Goal: Task Accomplishment & Management: Manage account settings

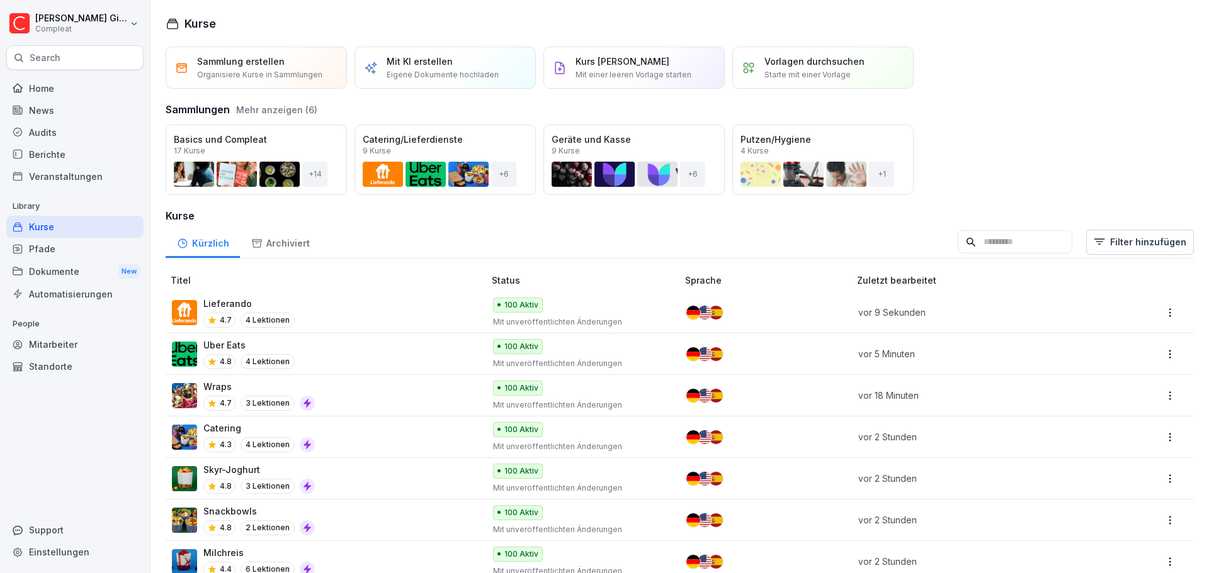
click at [69, 132] on div "Audits" at bounding box center [74, 132] width 137 height 22
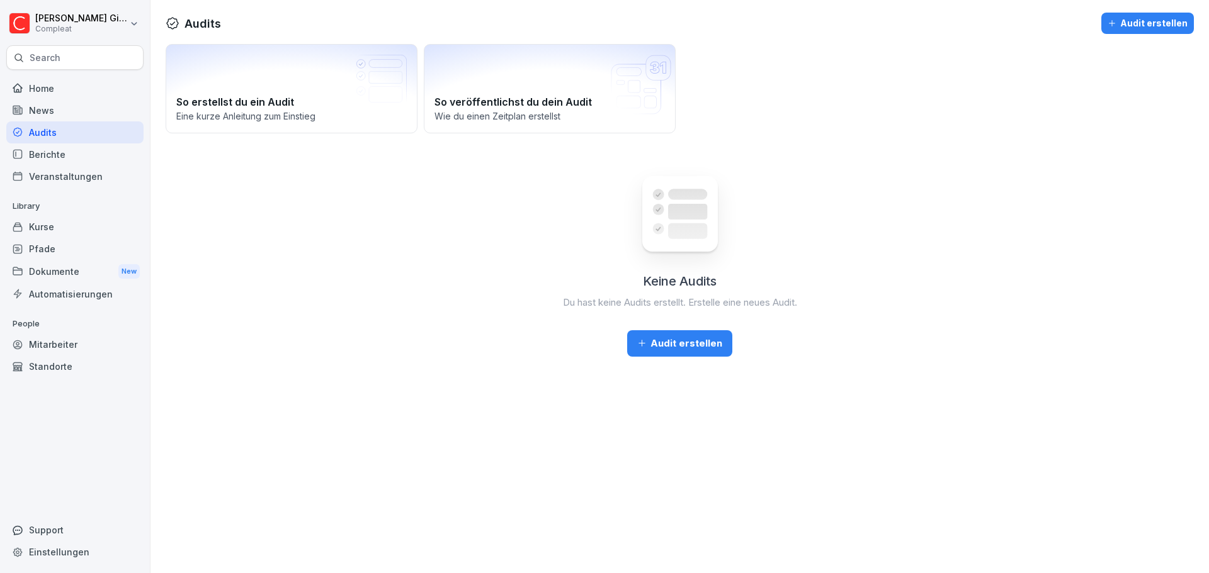
drag, startPoint x: 86, startPoint y: 409, endPoint x: 110, endPoint y: 390, distance: 29.6
click at [86, 409] on div "Home News Audits Berichte Veranstaltungen Library Kurse Pfade Dokumente New Aut…" at bounding box center [74, 318] width 137 height 497
click at [672, 337] on div "Audit erstellen" at bounding box center [679, 344] width 85 height 14
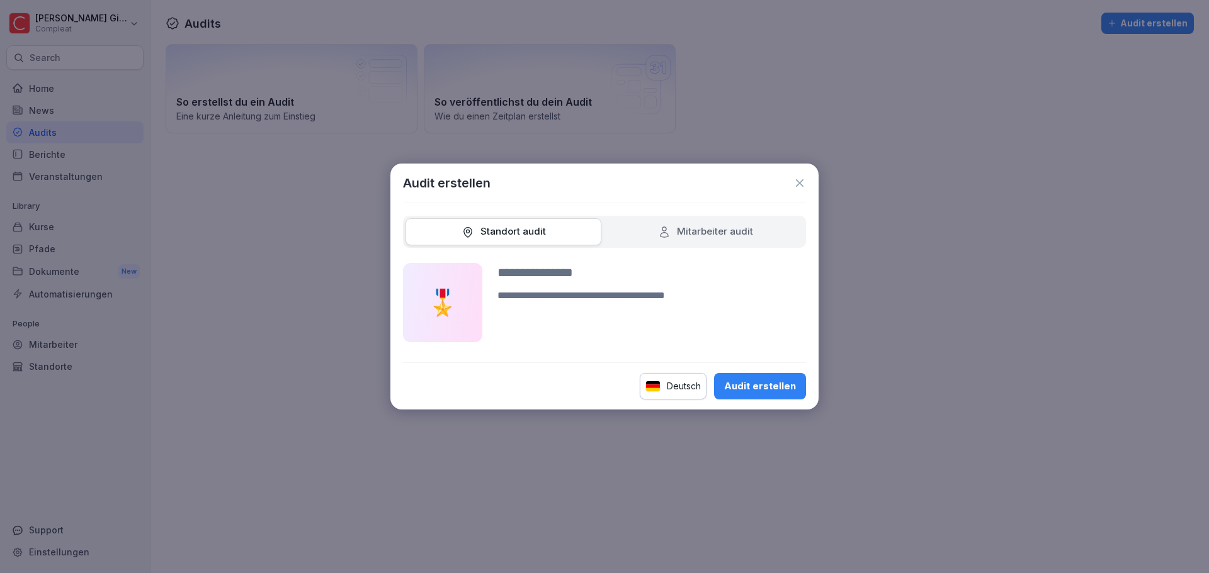
click at [721, 212] on div "Audit erstellen Standort audit Mitarbeiter audit 🎖️ Deutsch Audit erstellen" at bounding box center [604, 287] width 428 height 246
click at [711, 241] on div "Mitarbeiter audit" at bounding box center [705, 231] width 196 height 27
click at [687, 229] on div "Mitarbeiter audit" at bounding box center [705, 232] width 95 height 14
click at [799, 179] on icon at bounding box center [799, 183] width 13 height 13
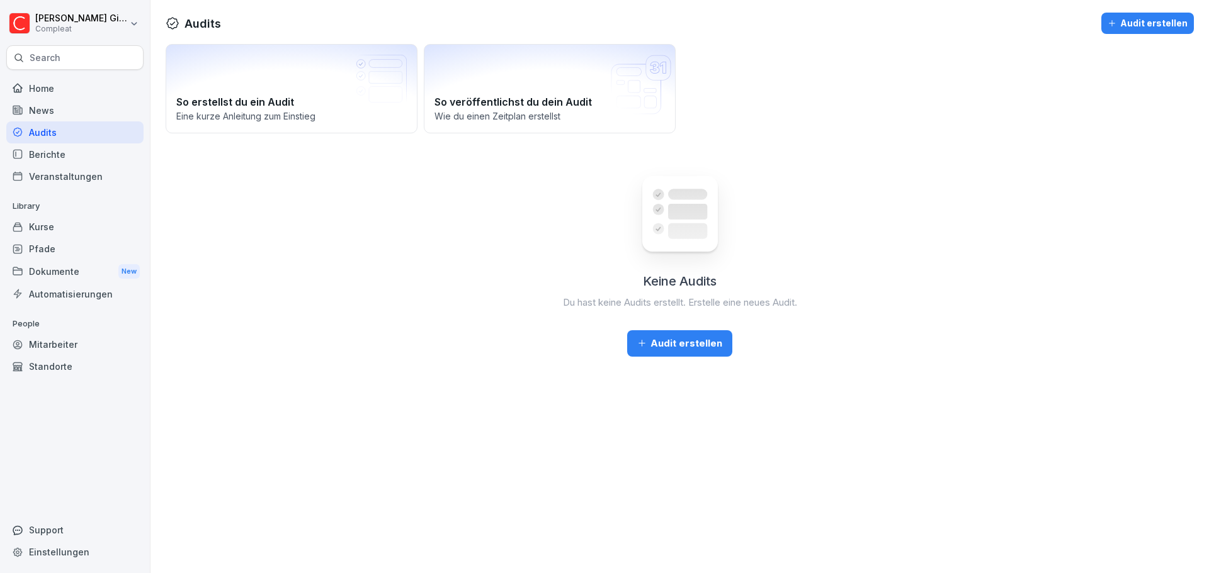
click at [65, 228] on div "Kurse" at bounding box center [74, 227] width 137 height 22
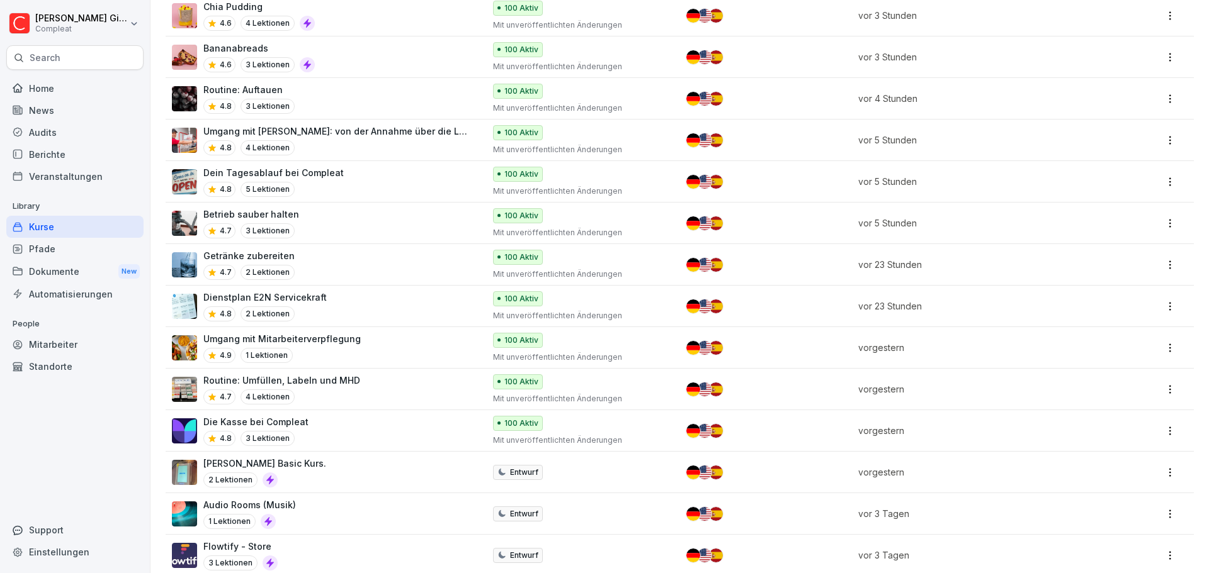
scroll to position [189, 0]
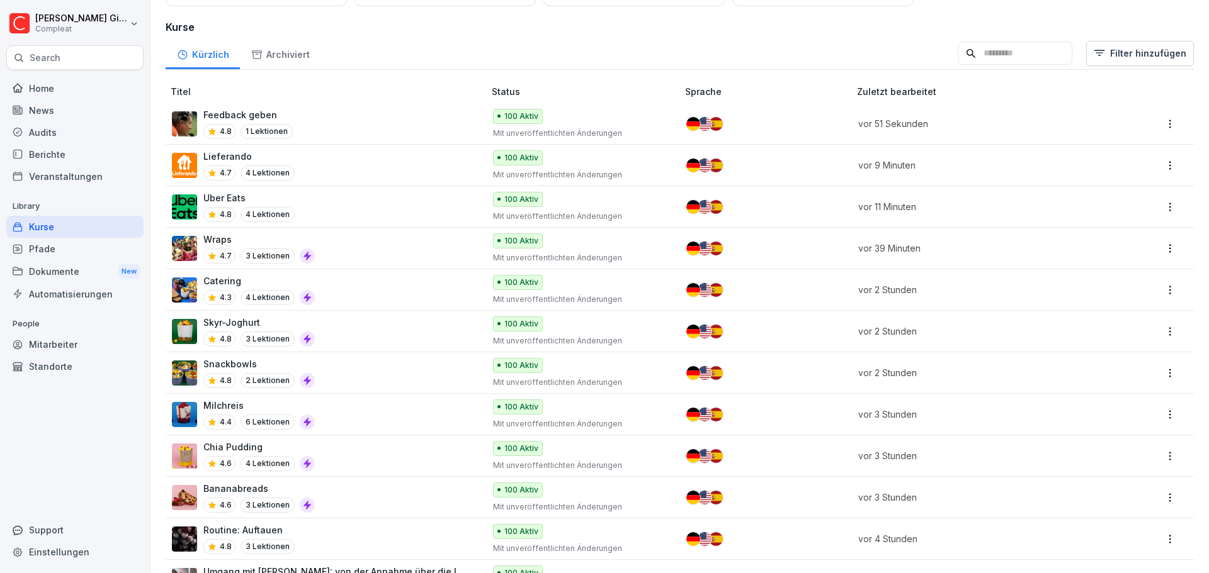
click at [75, 91] on div "Home" at bounding box center [74, 88] width 137 height 22
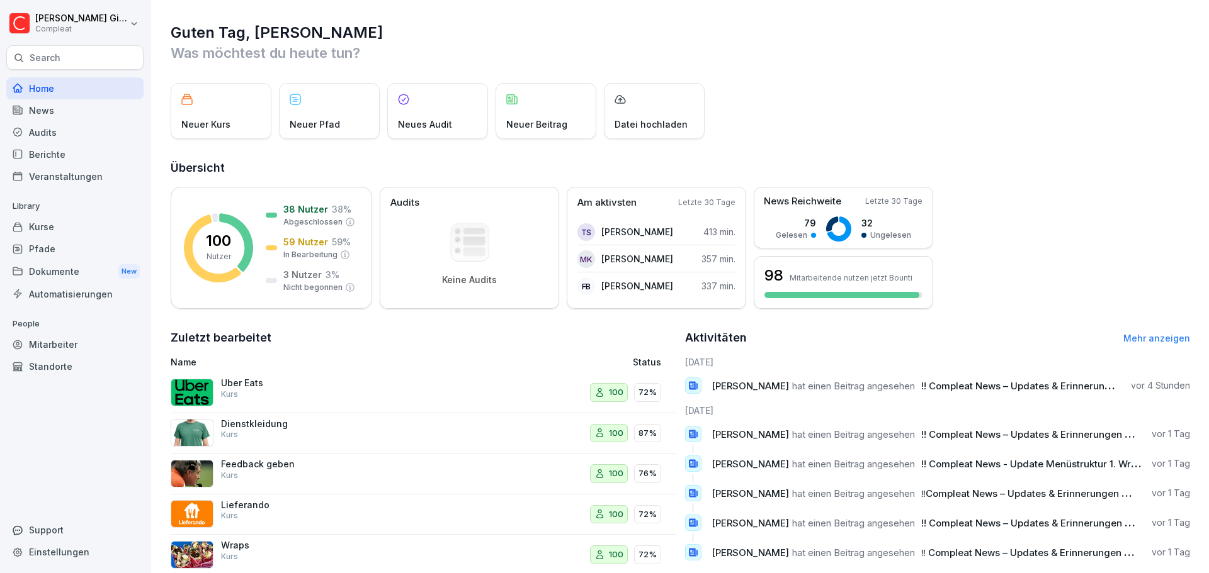
click at [109, 233] on div "Kurse" at bounding box center [74, 227] width 137 height 22
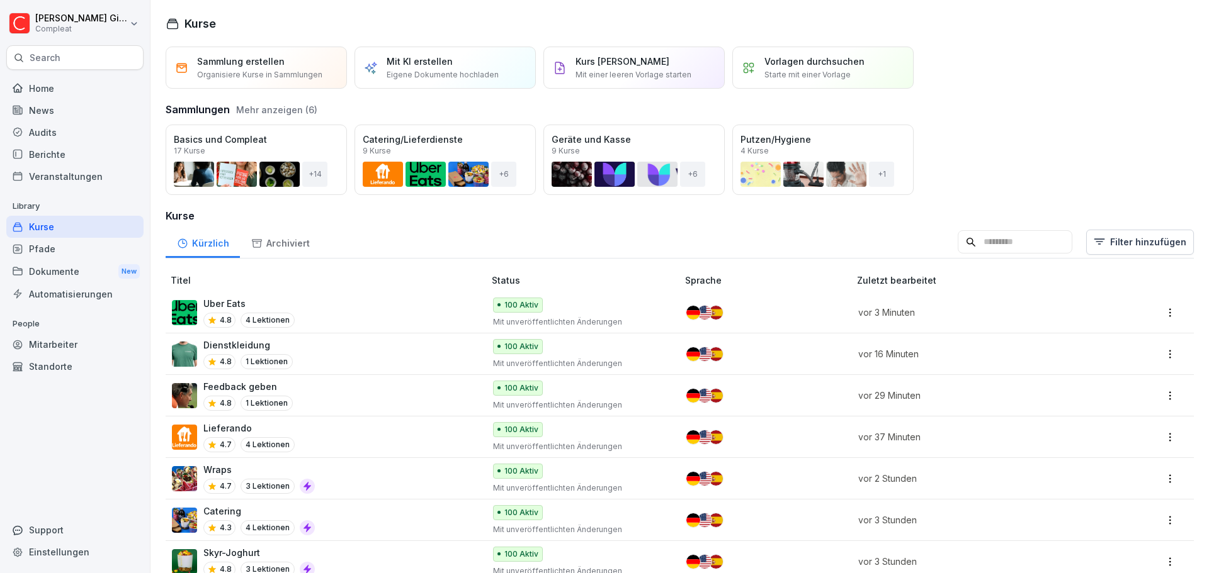
click at [107, 427] on div "Home News Audits Berichte Veranstaltungen Library Kurse Pfade Dokumente New Aut…" at bounding box center [74, 318] width 137 height 497
click at [979, 243] on input at bounding box center [1014, 242] width 115 height 24
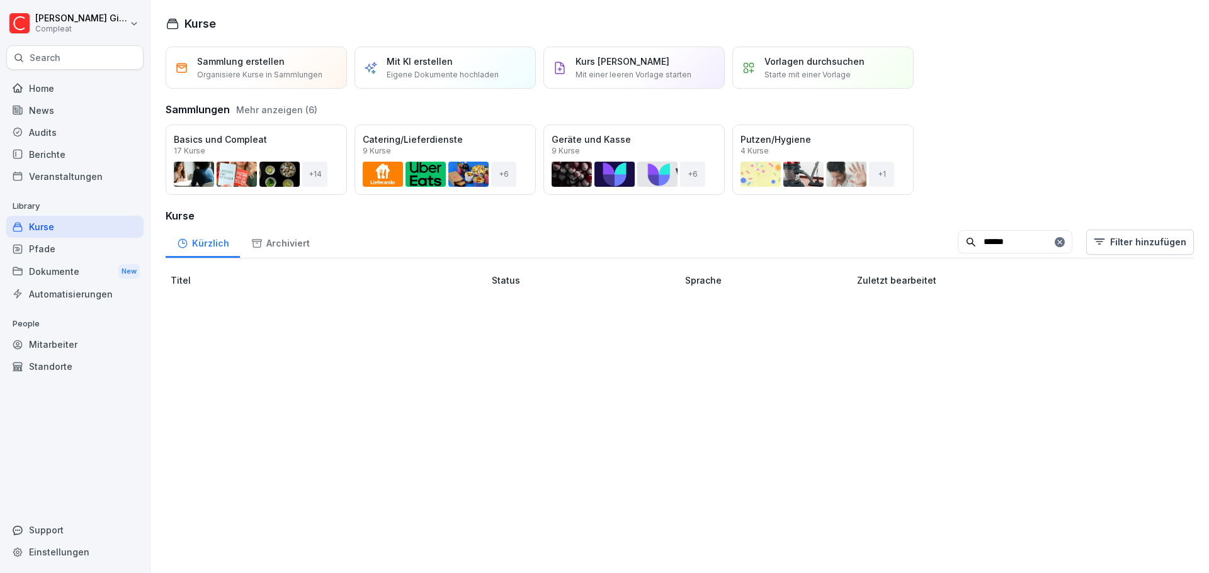
type input "******"
click at [1056, 240] on icon at bounding box center [1060, 243] width 8 height 8
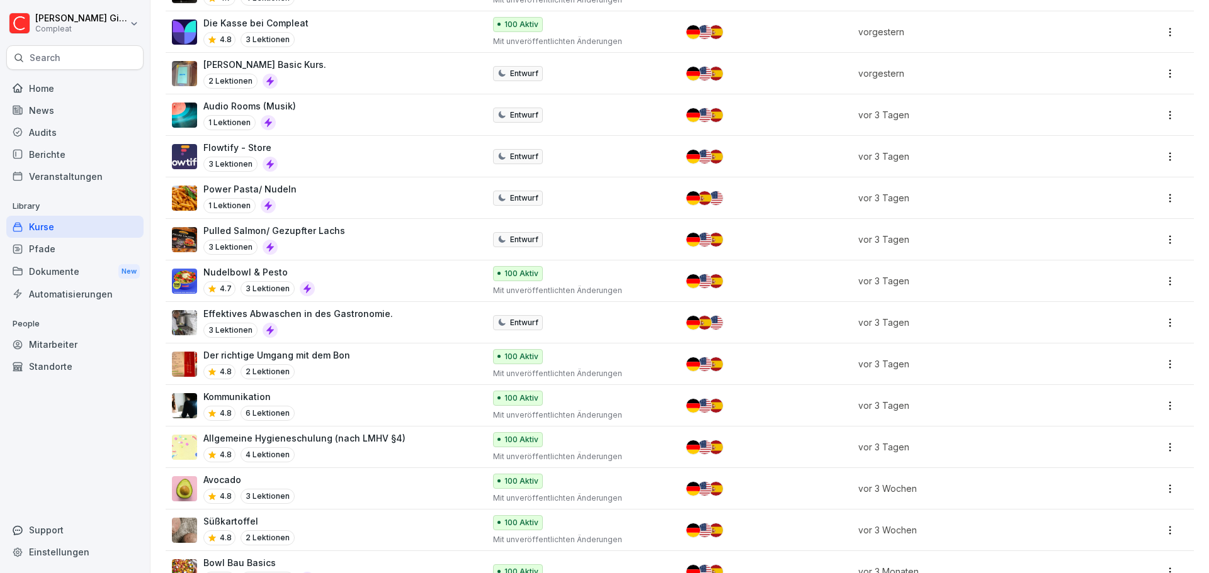
scroll to position [1385, 0]
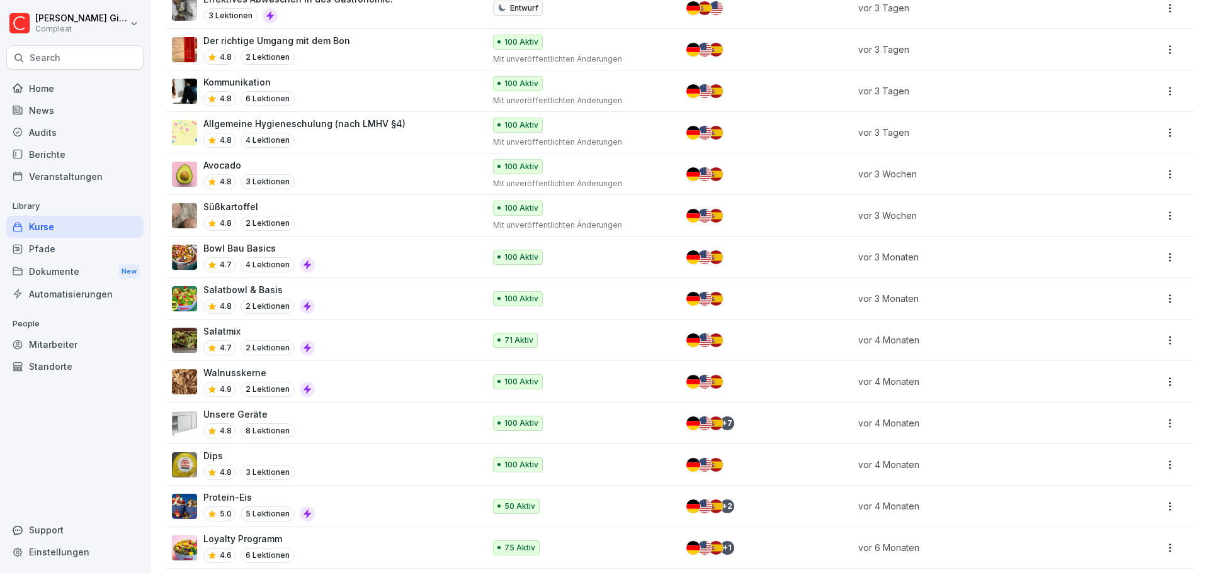
click at [350, 171] on div "Avocado 4.8 3 Lektionen" at bounding box center [322, 174] width 300 height 31
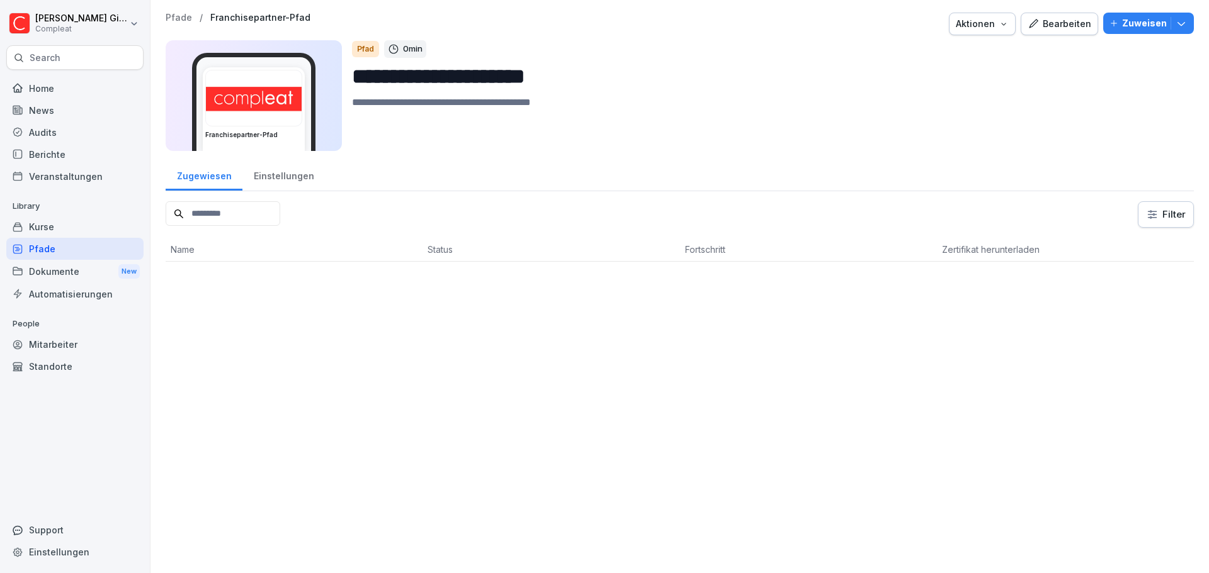
click at [352, 429] on div "**********" at bounding box center [679, 286] width 1058 height 573
click at [52, 89] on div "Home" at bounding box center [74, 88] width 137 height 22
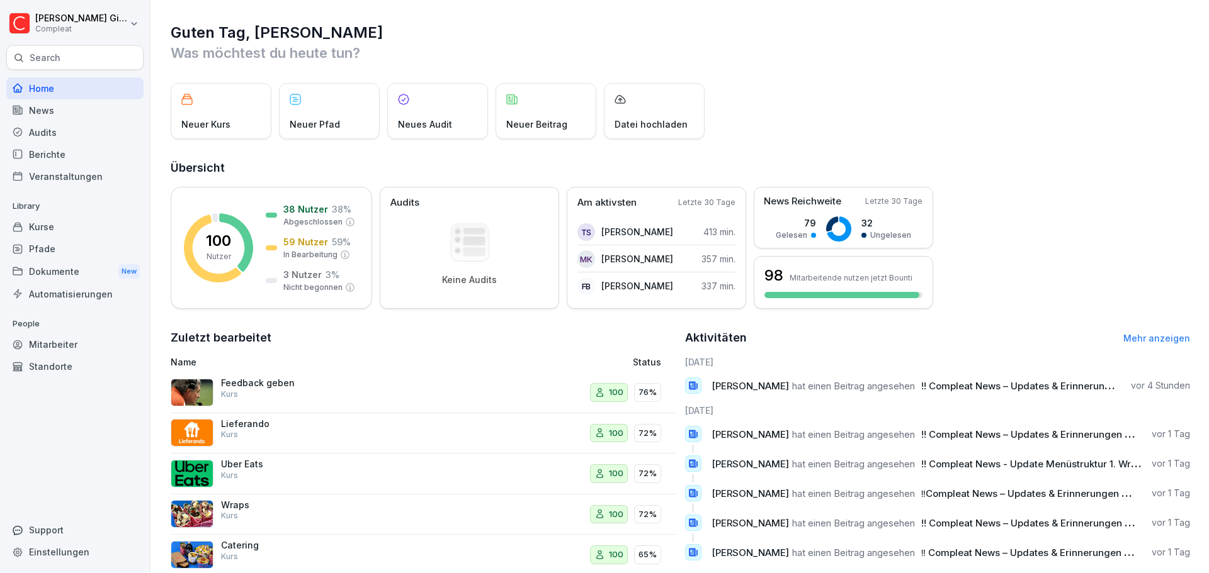
click at [63, 226] on div "Kurse" at bounding box center [74, 227] width 137 height 22
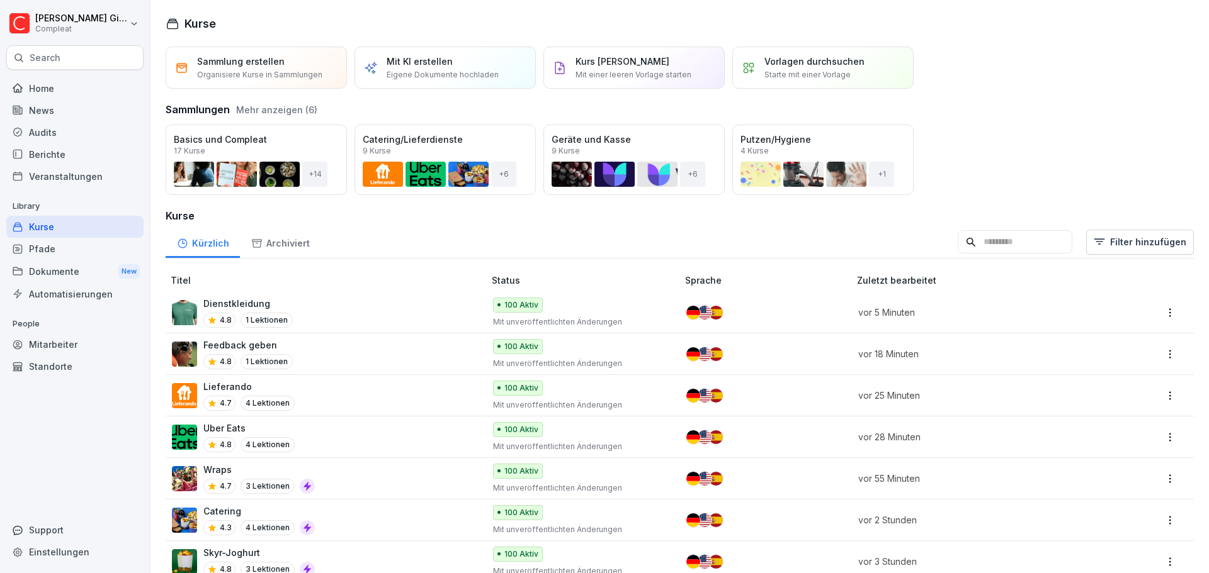
click at [66, 221] on div "Kurse" at bounding box center [74, 227] width 137 height 22
click at [64, 123] on div "Audits" at bounding box center [74, 132] width 137 height 22
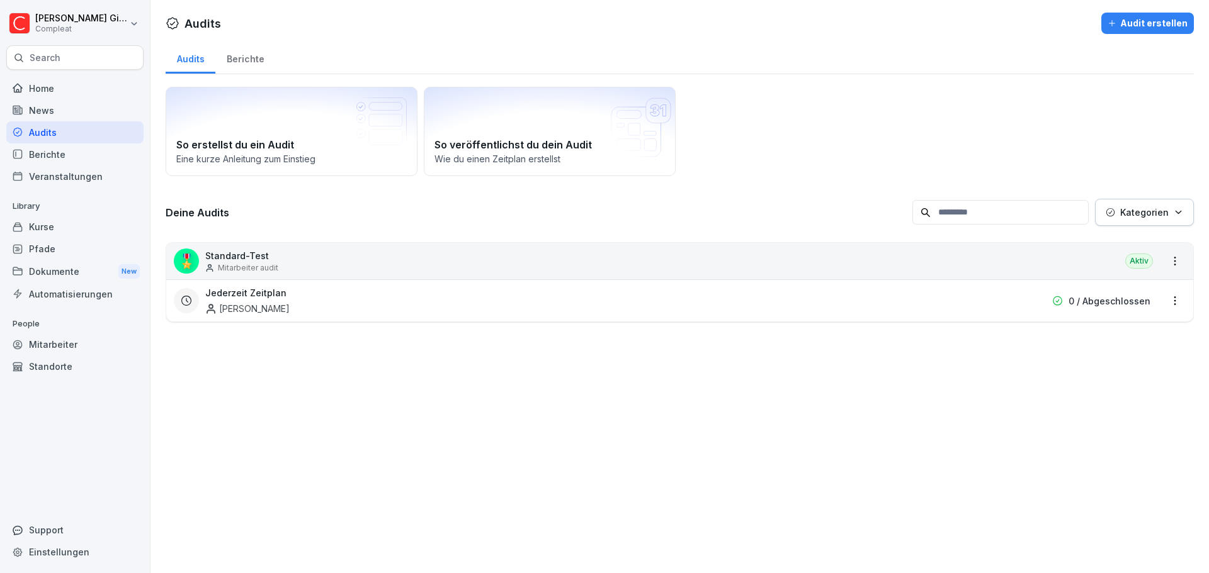
click at [295, 257] on div "🎖️ Standard-Test Mitarbeiter audit Aktiv" at bounding box center [679, 261] width 1027 height 37
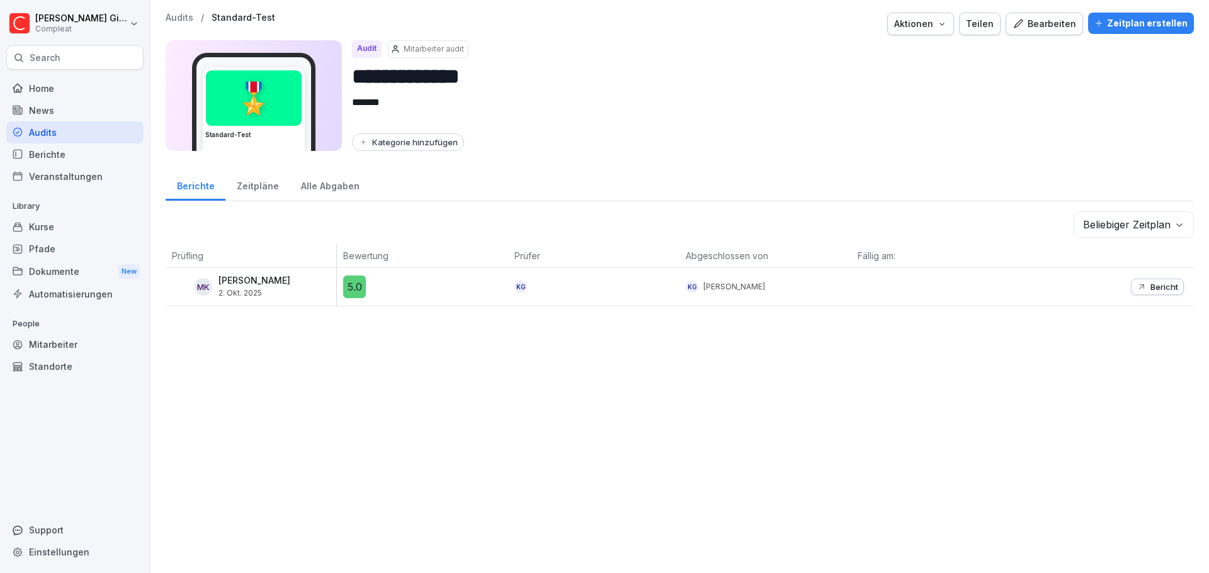
click at [249, 185] on div "Zeitpläne" at bounding box center [257, 185] width 64 height 32
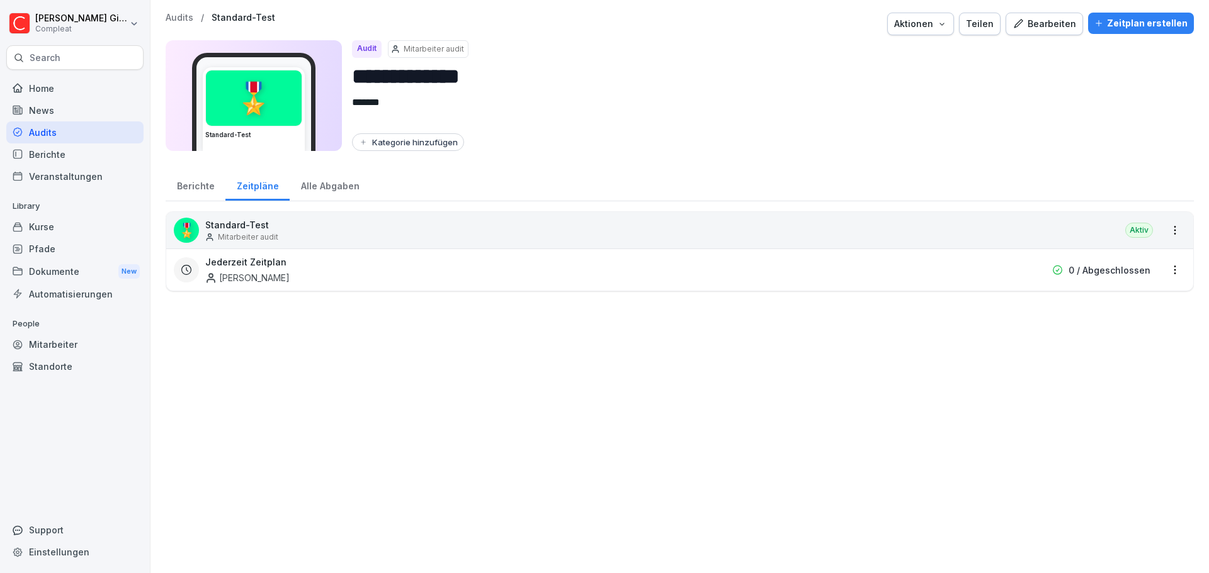
click at [288, 224] on div "🎖️ Standard-Test Mitarbeiter audit Aktiv" at bounding box center [679, 230] width 1027 height 37
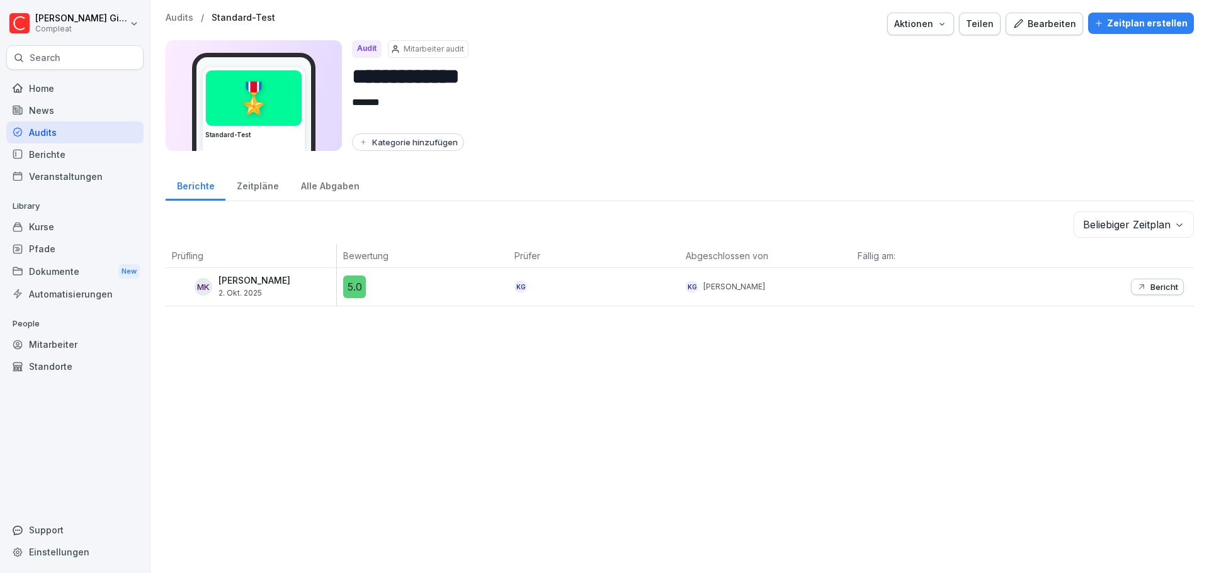
click at [229, 186] on div "Zeitpläne" at bounding box center [257, 185] width 64 height 32
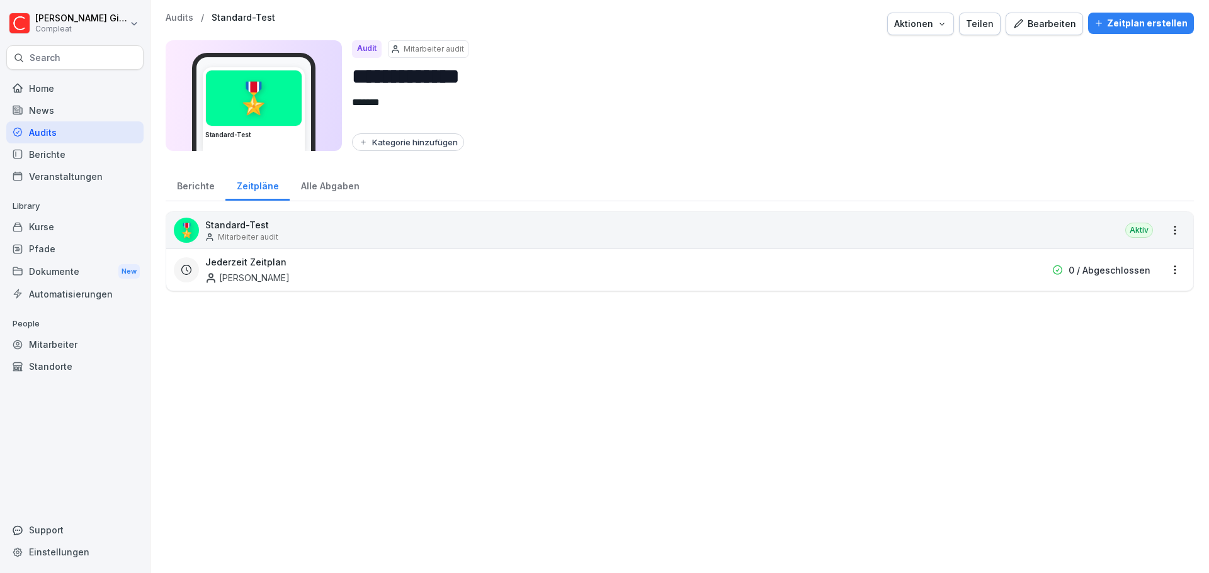
click at [283, 280] on div "Jederzeit Zeitplan Moritz Kohler" at bounding box center [598, 270] width 787 height 29
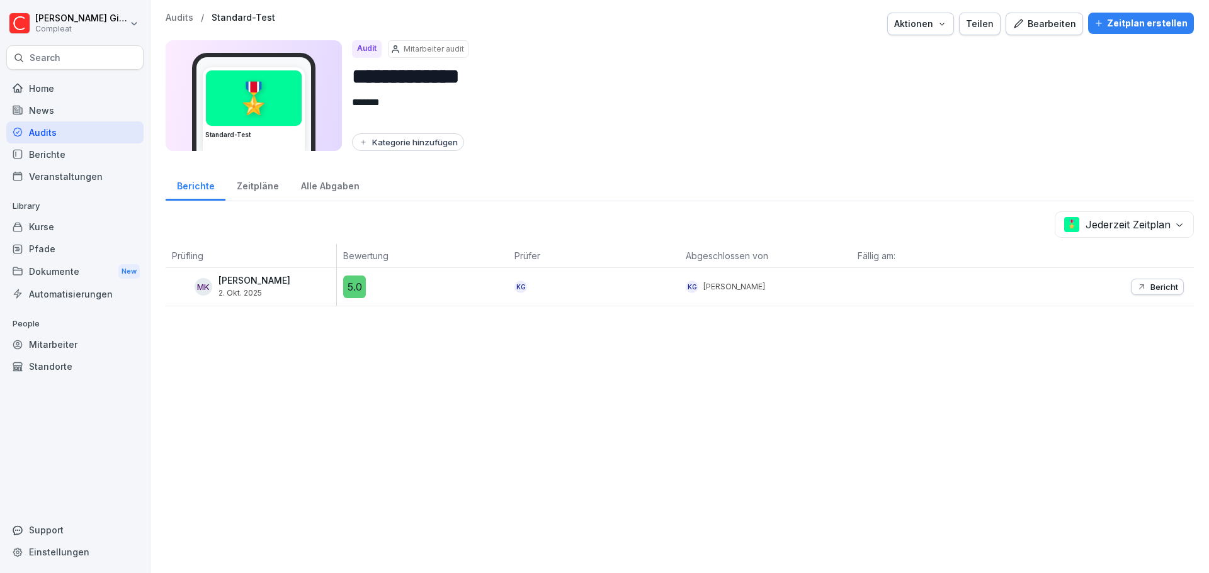
click at [251, 184] on div "Zeitpläne" at bounding box center [257, 185] width 64 height 32
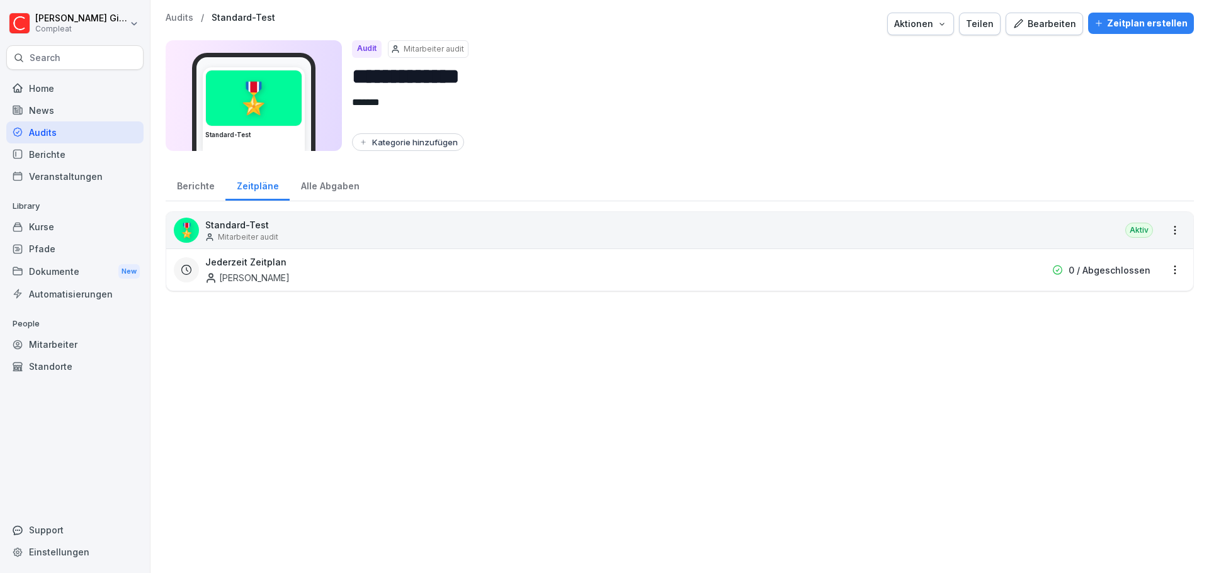
click at [1160, 225] on html "**********" at bounding box center [604, 286] width 1209 height 573
click at [0, 0] on link "Alle Berichte ansehen" at bounding box center [0, 0] width 0 height 0
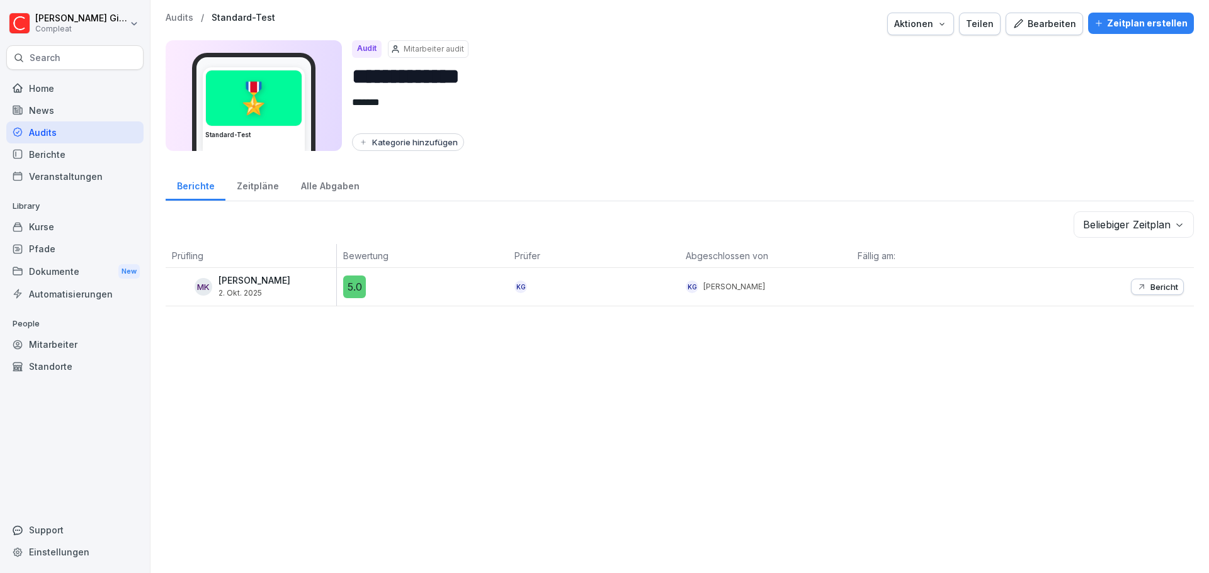
click at [1071, 15] on button "Bearbeiten" at bounding box center [1043, 24] width 77 height 23
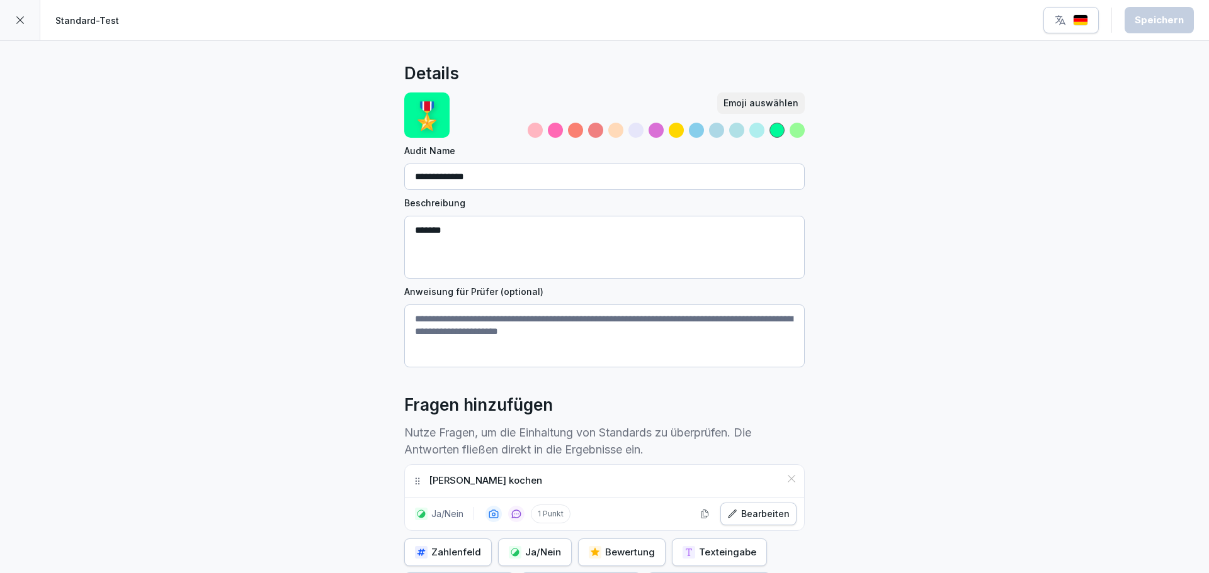
click at [18, 26] on div at bounding box center [20, 20] width 40 height 40
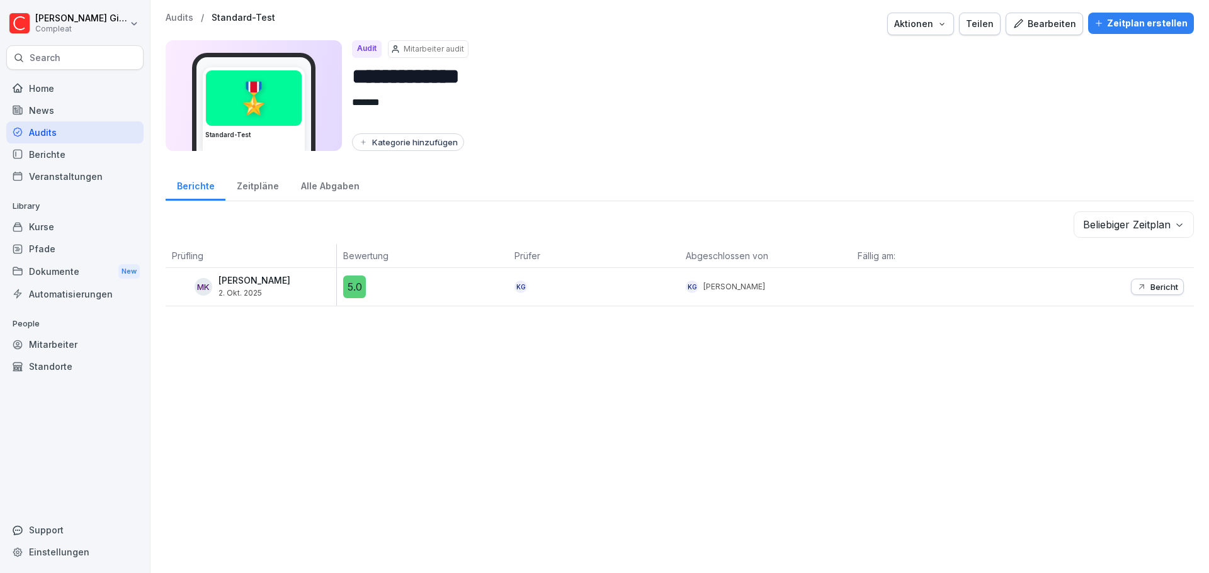
click at [263, 178] on div "Zeitpläne" at bounding box center [257, 185] width 64 height 32
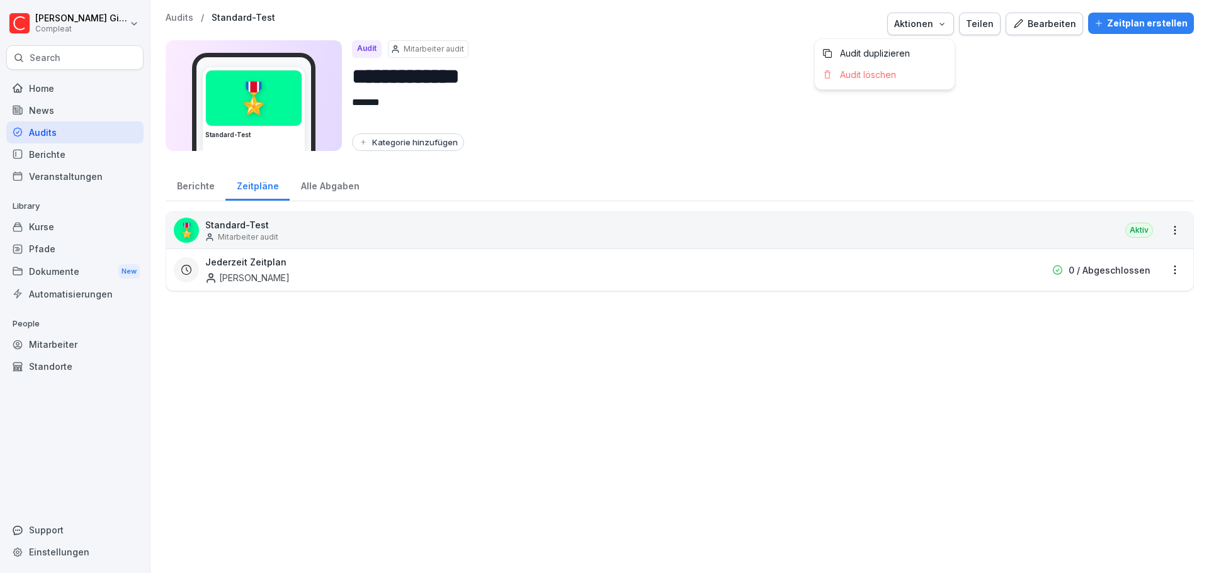
click at [940, 21] on icon "button" at bounding box center [942, 24] width 10 height 10
click at [1005, 25] on button "Bearbeiten" at bounding box center [1043, 24] width 77 height 23
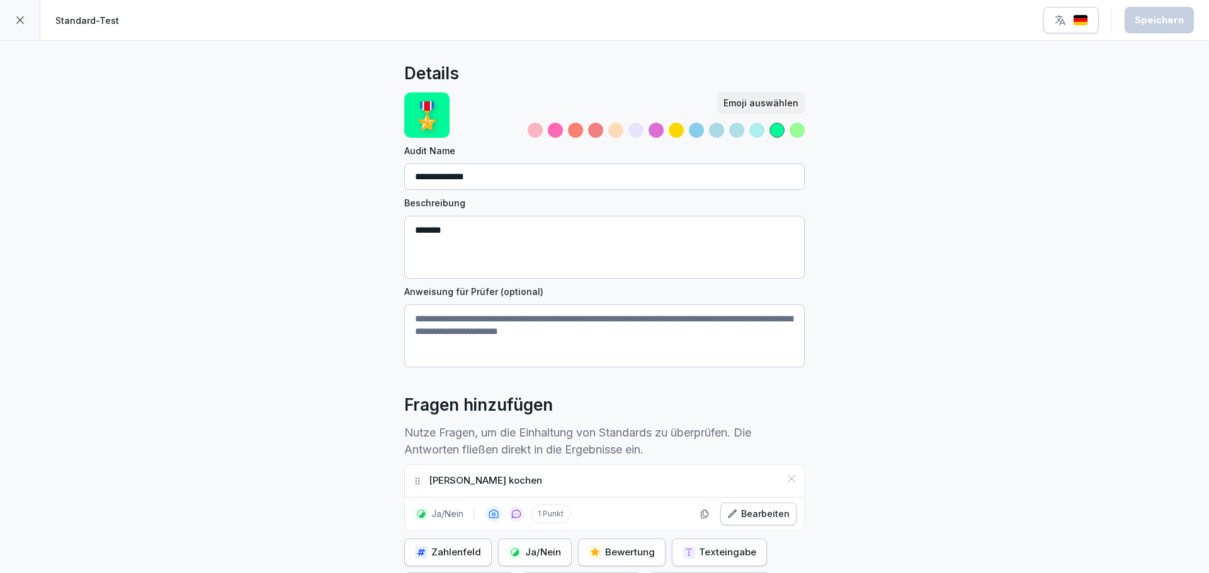
scroll to position [162, 0]
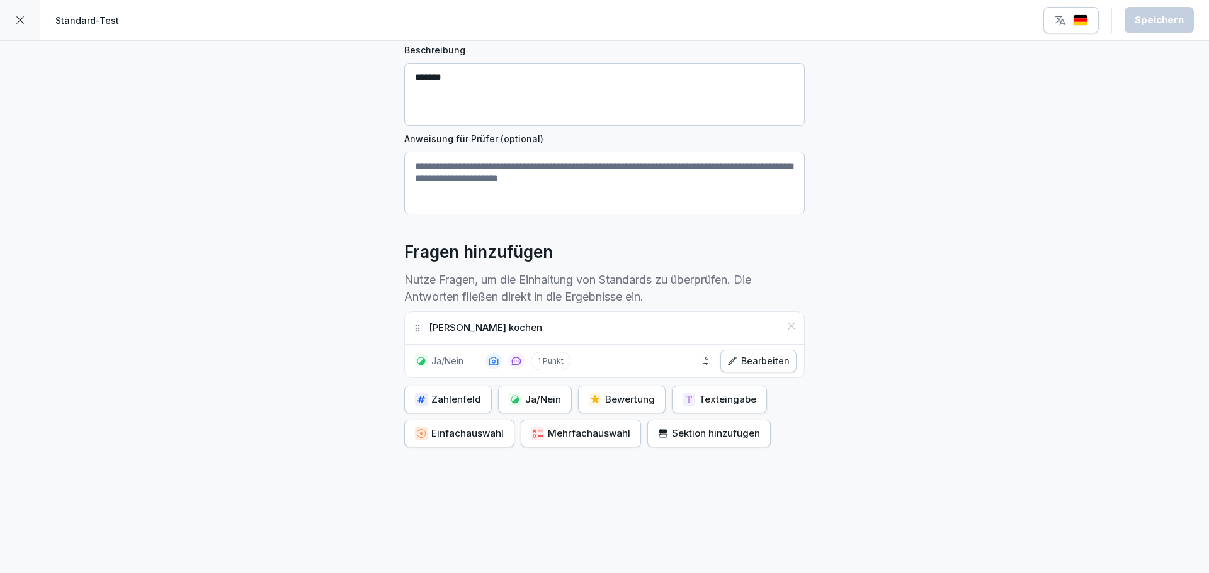
click at [18, 19] on icon at bounding box center [20, 20] width 10 height 10
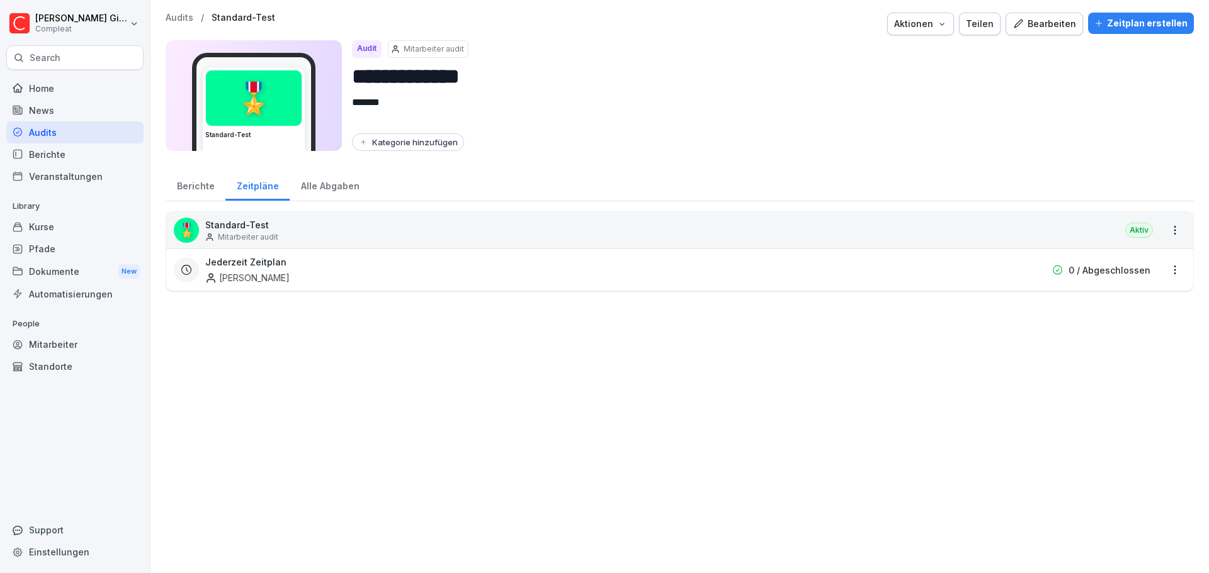
click at [1125, 19] on div "Zeitplan erstellen" at bounding box center [1140, 23] width 93 height 14
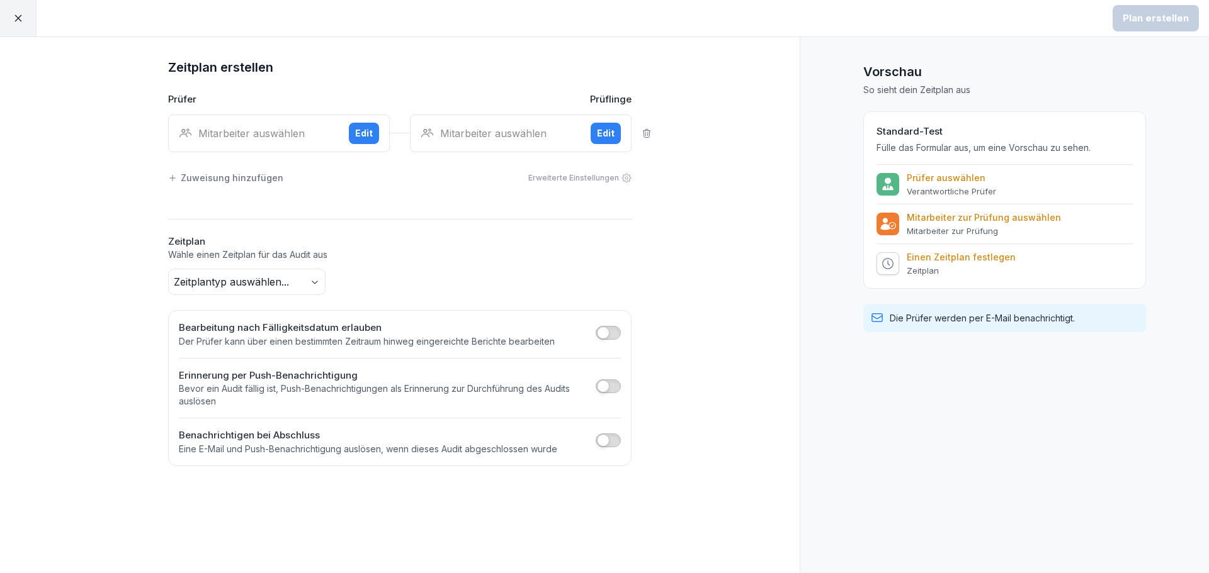
click at [255, 132] on div "Mitarbeiter auswählen" at bounding box center [259, 133] width 160 height 15
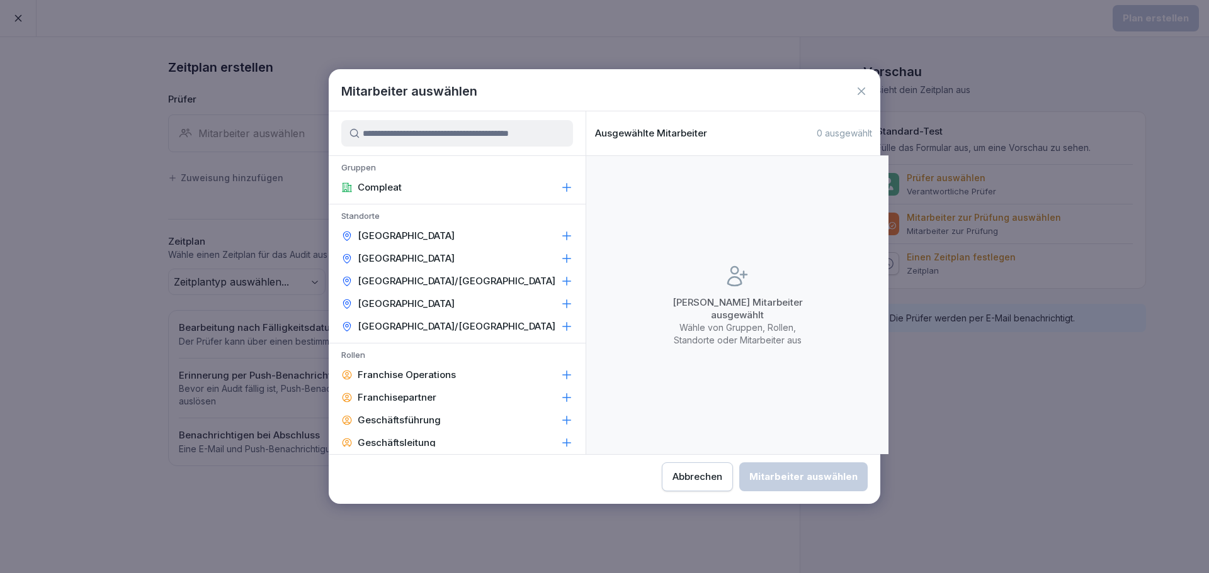
click at [408, 145] on input at bounding box center [457, 133] width 232 height 26
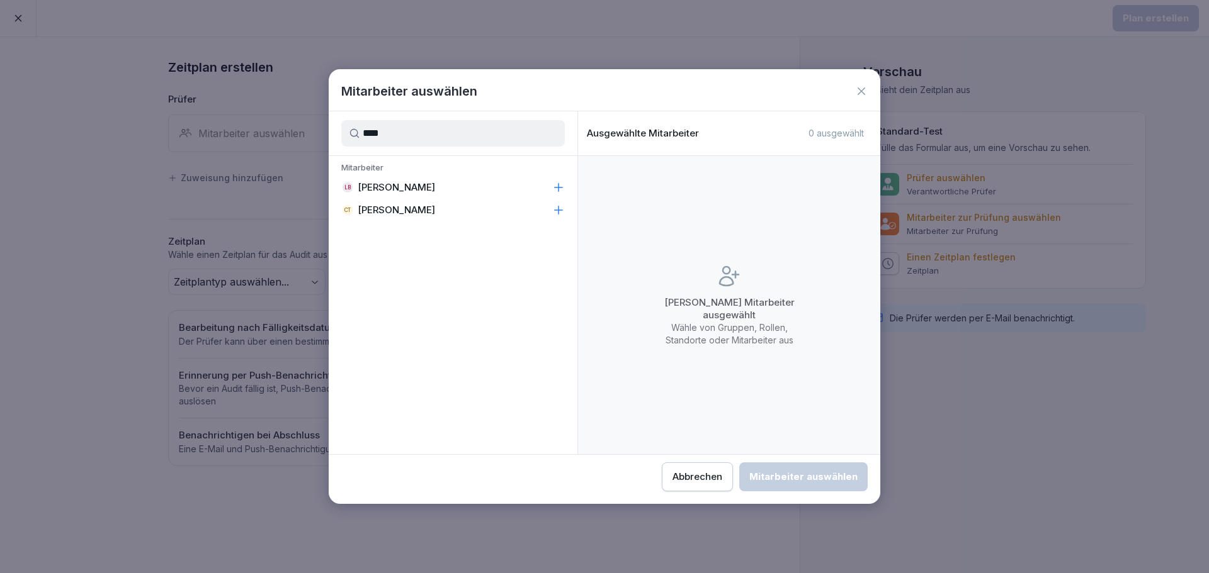
type input "****"
click at [424, 189] on div "LB Lotte Basler" at bounding box center [453, 187] width 249 height 23
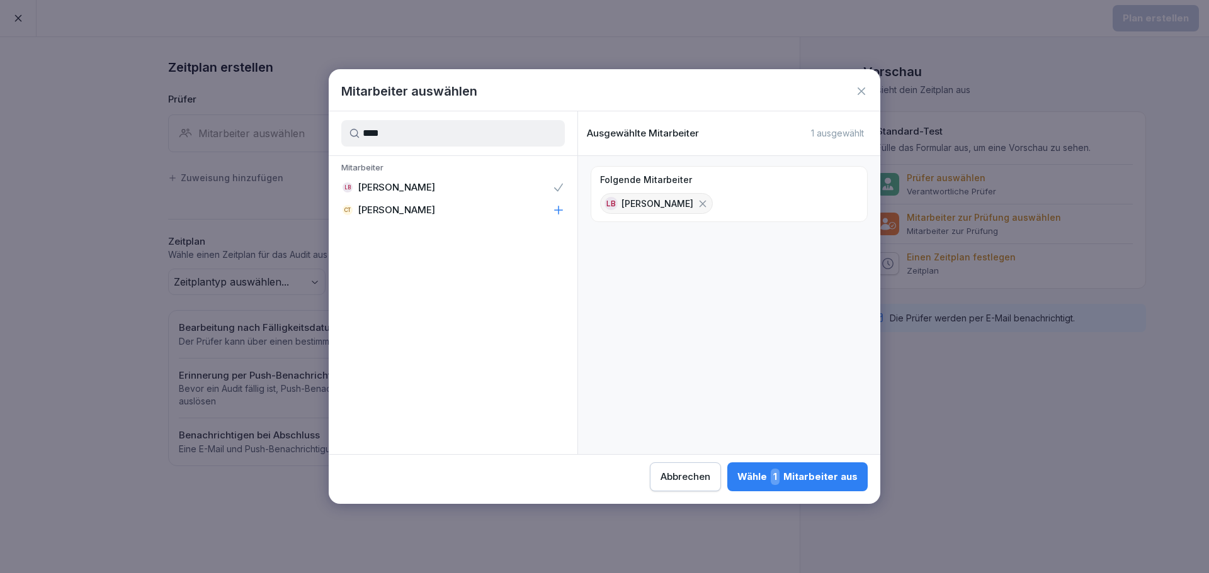
click at [794, 475] on div "Wähle 1 Mitarbeiter aus" at bounding box center [797, 477] width 120 height 16
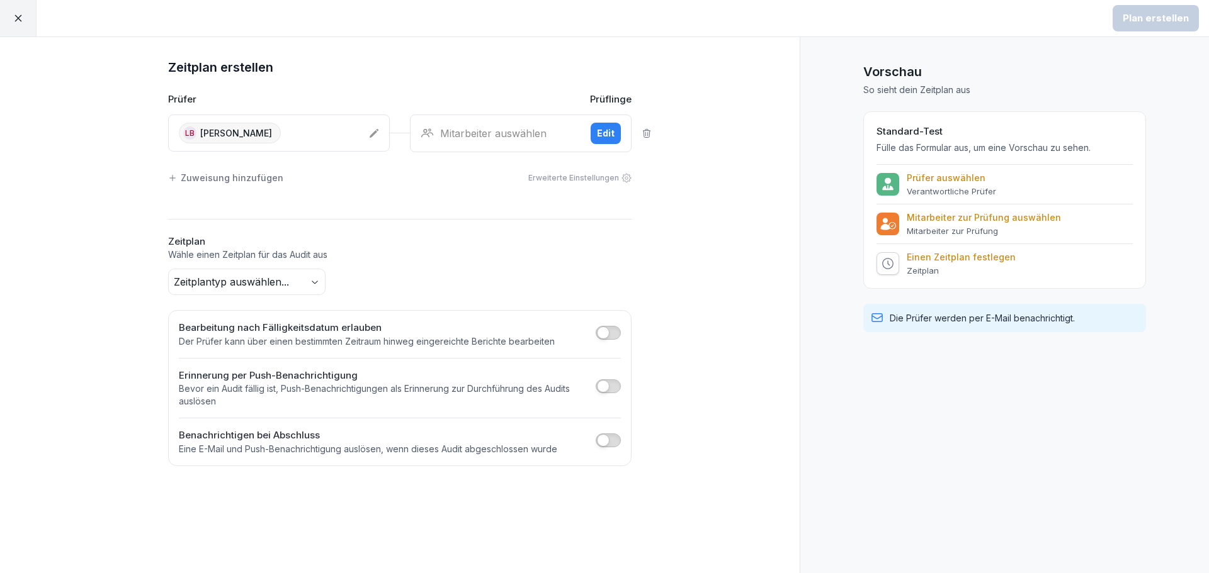
click at [608, 127] on div "Edit" at bounding box center [606, 134] width 18 height 14
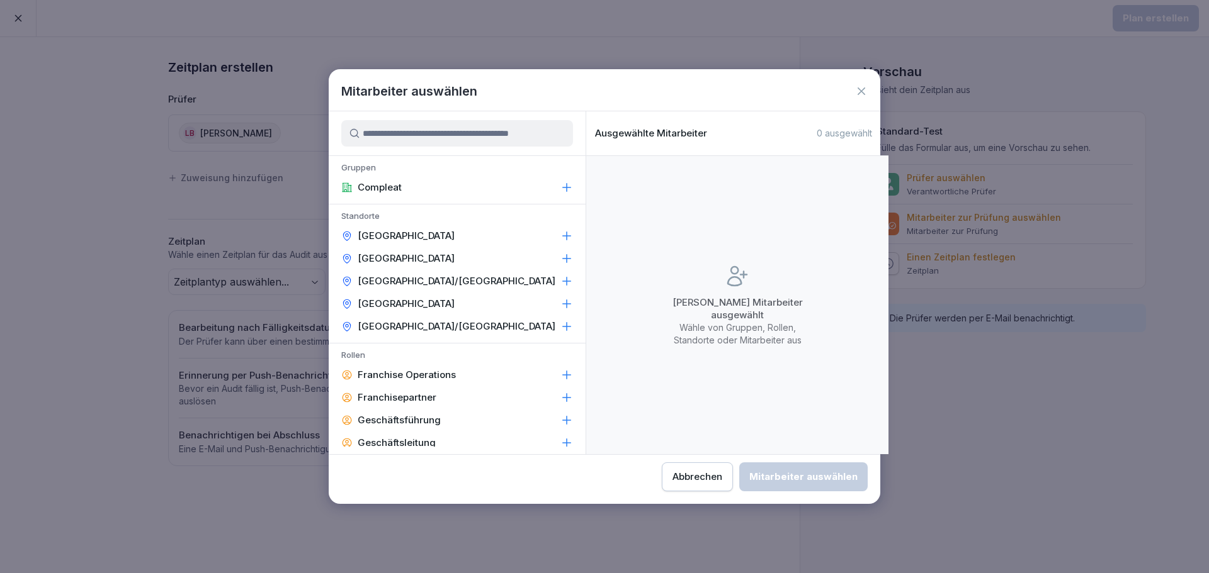
click at [446, 282] on p "Heidelberg/Mannheim" at bounding box center [457, 281] width 198 height 13
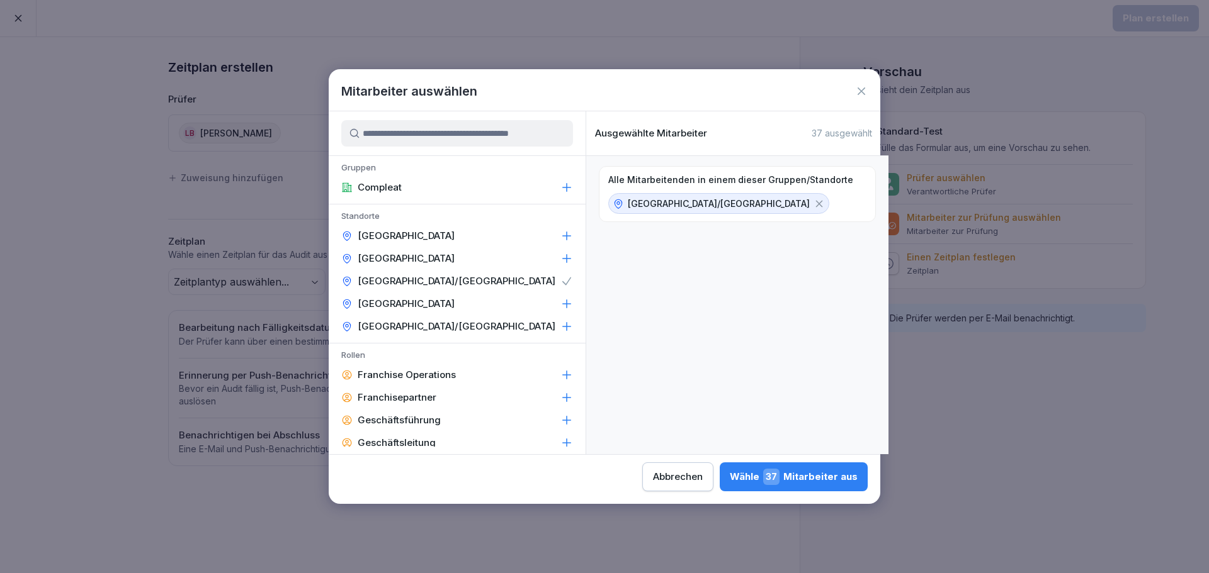
click at [776, 465] on button "Wähle 37 Mitarbeiter aus" at bounding box center [793, 477] width 148 height 29
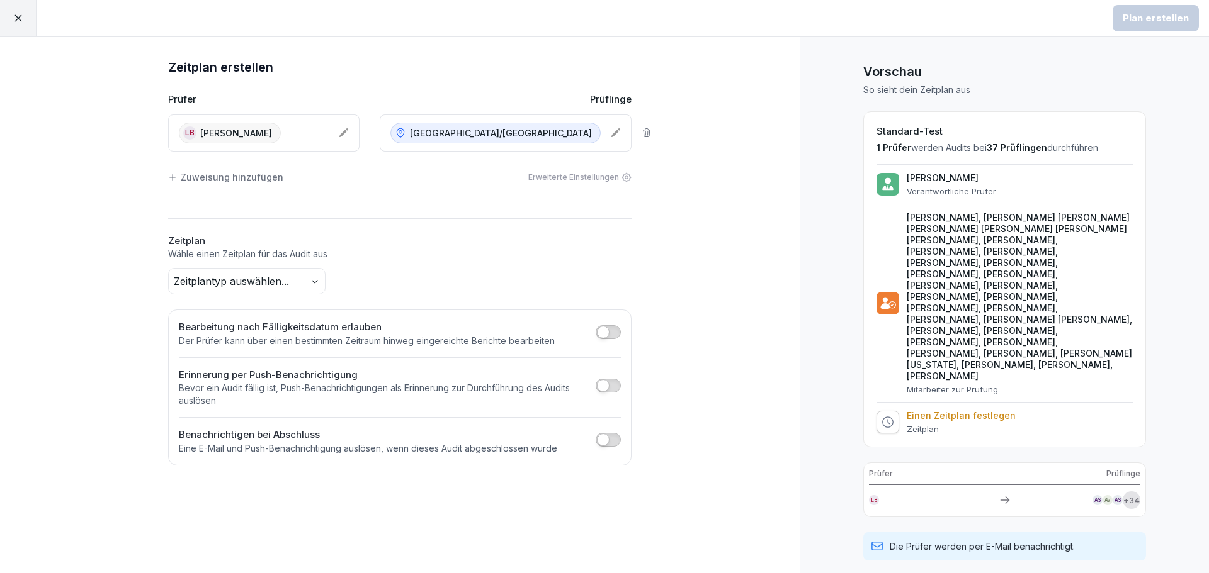
click at [249, 280] on body "Plan erstellen Zeitplan erstellen Prüfer Prüflinge LB Lotte Basler Heidelberg/M…" at bounding box center [604, 286] width 1209 height 573
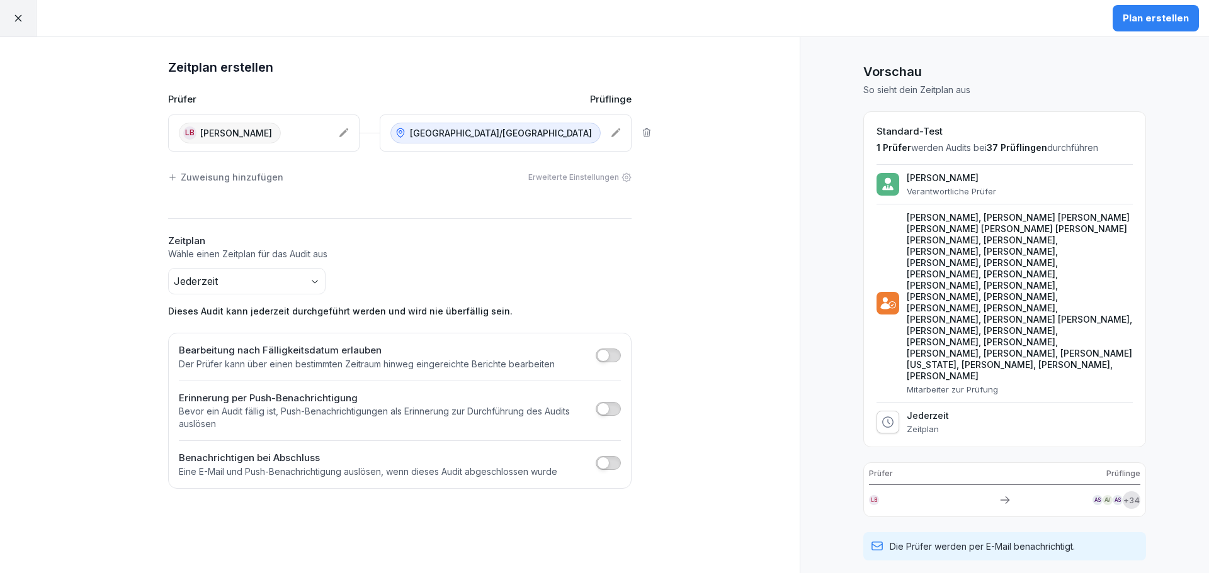
click at [25, 20] on div at bounding box center [18, 18] width 37 height 37
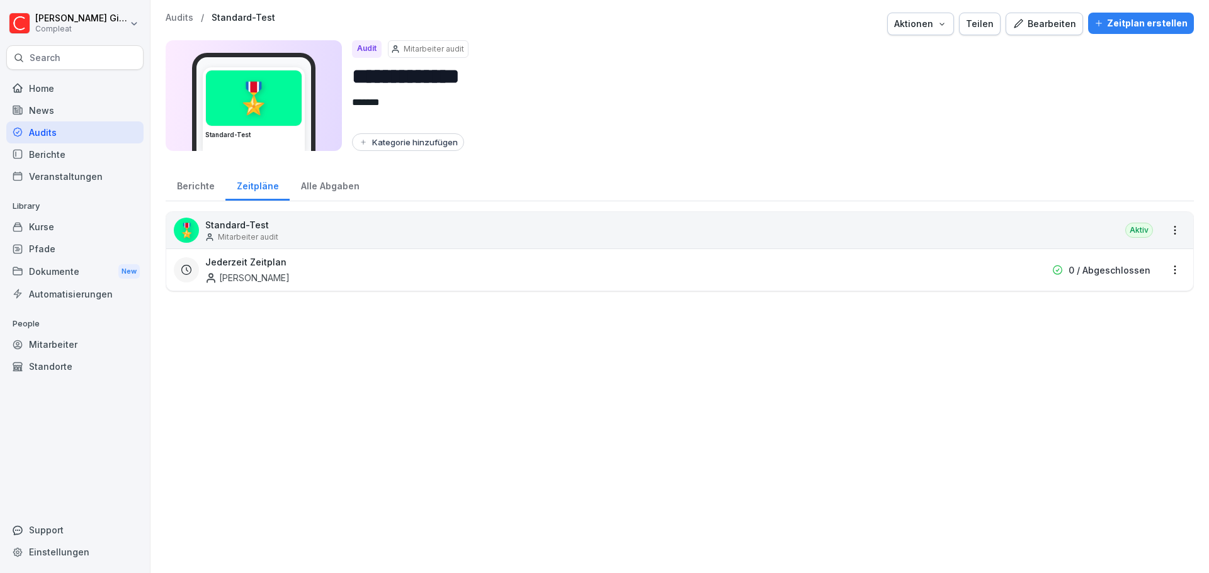
click at [59, 135] on div "Audits" at bounding box center [74, 132] width 137 height 22
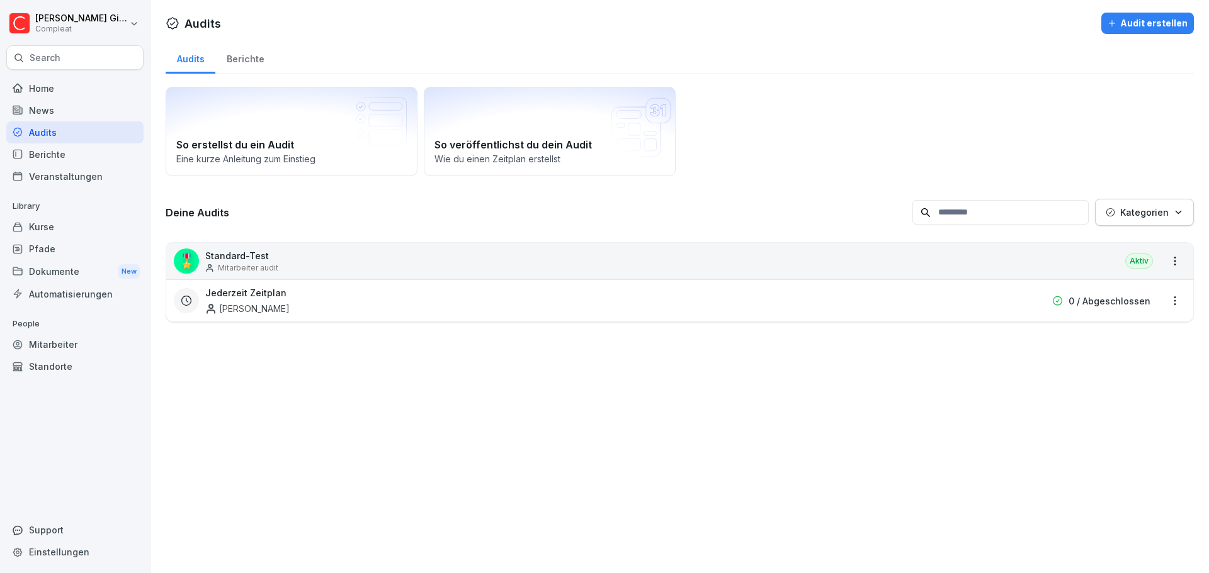
click at [373, 510] on div "Audits Audit erstellen Audits Berichte So erstellst du ein Audit Eine kurze Anl…" at bounding box center [679, 286] width 1058 height 573
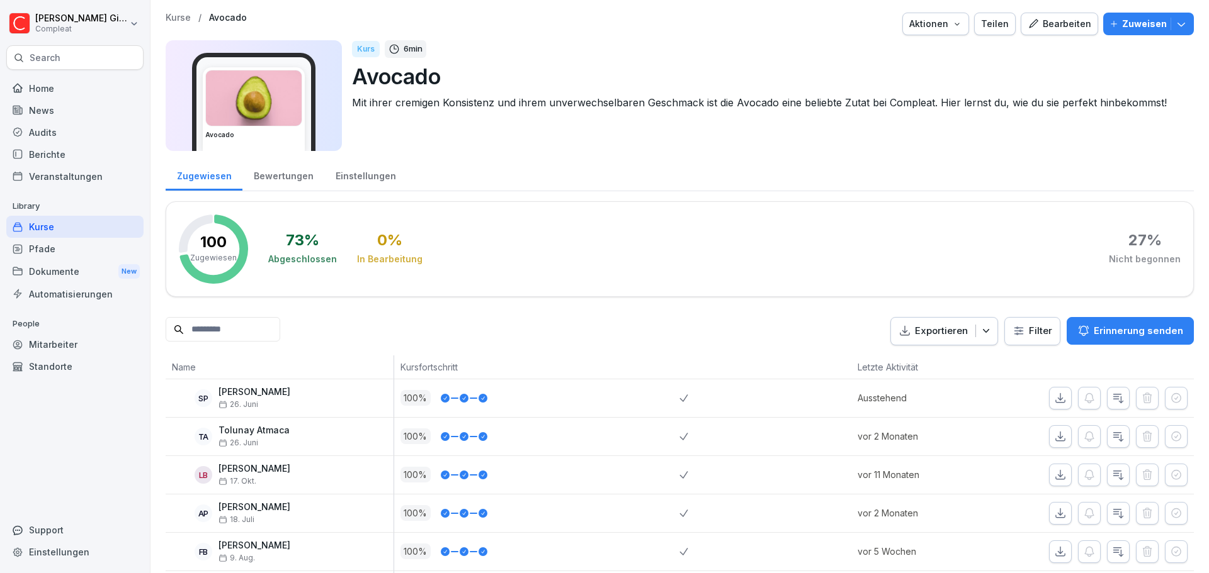
click at [71, 125] on div "Audits" at bounding box center [74, 132] width 137 height 22
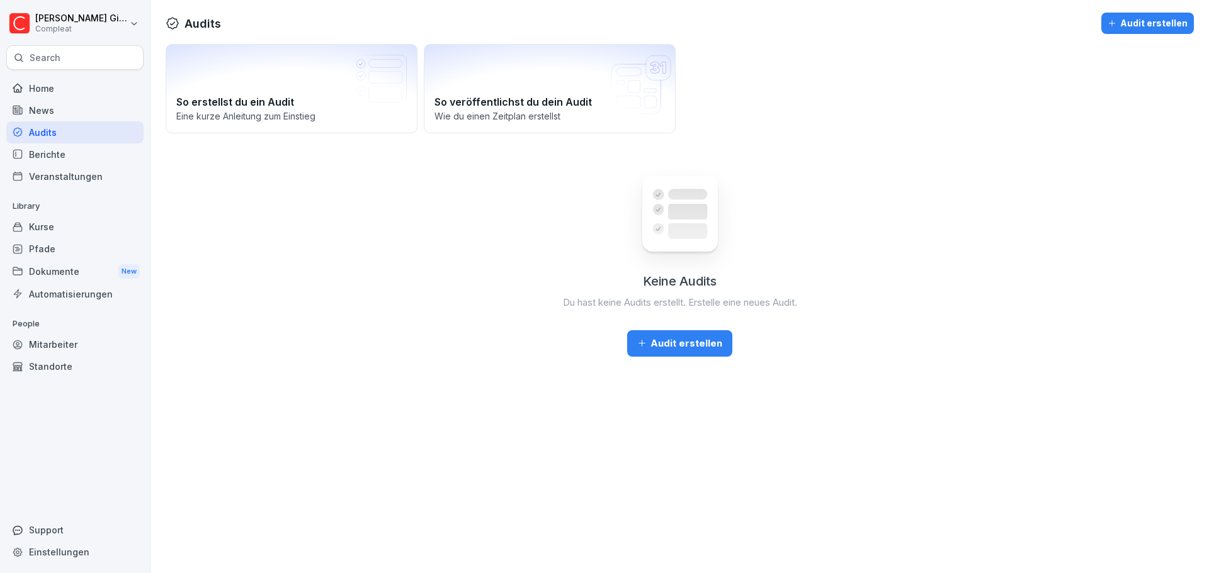
click at [690, 345] on div "Audit erstellen" at bounding box center [679, 344] width 85 height 14
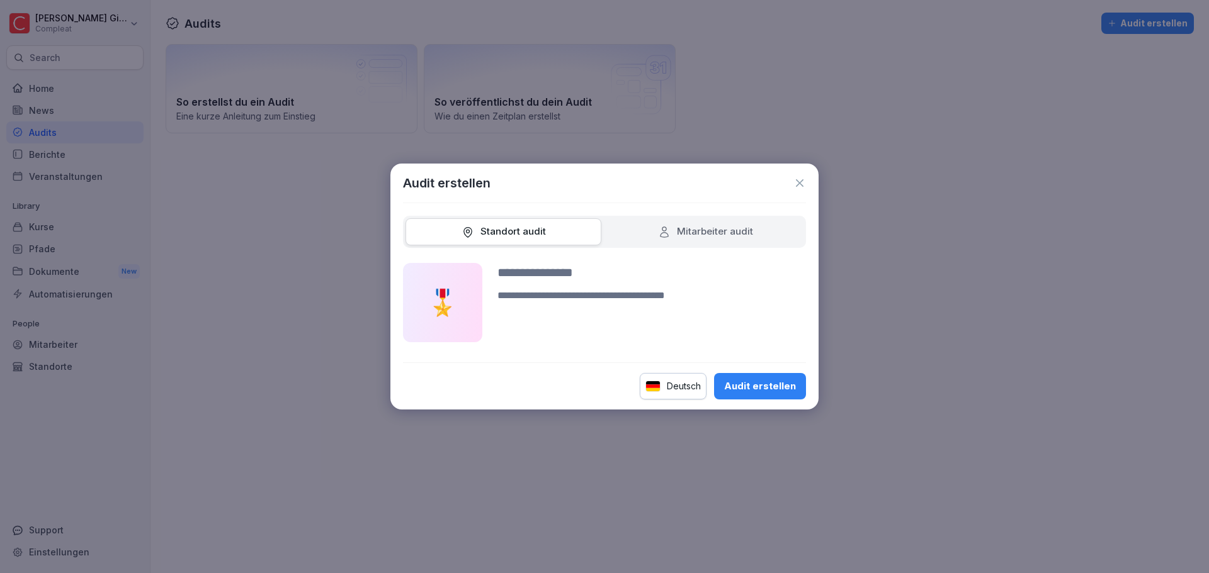
click at [745, 237] on div "Mitarbeiter audit" at bounding box center [705, 232] width 95 height 14
click at [581, 277] on input at bounding box center [651, 272] width 308 height 19
type input "**********"
click at [783, 385] on div "Audit erstellen" at bounding box center [760, 387] width 72 height 14
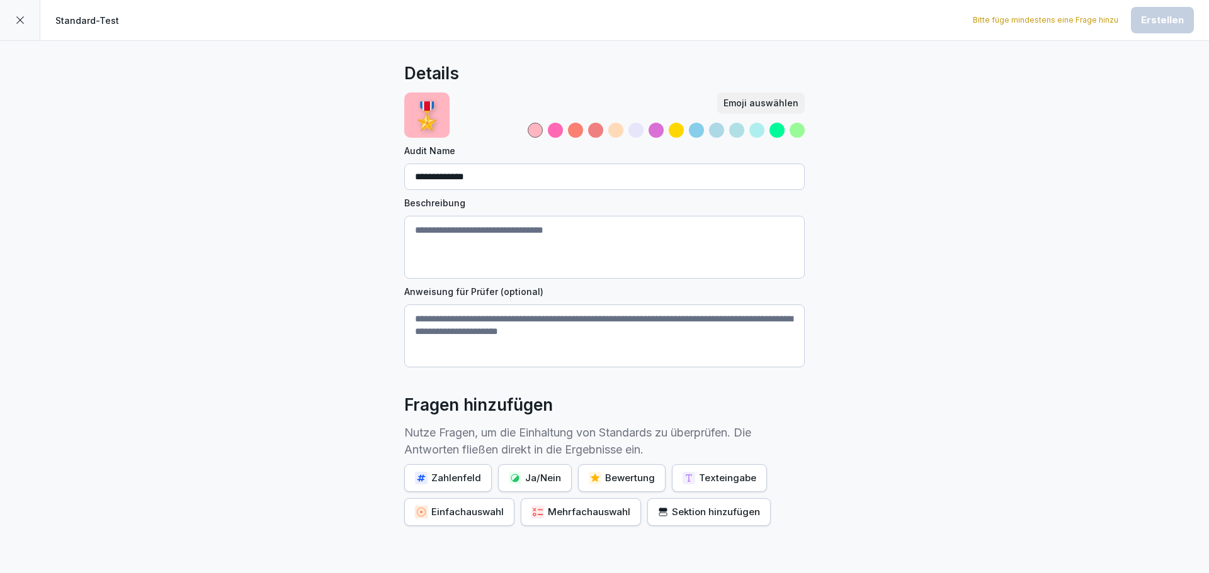
scroll to position [88, 0]
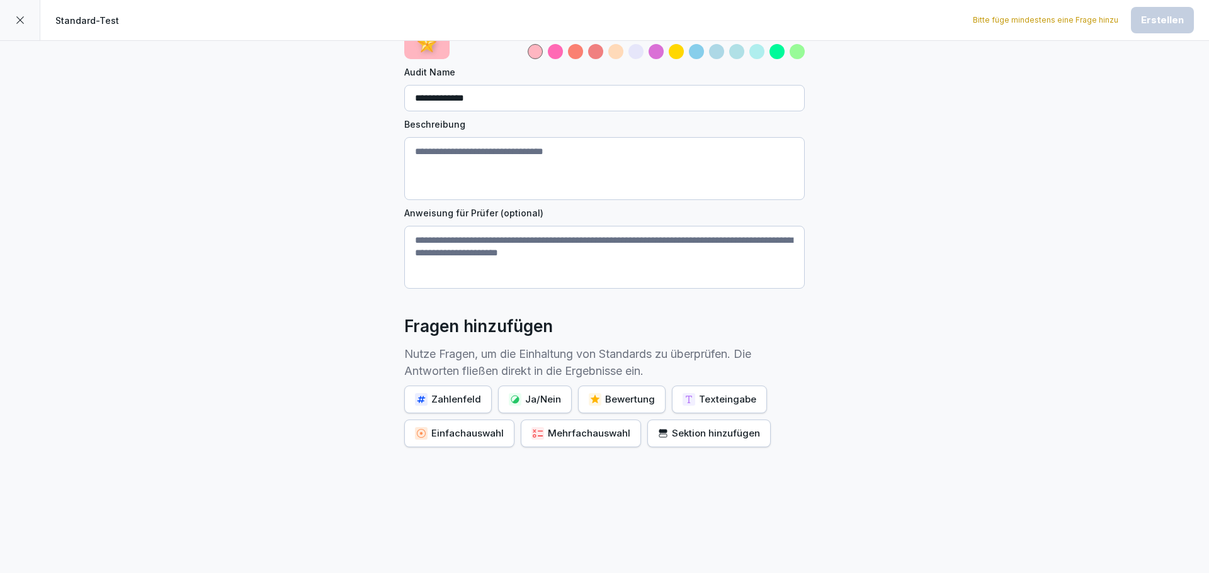
click at [602, 386] on button "Bewertung" at bounding box center [621, 400] width 87 height 28
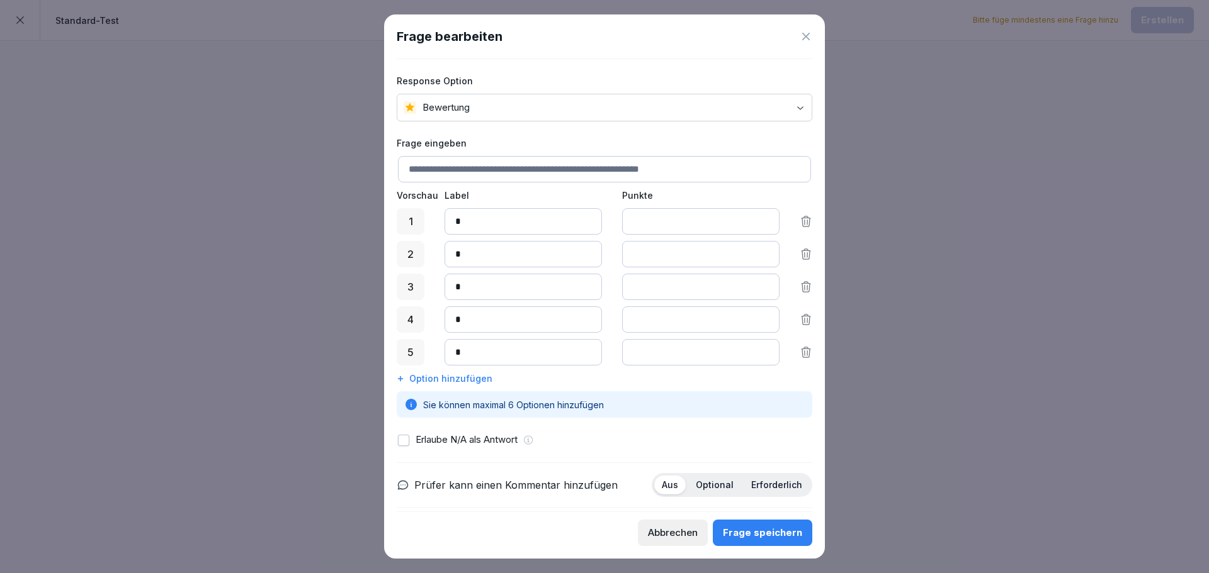
scroll to position [91, 0]
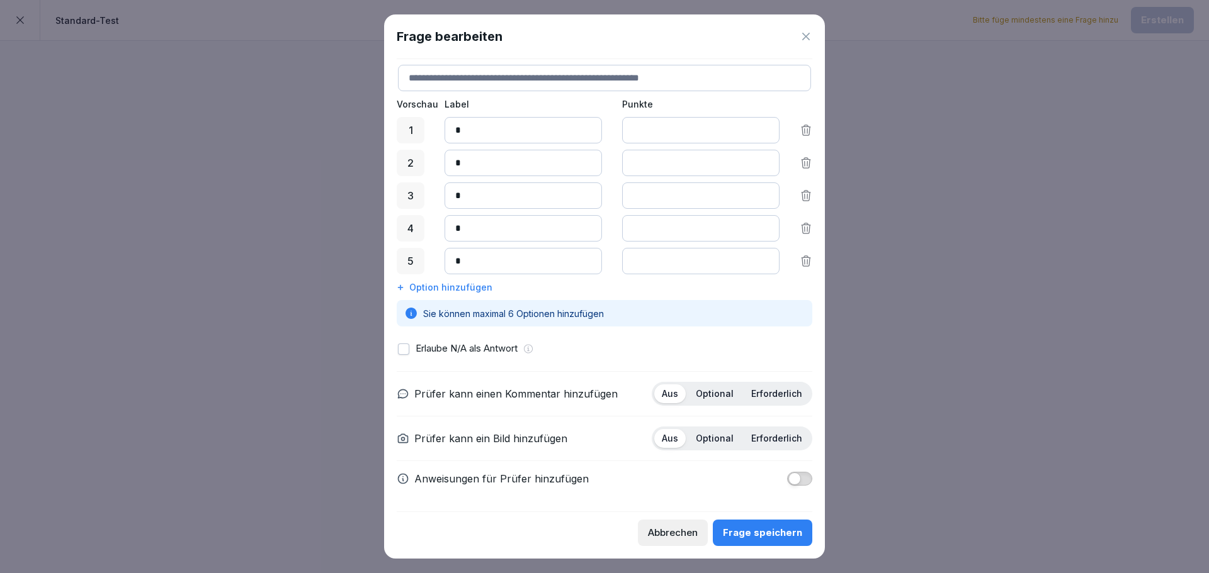
click at [792, 36] on div "Frage bearbeiten" at bounding box center [604, 36] width 415 height 19
click at [810, 36] on icon at bounding box center [805, 36] width 13 height 13
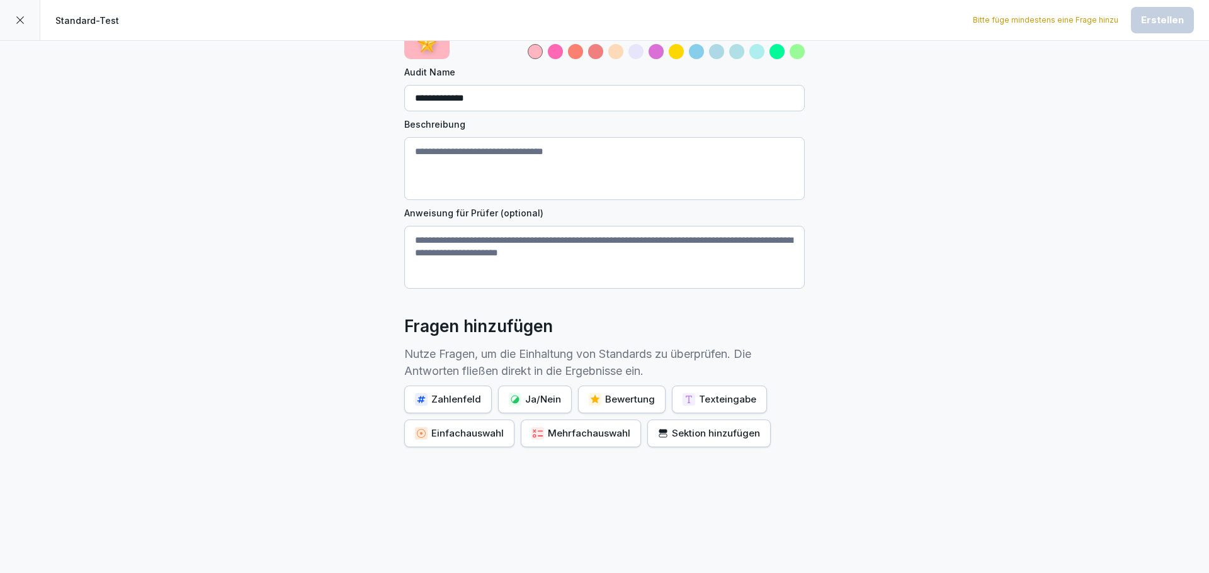
scroll to position [0, 0]
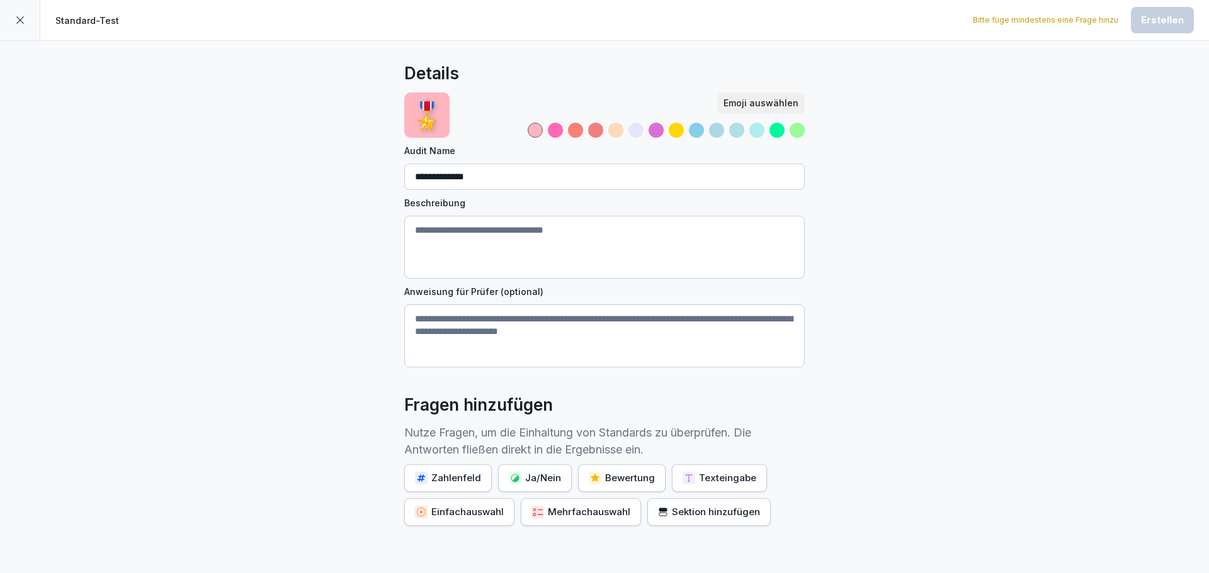
click at [519, 245] on textarea "Beschreibung" at bounding box center [604, 247] width 400 height 63
drag, startPoint x: 488, startPoint y: 240, endPoint x: 446, endPoint y: 250, distance: 42.6
click at [446, 250] on textarea "**********" at bounding box center [604, 247] width 400 height 63
type textarea "*******"
click at [604, 475] on div "Bewertung" at bounding box center [622, 478] width 66 height 14
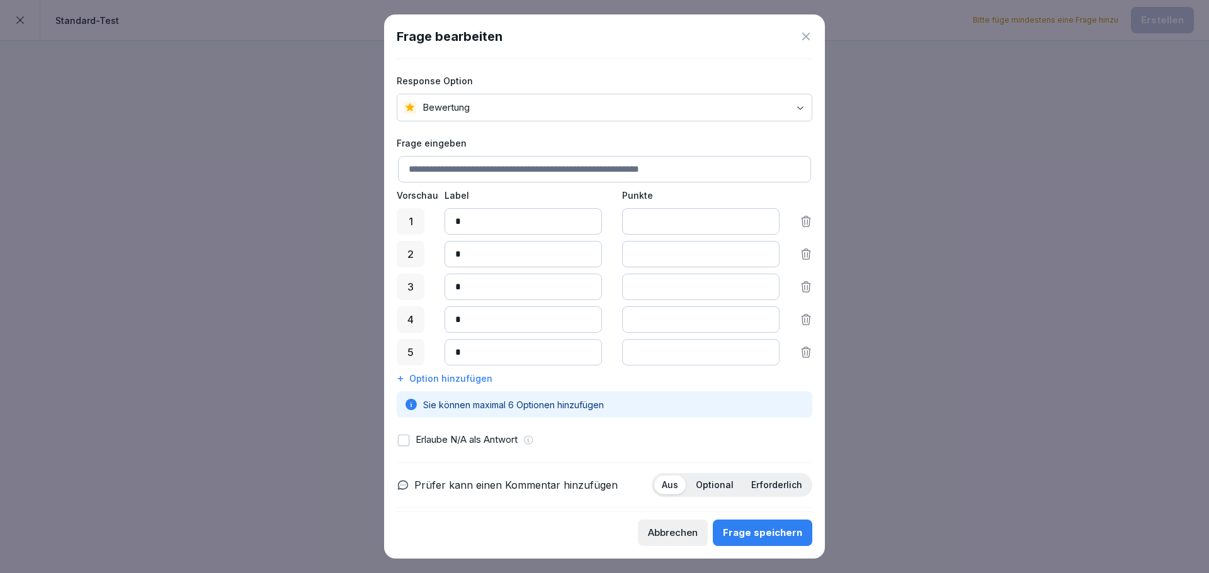
scroll to position [91, 0]
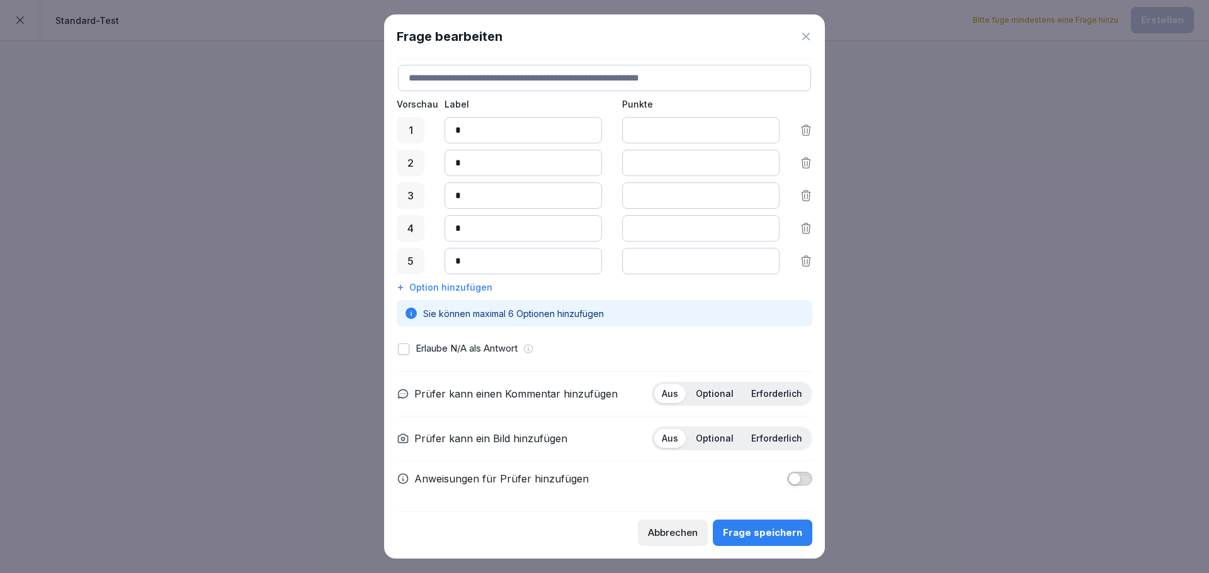
click at [700, 391] on p "Optional" at bounding box center [715, 393] width 38 height 11
click at [712, 436] on p "Optional" at bounding box center [715, 438] width 38 height 11
click at [782, 525] on button "Frage speichern" at bounding box center [762, 533] width 99 height 26
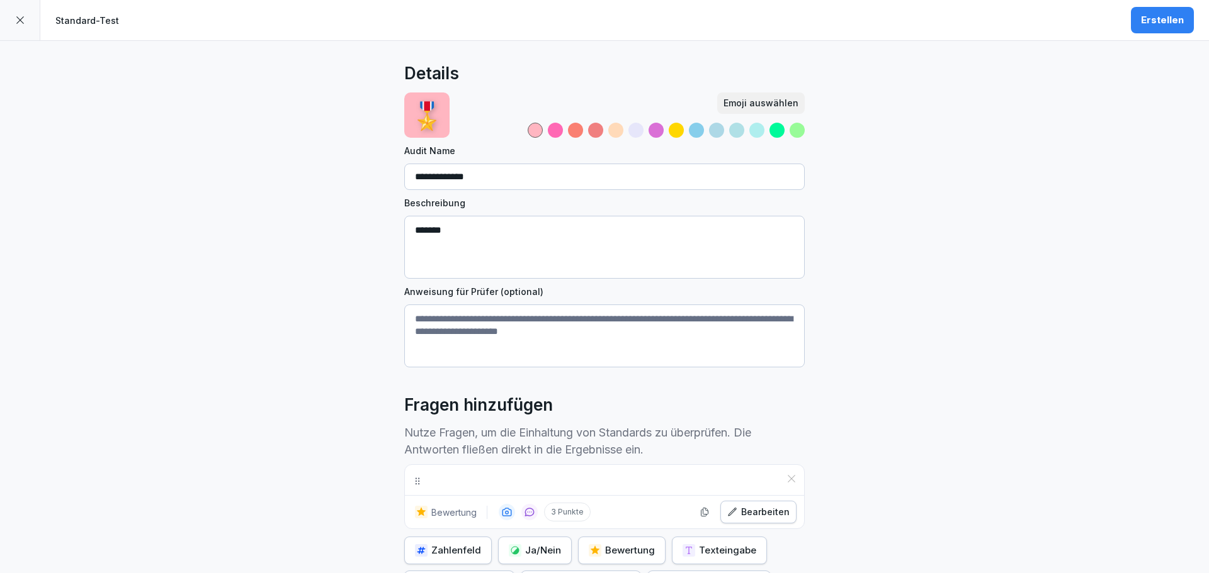
scroll to position [161, 0]
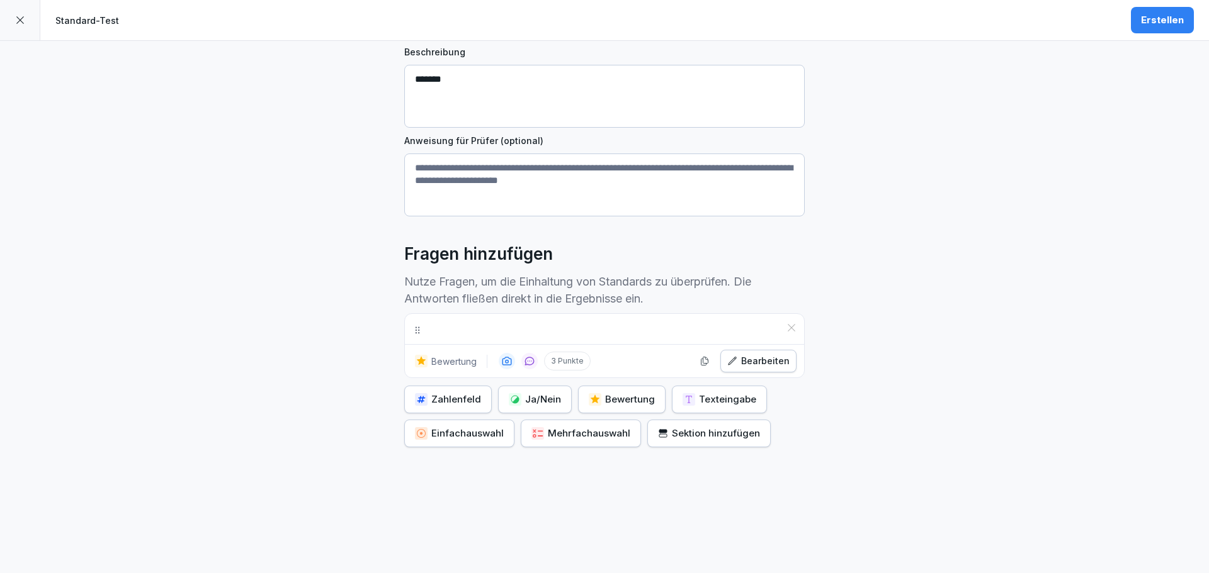
click at [1193, 25] on div "Standard-Test Erstellen" at bounding box center [604, 20] width 1209 height 41
click at [1153, 9] on button "Erstellen" at bounding box center [1162, 20] width 63 height 26
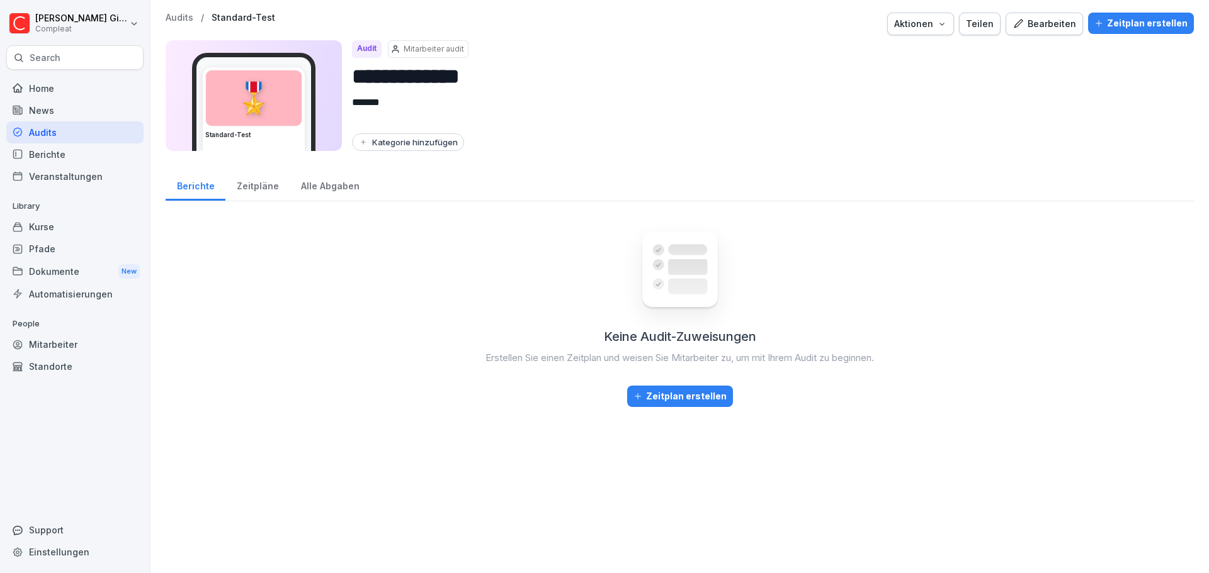
click at [264, 196] on div "Zeitpläne" at bounding box center [257, 185] width 64 height 32
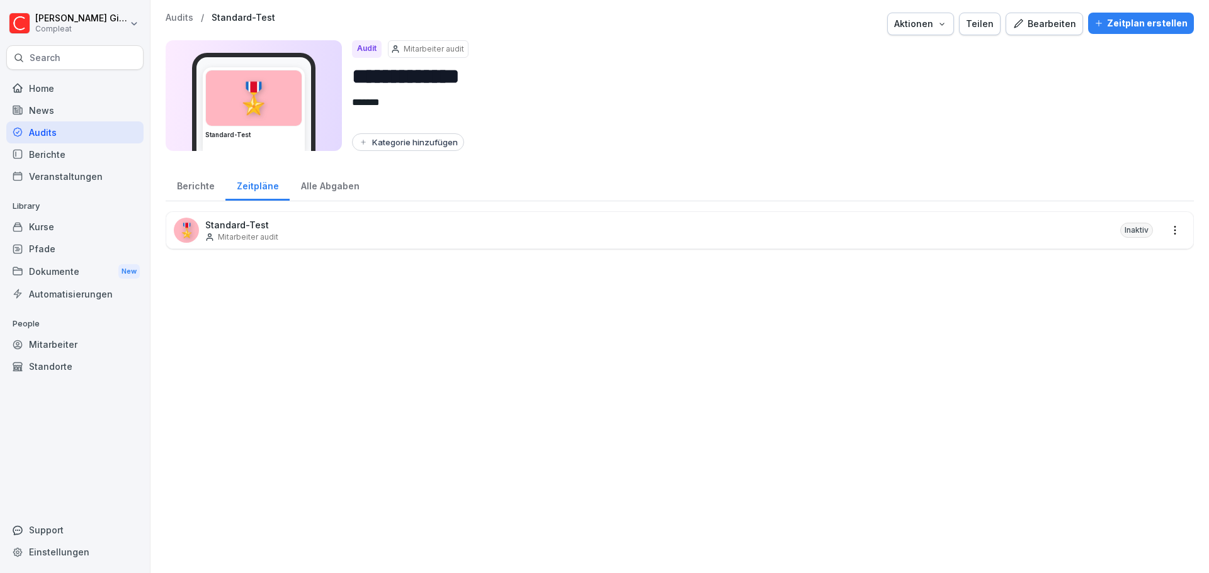
click at [292, 192] on div "Alle Abgaben" at bounding box center [330, 185] width 81 height 32
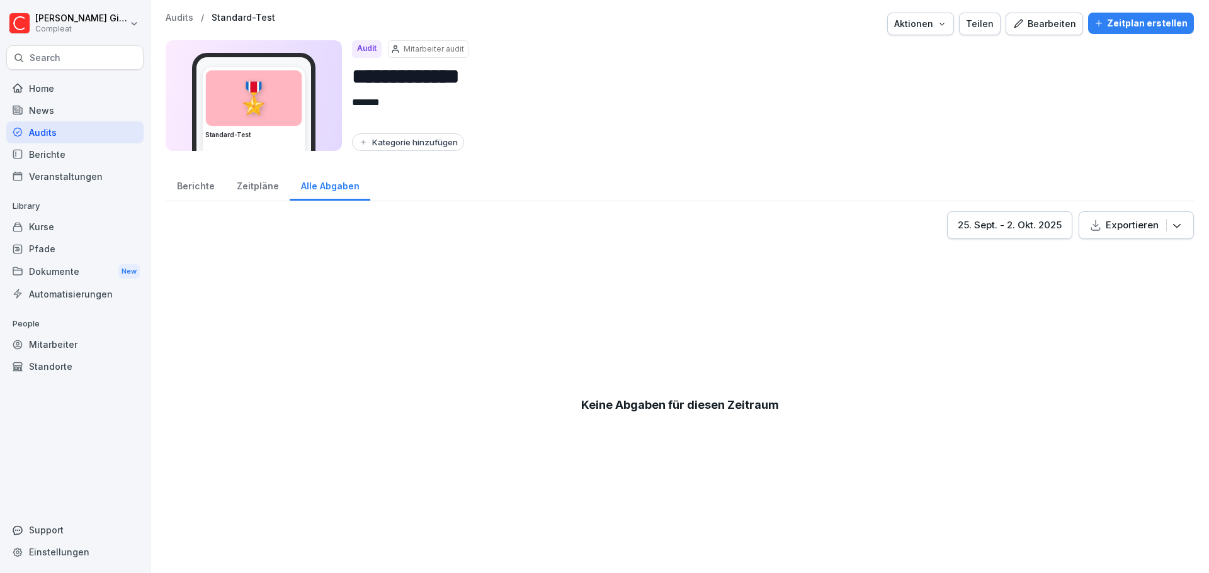
click at [257, 193] on div "Zeitpläne" at bounding box center [257, 185] width 64 height 32
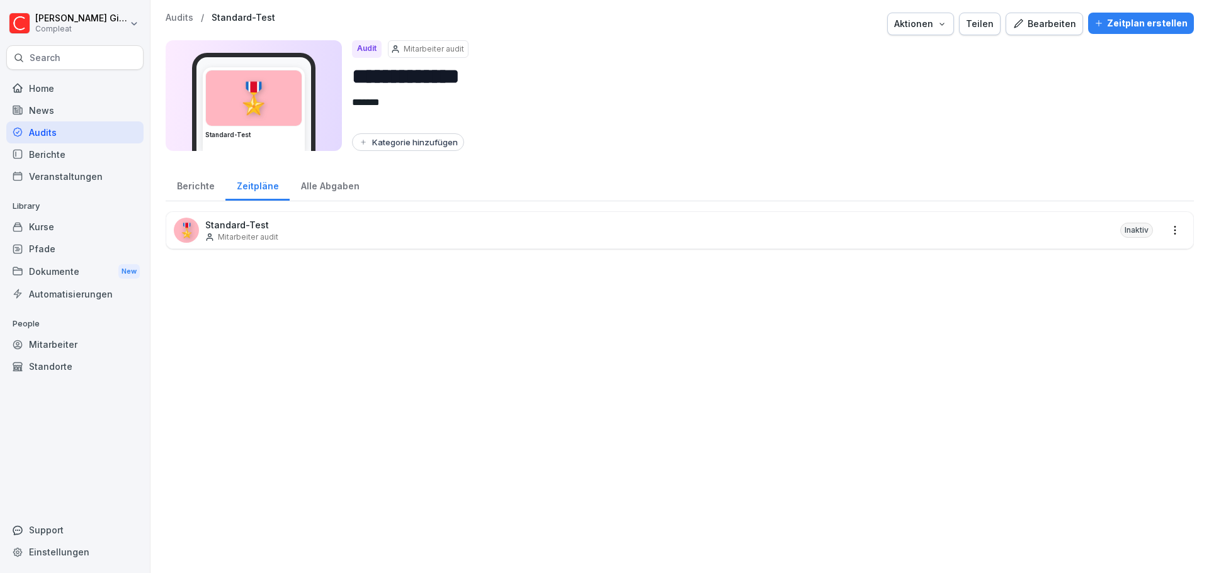
click at [240, 229] on p "Standard-Test" at bounding box center [241, 224] width 73 height 13
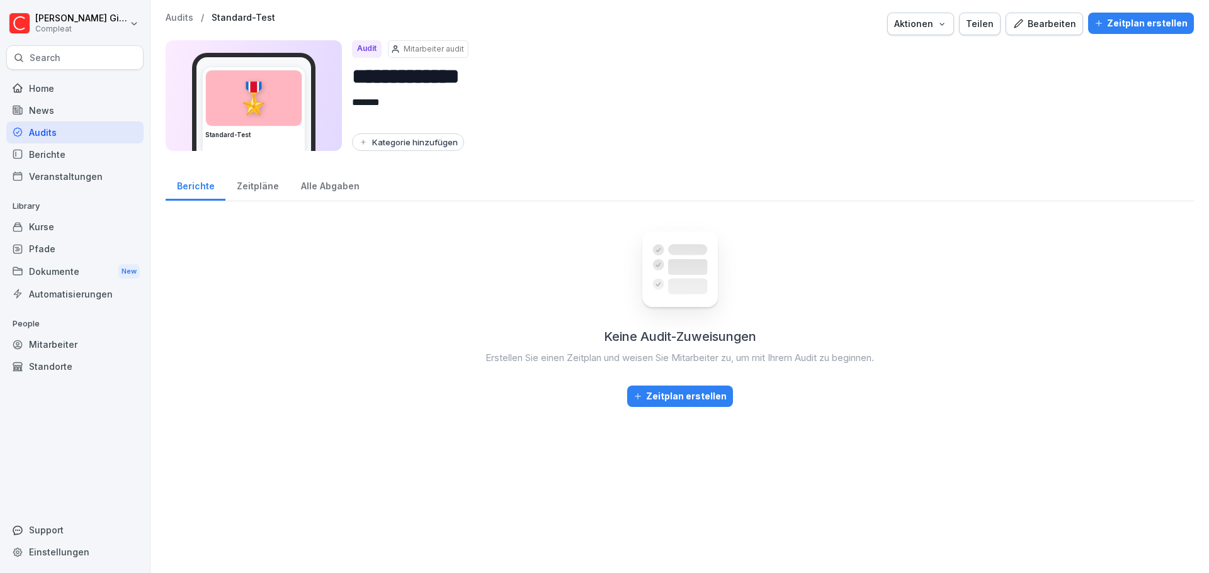
click at [334, 196] on div "Alle Abgaben" at bounding box center [330, 185] width 81 height 32
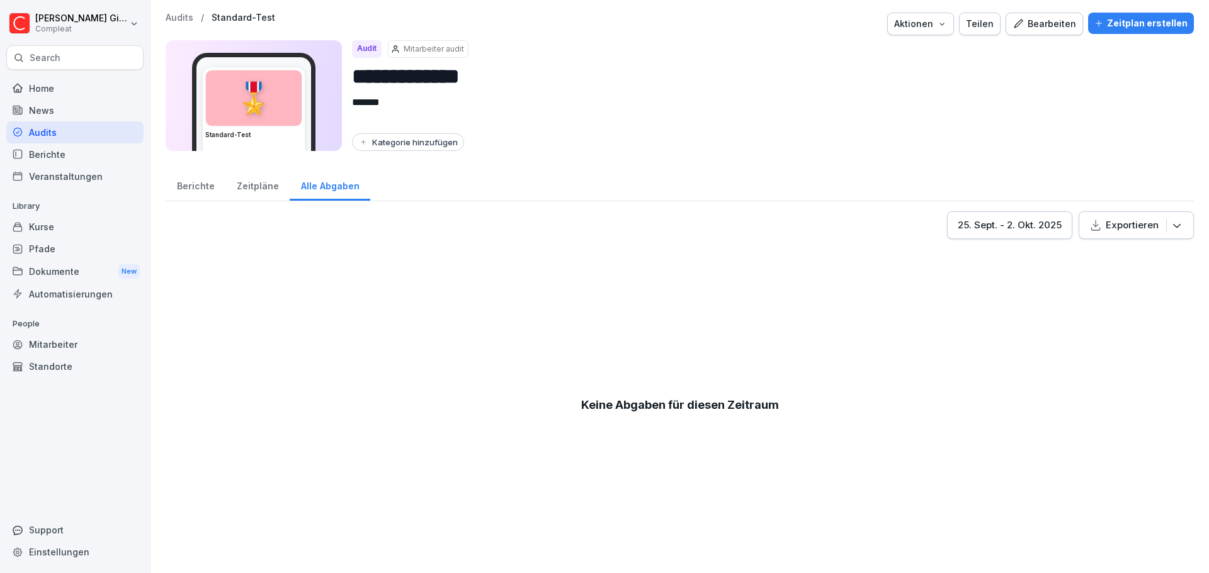
click at [932, 23] on div "Aktionen" at bounding box center [920, 24] width 53 height 14
click at [559, 110] on html "**********" at bounding box center [604, 286] width 1209 height 573
click at [196, 188] on div "Berichte" at bounding box center [196, 185] width 60 height 32
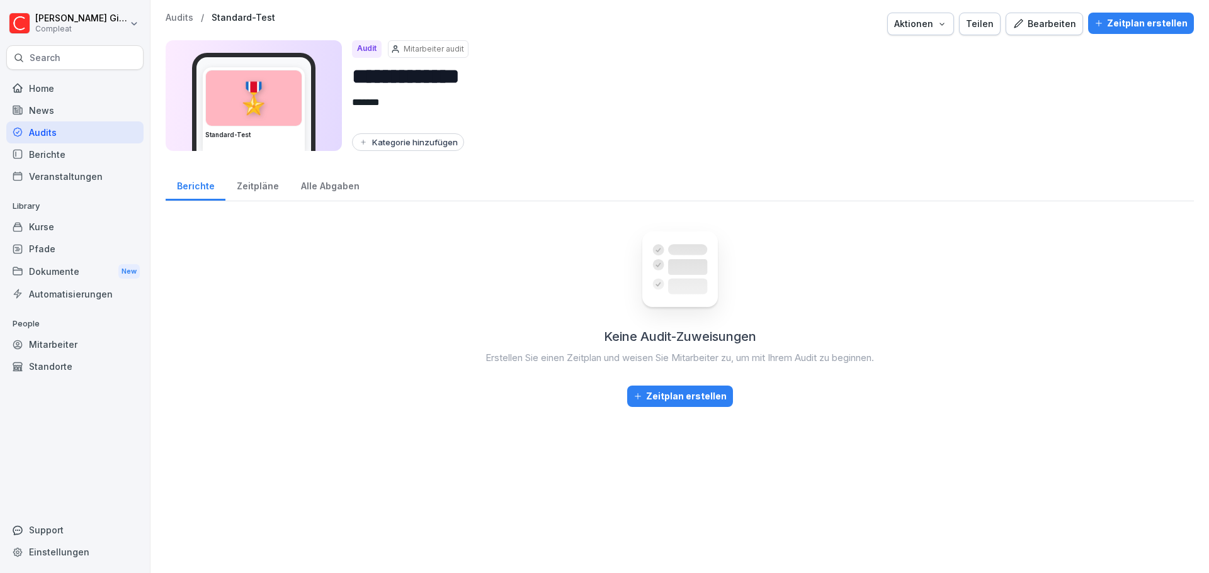
click at [80, 127] on div "Audits" at bounding box center [74, 132] width 137 height 22
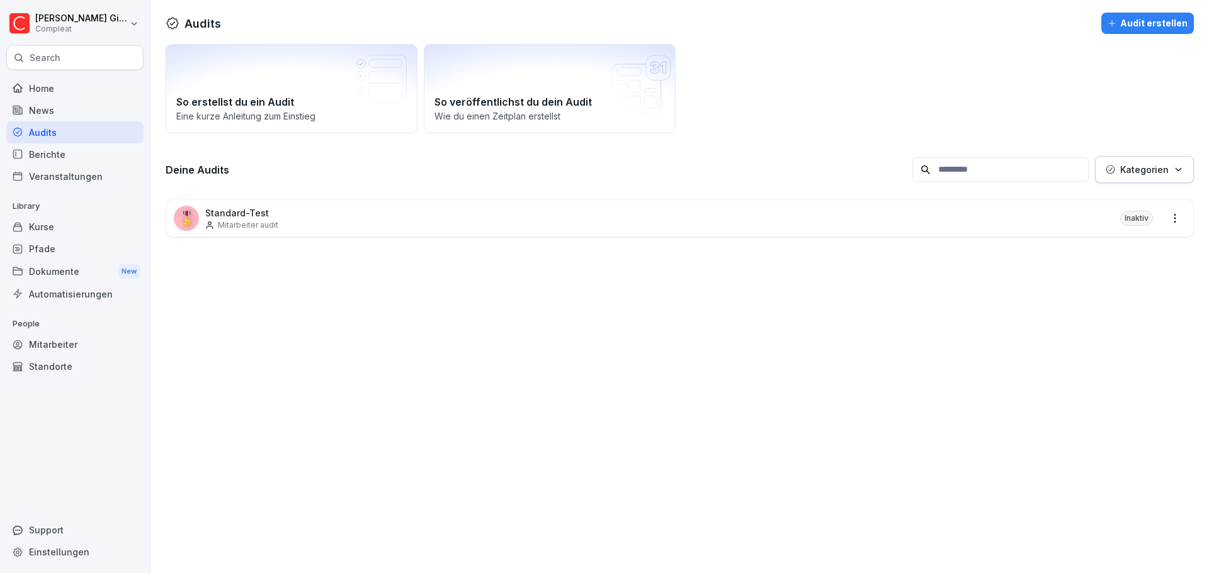
click at [375, 207] on div "🎖️ Standard-Test Mitarbeiter audit Inaktiv" at bounding box center [679, 218] width 1027 height 37
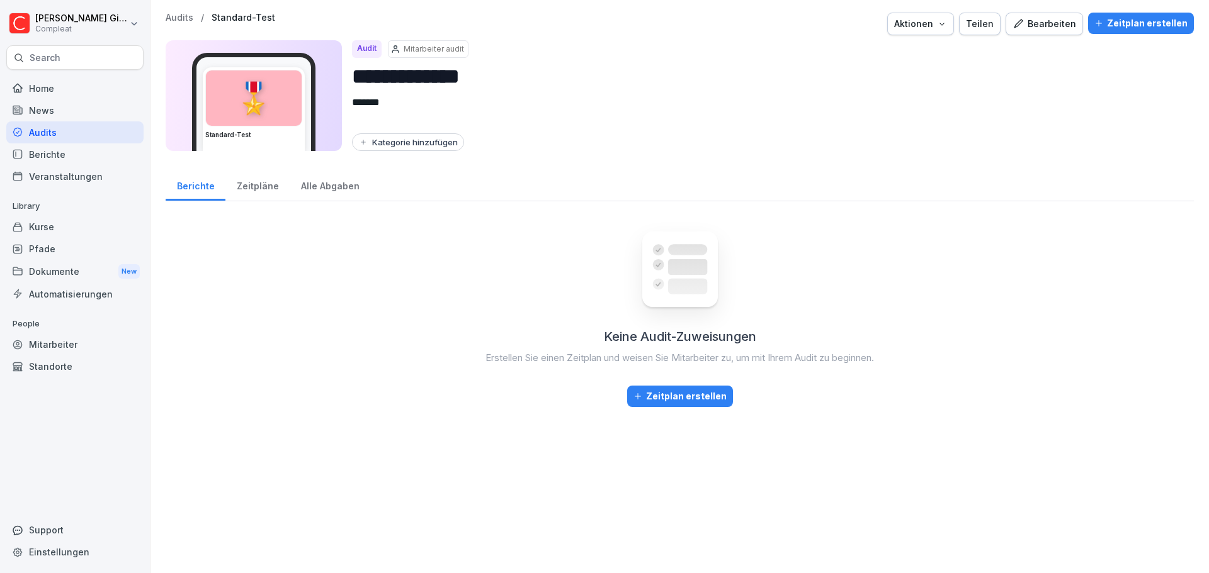
click at [683, 395] on div "Zeitplan erstellen" at bounding box center [679, 397] width 93 height 14
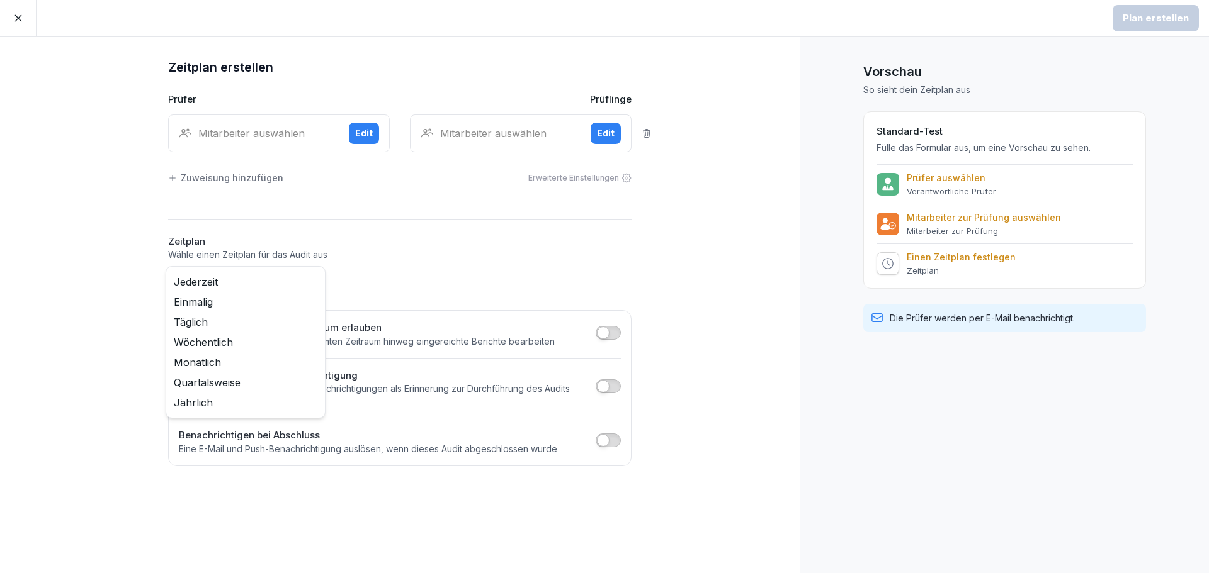
click at [258, 281] on body "Plan erstellen Zeitplan erstellen Prüfer Prüflinge Mitarbeiter auswählen Edit M…" at bounding box center [604, 286] width 1209 height 573
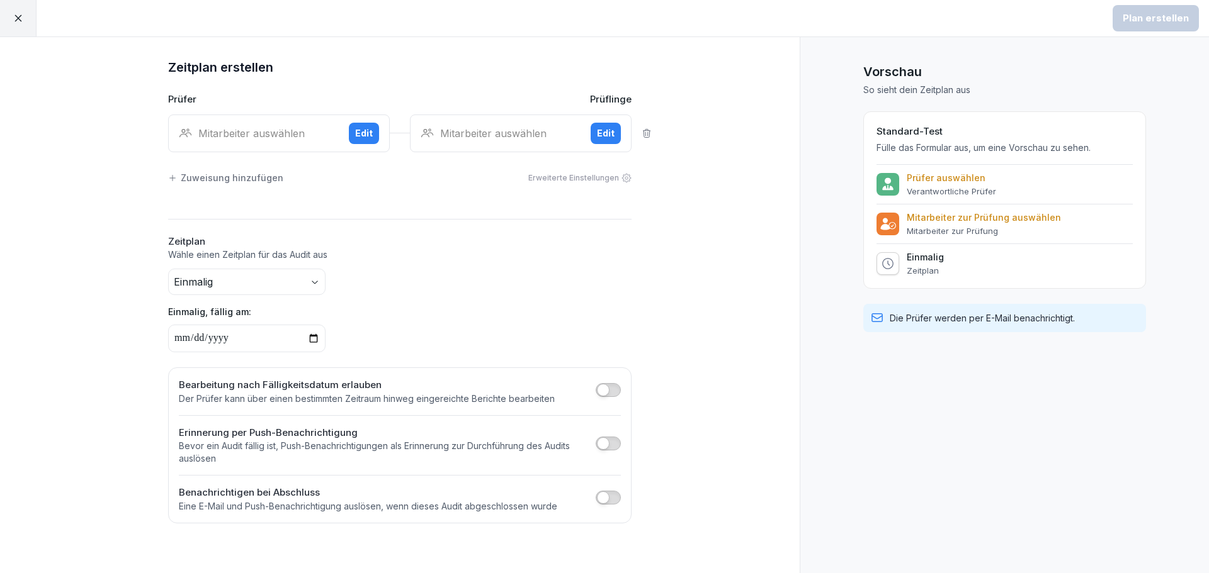
click at [116, 322] on div "Zeitplan erstellen Prüfer Prüflinge Mitarbeiter auswählen Edit Mitarbeiter ausw…" at bounding box center [399, 305] width 799 height 536
click at [220, 338] on input "date" at bounding box center [246, 339] width 157 height 28
click at [351, 126] on button "Edit" at bounding box center [364, 133] width 30 height 21
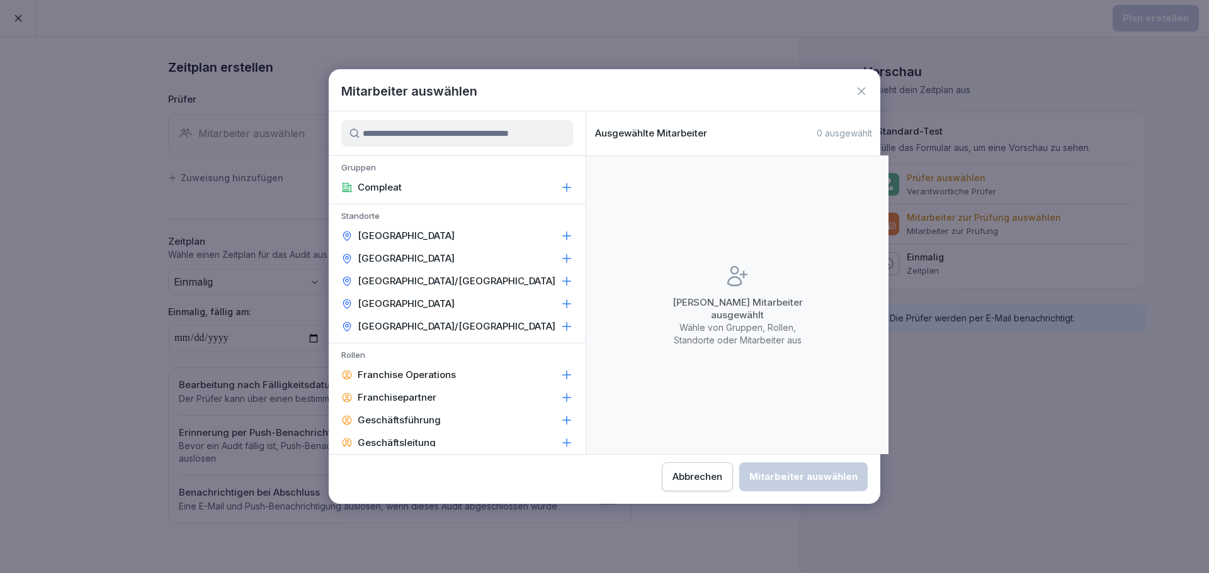
click at [858, 73] on div "Mitarbeiter auswählen Gruppen Compleat Standorte Darmstadt Frankfurt Nordend He…" at bounding box center [604, 286] width 551 height 435
drag, startPoint x: 864, startPoint y: 84, endPoint x: 862, endPoint y: 91, distance: 7.0
click at [864, 85] on div "Mitarbeiter auswählen" at bounding box center [604, 91] width 551 height 19
click at [862, 91] on icon at bounding box center [861, 91] width 8 height 8
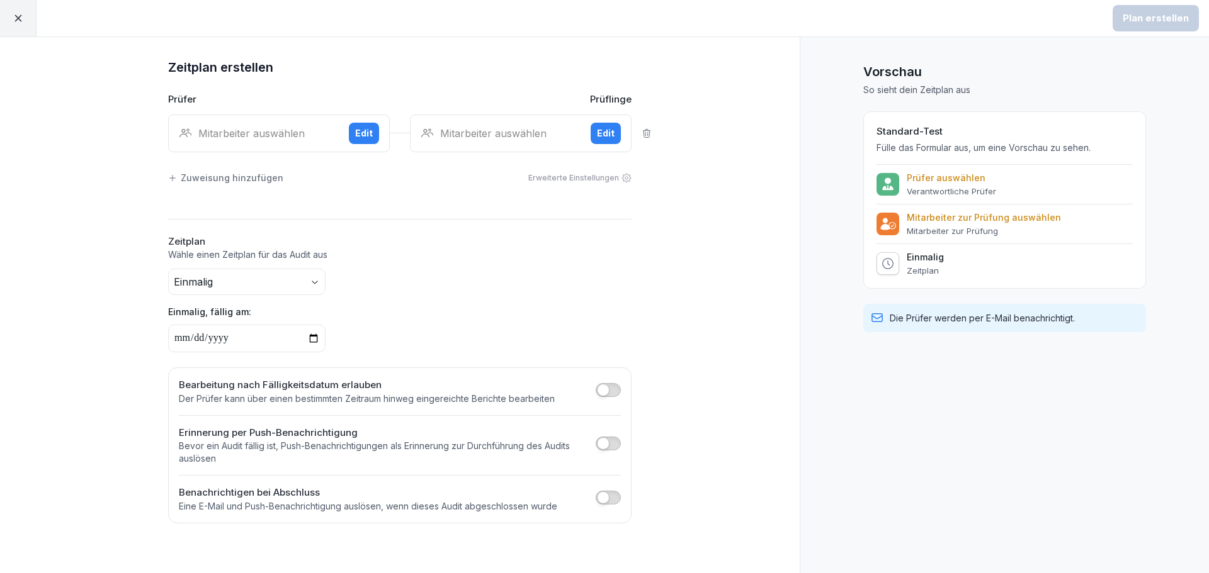
click at [19, 23] on icon at bounding box center [18, 18] width 11 height 11
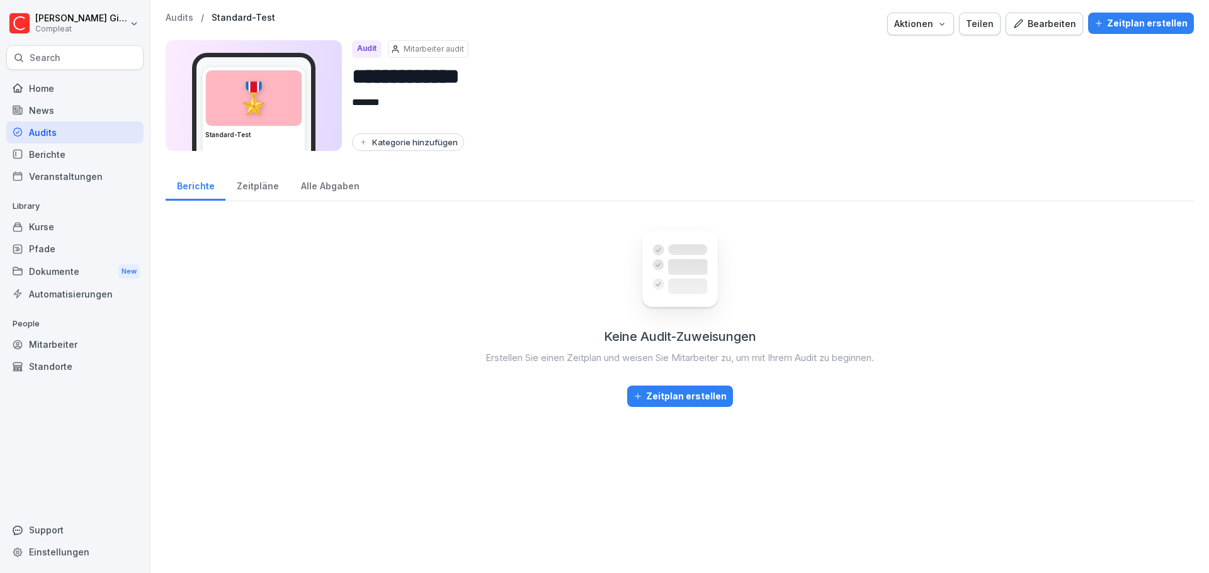
click at [54, 130] on div "Audits" at bounding box center [74, 132] width 137 height 22
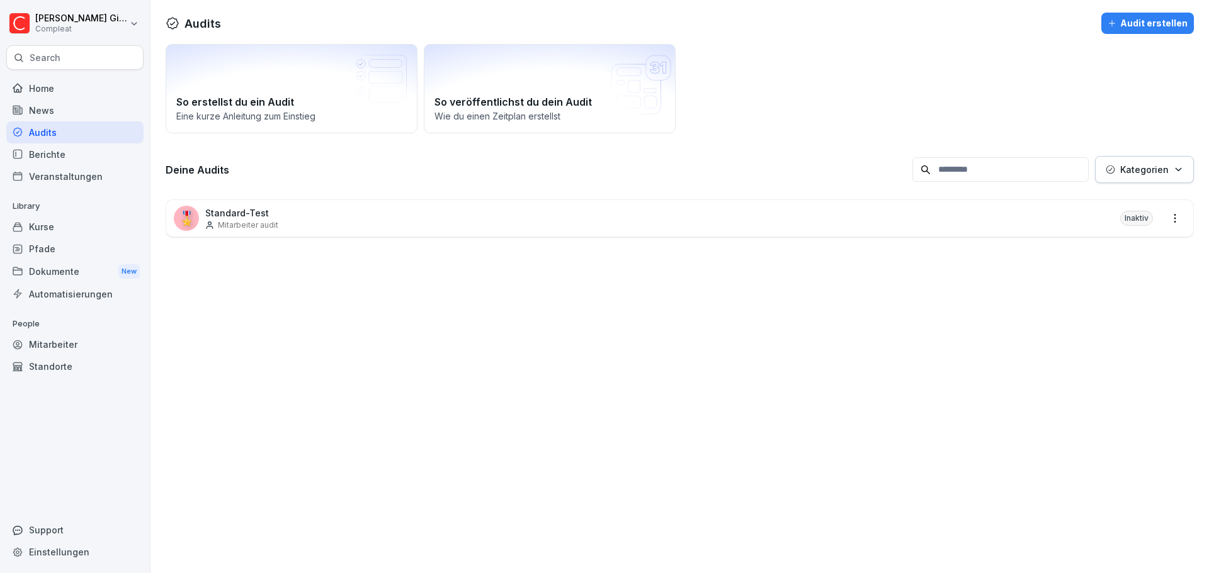
click at [425, 497] on div "Audits Audit erstellen So erstellst du ein Audit Eine kurze Anleitung zum Einst…" at bounding box center [679, 286] width 1058 height 573
click at [233, 492] on div "Audits Audit erstellen So erstellst du ein Audit Eine kurze Anleitung zum Einst…" at bounding box center [679, 286] width 1058 height 573
click at [79, 132] on div "Audits" at bounding box center [74, 132] width 137 height 22
click at [69, 98] on div "Home" at bounding box center [74, 88] width 137 height 22
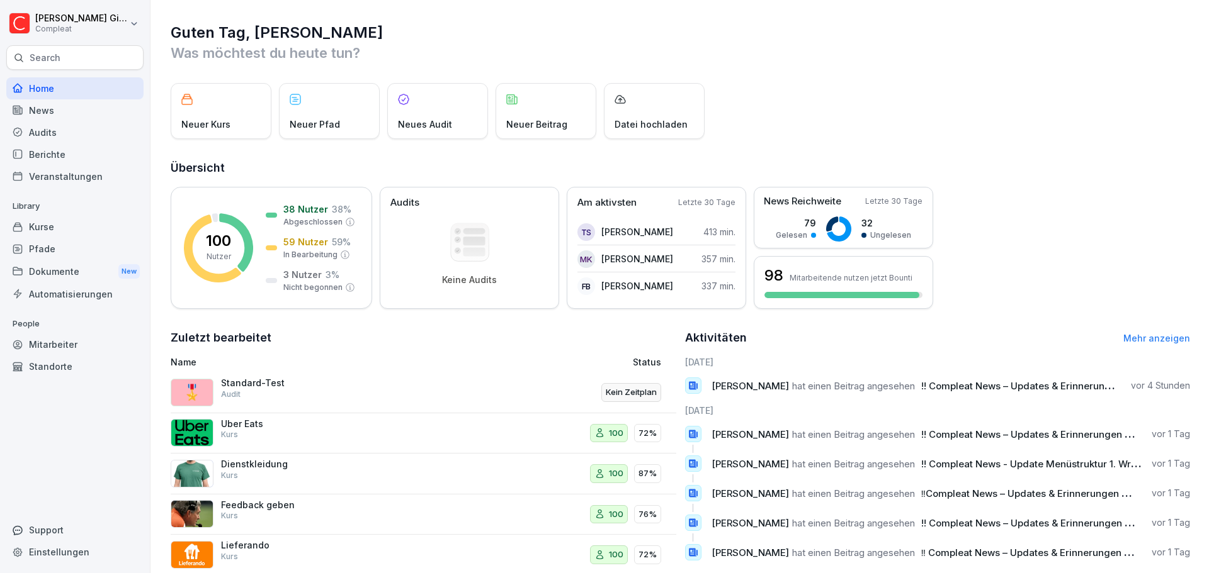
click at [72, 134] on div "Audits" at bounding box center [74, 132] width 137 height 22
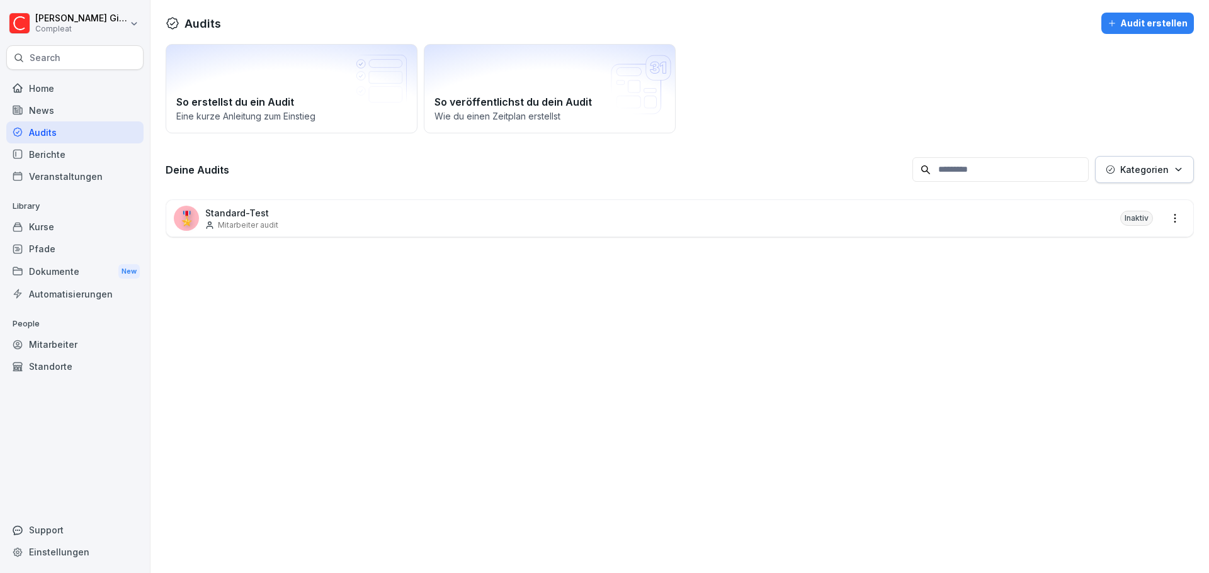
click at [1143, 16] on button "Audit erstellen" at bounding box center [1147, 23] width 93 height 21
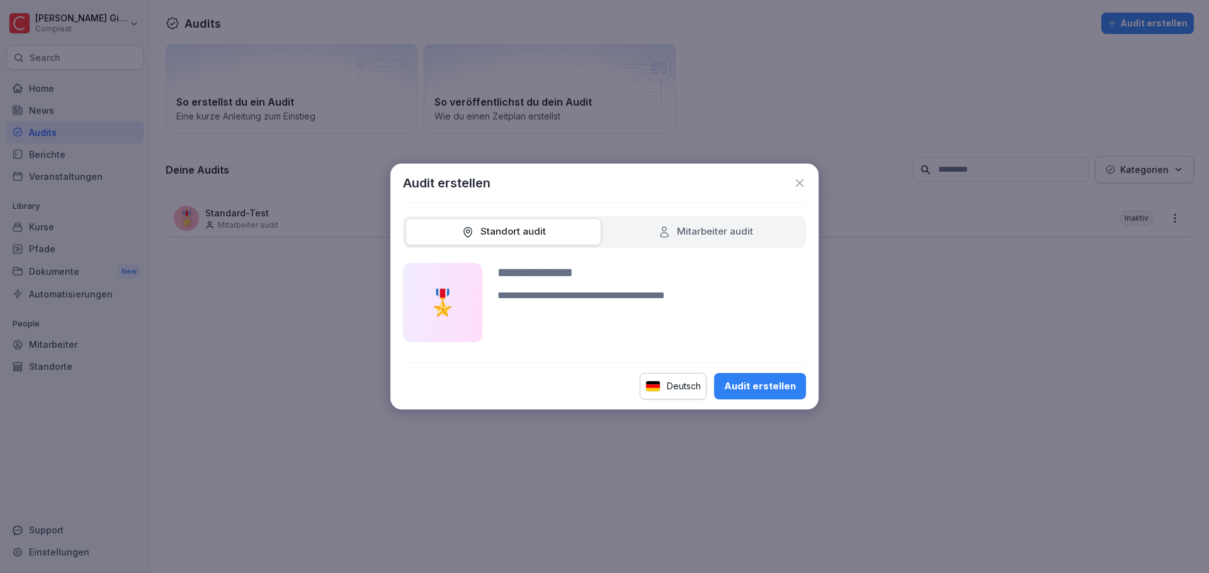
click at [519, 215] on div "Audit erstellen Standort audit Mitarbeiter audit 🎖️ Deutsch Audit erstellen" at bounding box center [604, 287] width 428 height 246
click at [519, 228] on div "Standort audit" at bounding box center [503, 232] width 84 height 14
click at [575, 283] on div at bounding box center [651, 302] width 308 height 79
drag, startPoint x: 573, startPoint y: 278, endPoint x: 567, endPoint y: 313, distance: 35.8
click at [571, 295] on div at bounding box center [651, 302] width 308 height 79
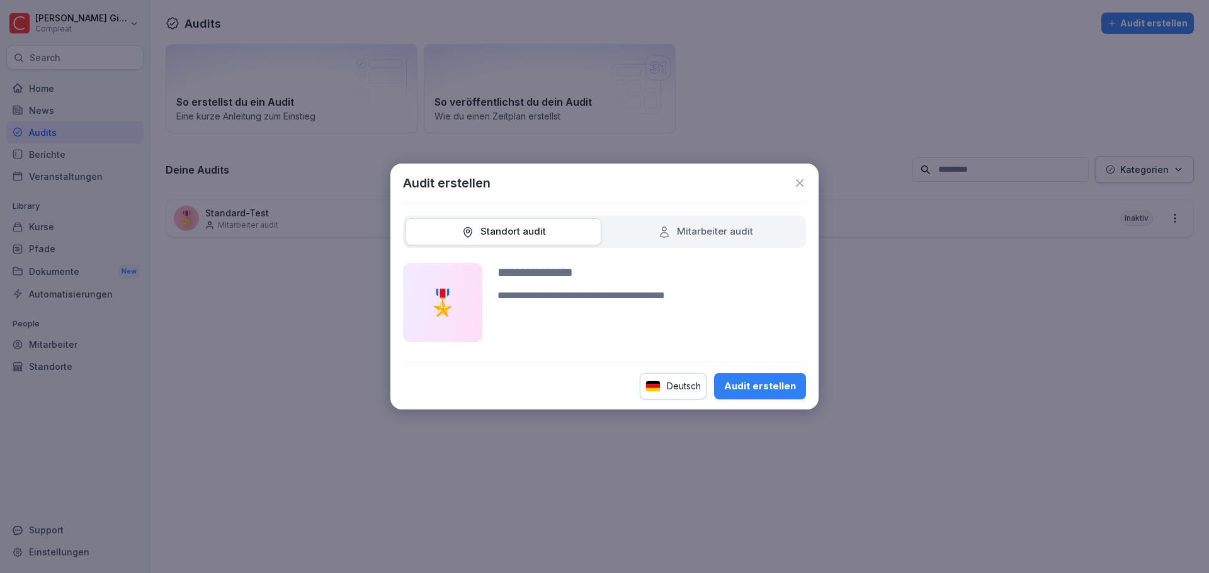
click at [729, 227] on div "Mitarbeiter audit" at bounding box center [705, 232] width 95 height 14
click at [804, 184] on icon at bounding box center [799, 183] width 13 height 13
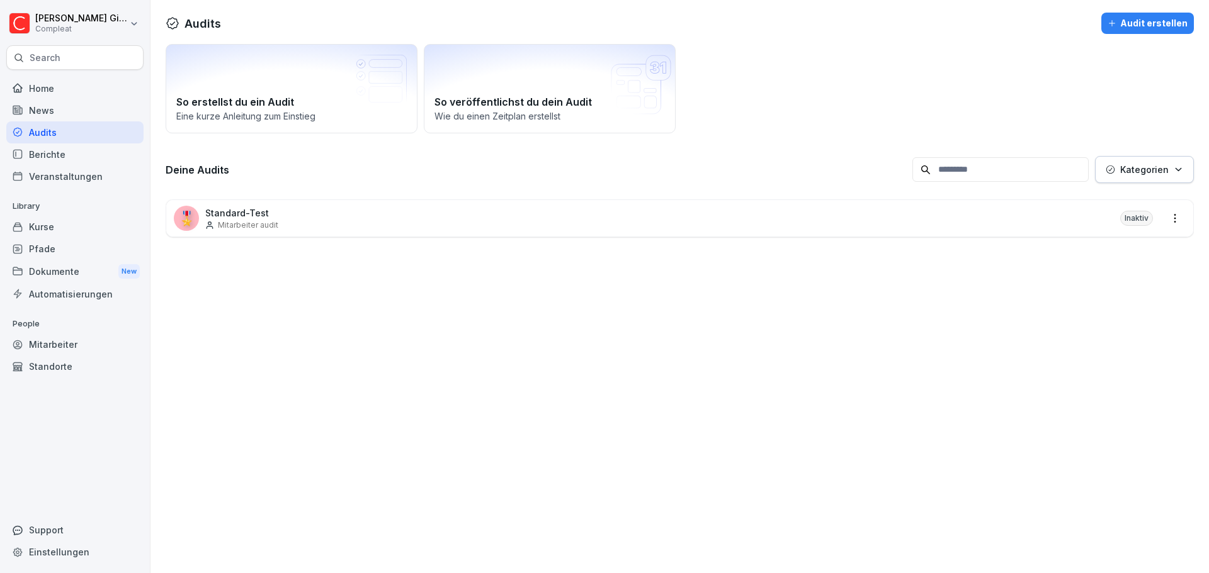
click at [441, 224] on div "🎖️ Standard-Test Mitarbeiter audit Inaktiv" at bounding box center [679, 218] width 1027 height 37
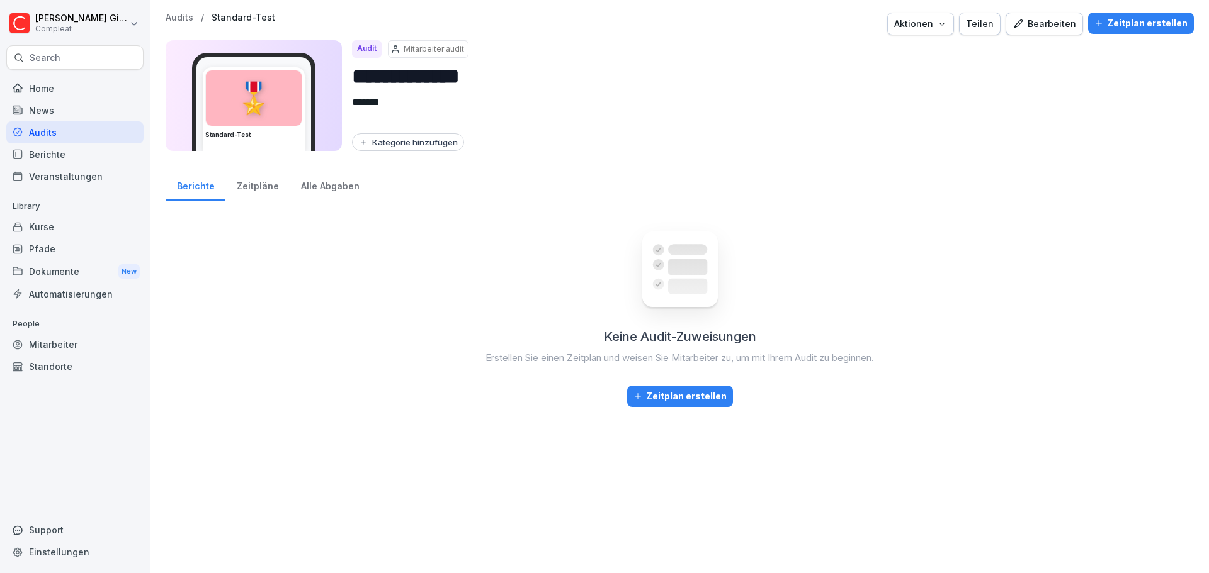
drag, startPoint x: 264, startPoint y: 189, endPoint x: 738, endPoint y: 42, distance: 497.0
click at [264, 189] on div "Zeitpläne" at bounding box center [257, 185] width 64 height 32
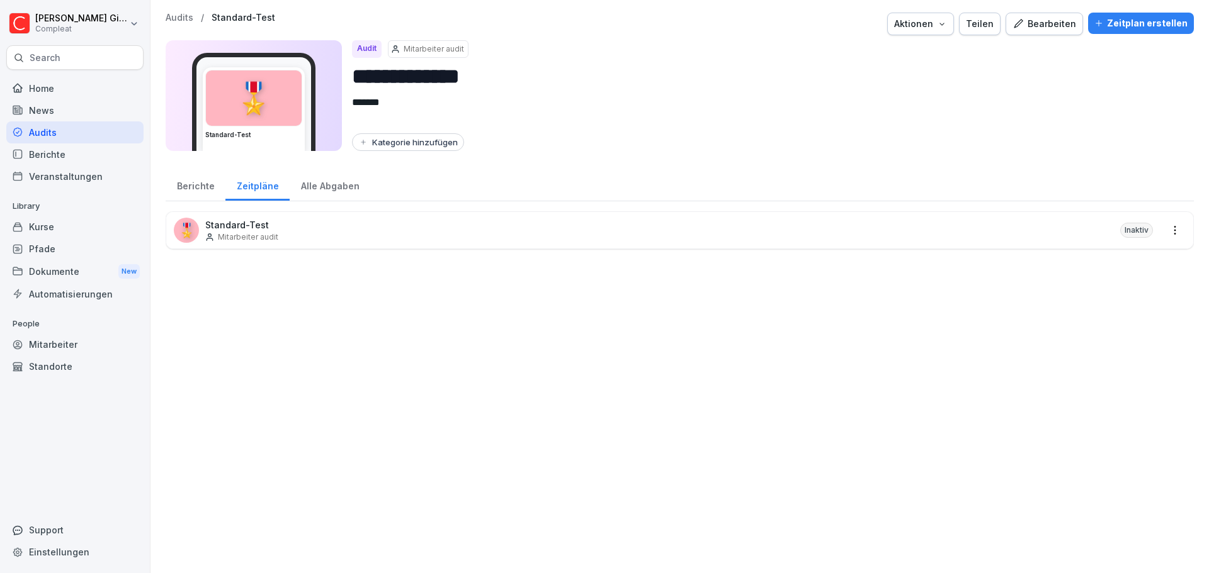
click at [1048, 21] on div "Bearbeiten" at bounding box center [1044, 24] width 64 height 14
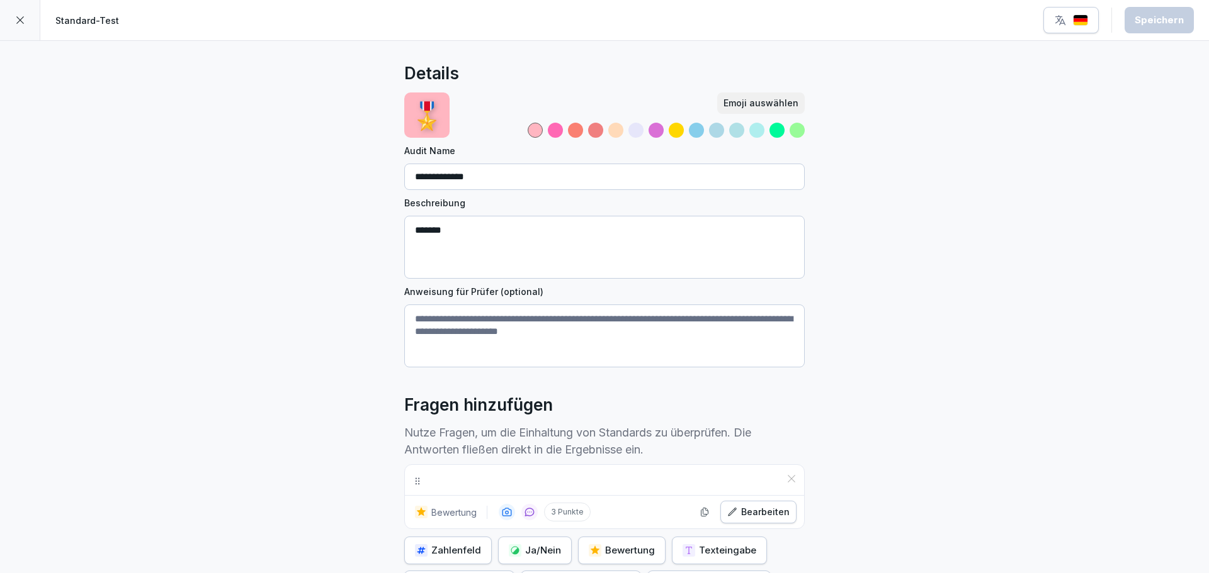
scroll to position [161, 0]
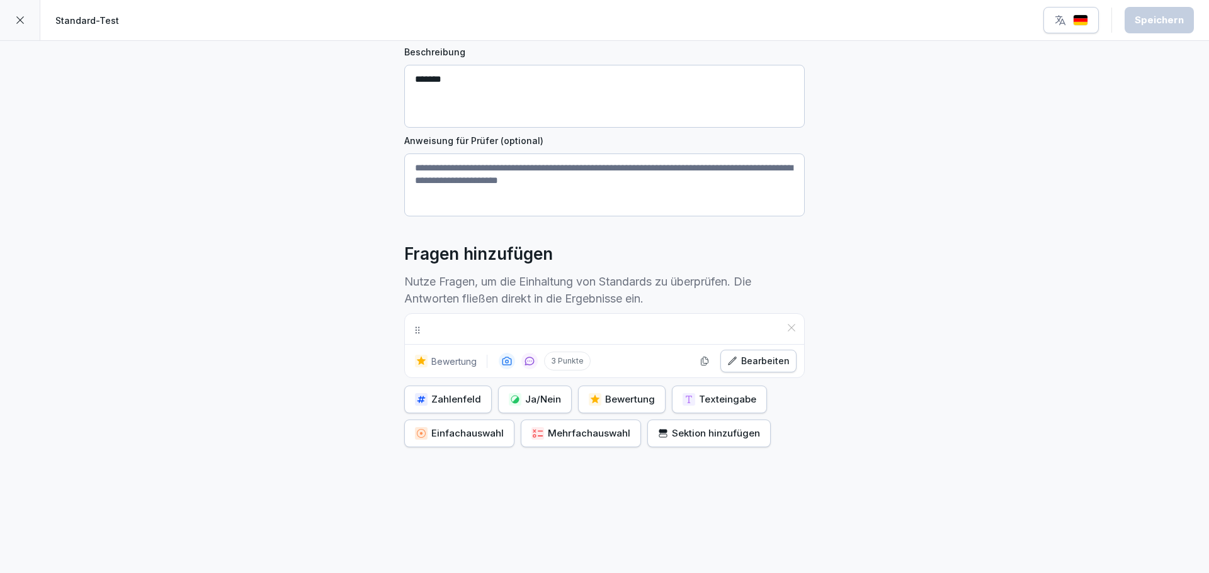
click at [530, 319] on div at bounding box center [604, 329] width 399 height 30
click at [759, 356] on div "Bearbeiten" at bounding box center [758, 361] width 62 height 14
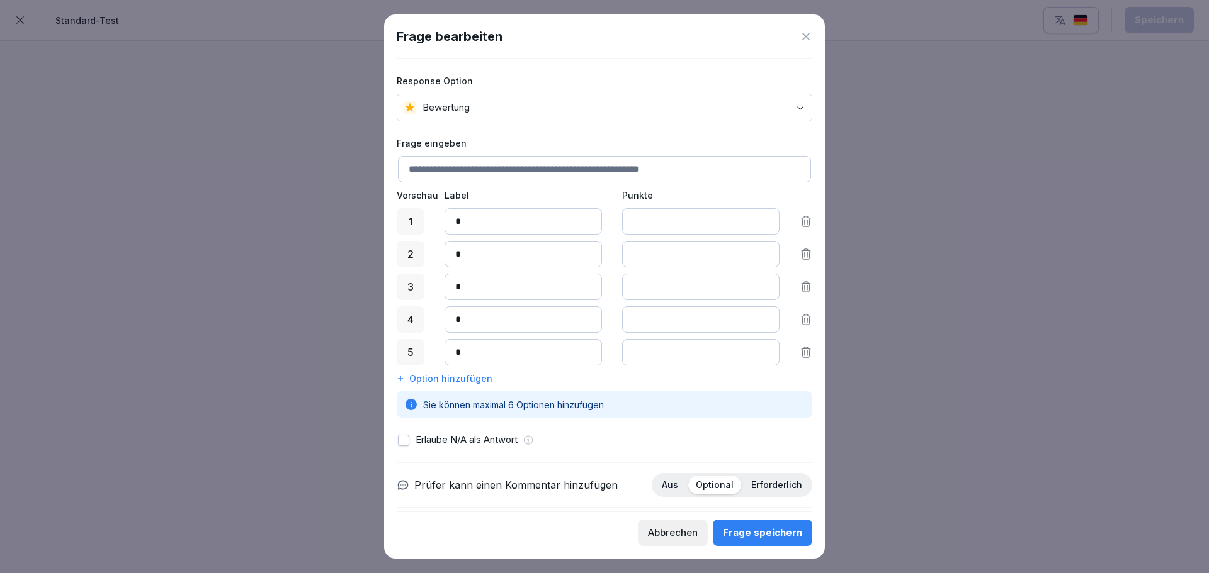
click at [473, 105] on body "**********" at bounding box center [604, 286] width 1209 height 573
click at [465, 156] on input at bounding box center [604, 169] width 413 height 26
type input "**********"
click at [573, 107] on body "**********" at bounding box center [604, 286] width 1209 height 573
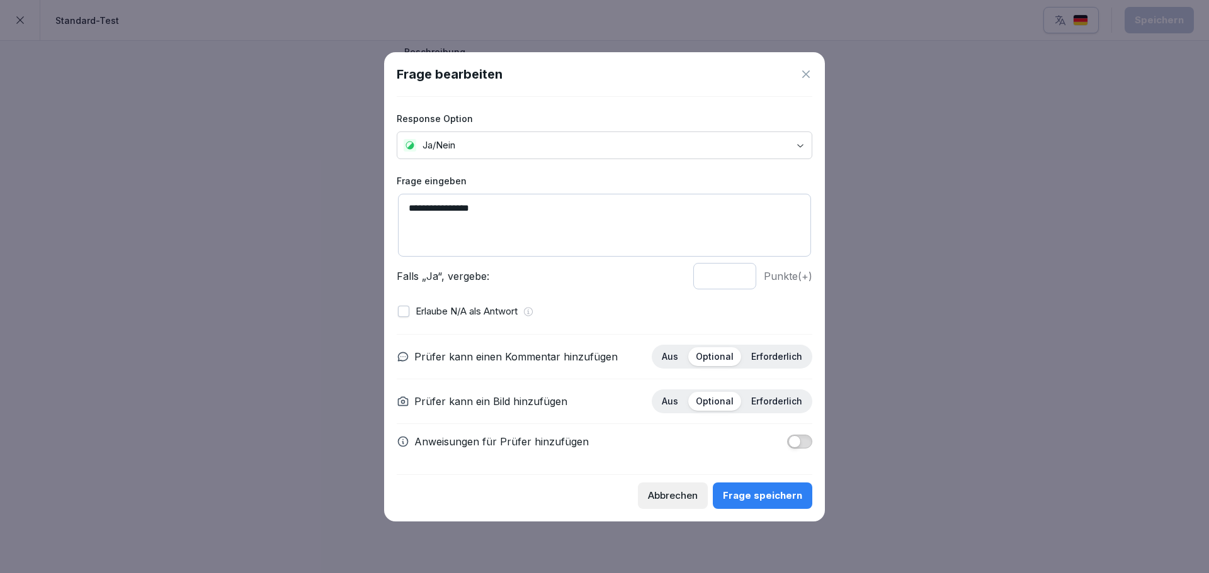
click at [758, 492] on div "Frage speichern" at bounding box center [762, 496] width 79 height 14
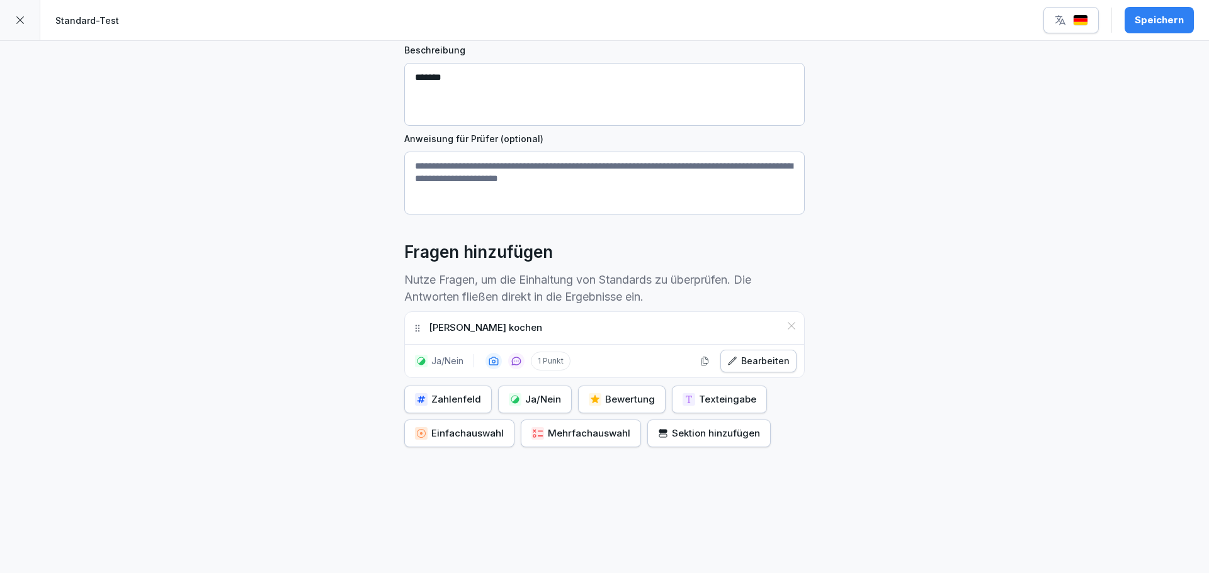
scroll to position [0, 0]
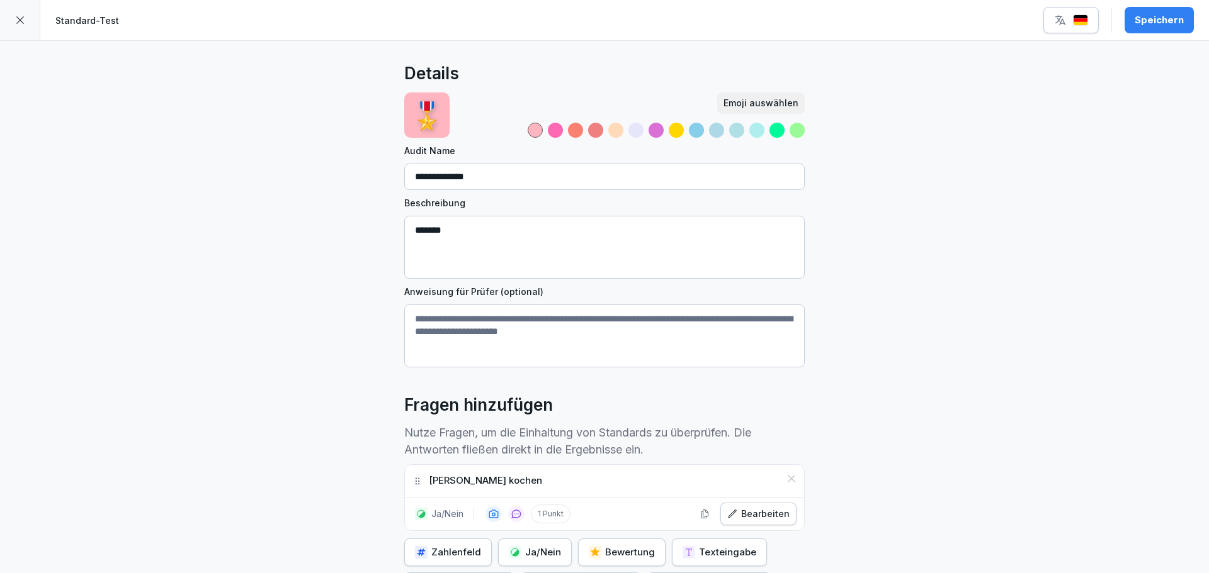
drag, startPoint x: 766, startPoint y: 130, endPoint x: 811, endPoint y: 134, distance: 45.5
click at [769, 130] on div at bounding box center [776, 130] width 15 height 15
click at [995, 127] on div "**********" at bounding box center [604, 384] width 1209 height 686
click at [1163, 26] on div "Speichern" at bounding box center [1158, 20] width 49 height 14
click at [23, 20] on icon at bounding box center [20, 20] width 10 height 10
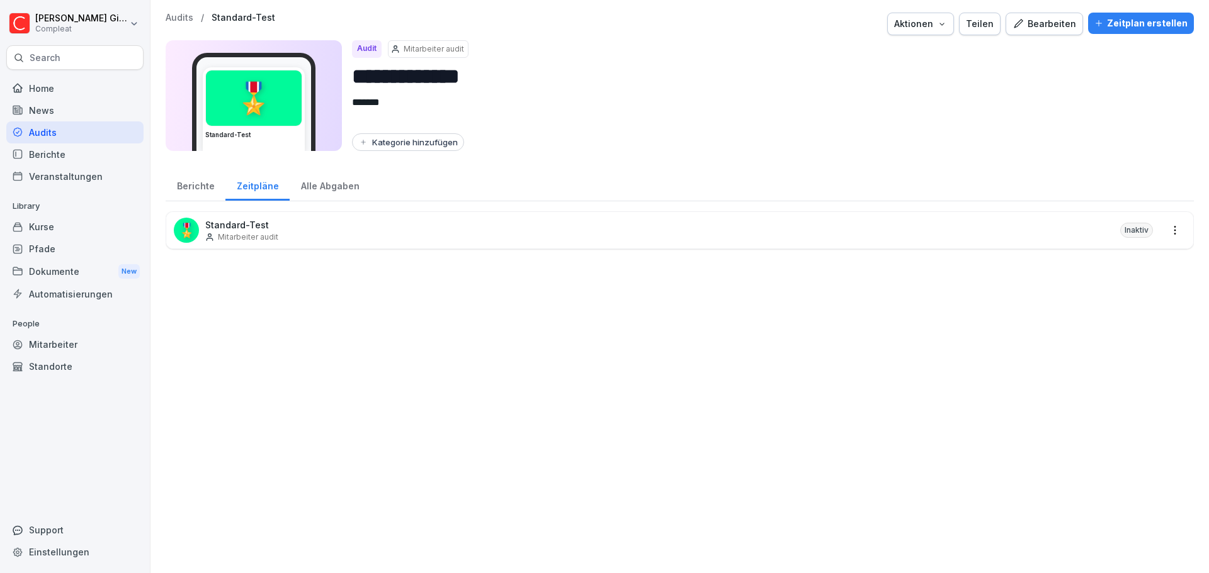
click at [198, 183] on div "Berichte" at bounding box center [196, 185] width 60 height 32
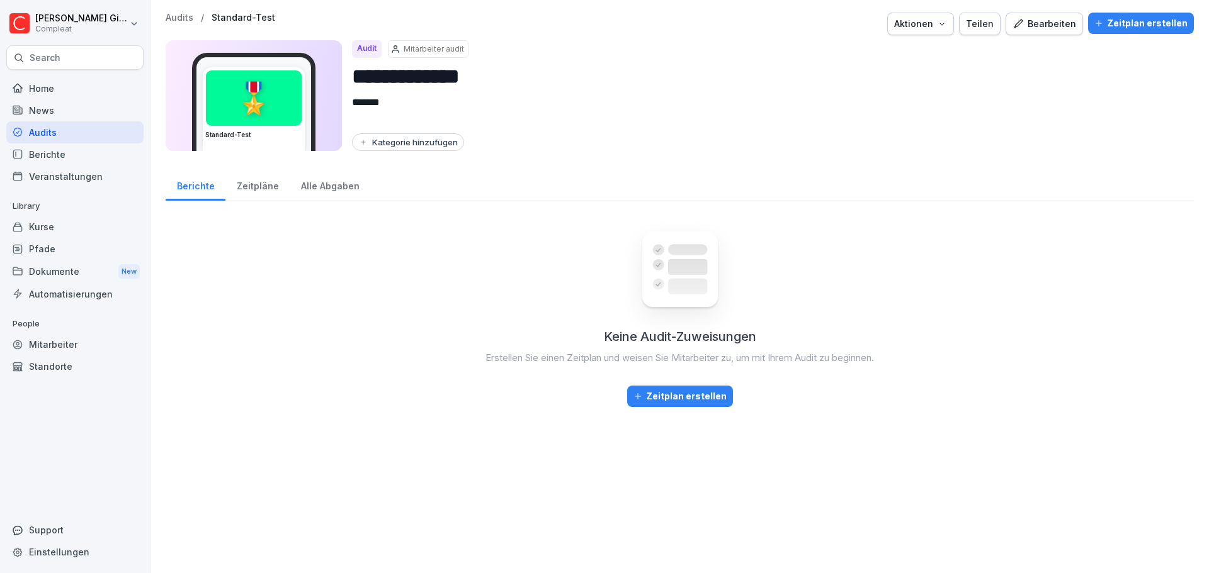
click at [261, 185] on div "Zeitpläne" at bounding box center [257, 185] width 64 height 32
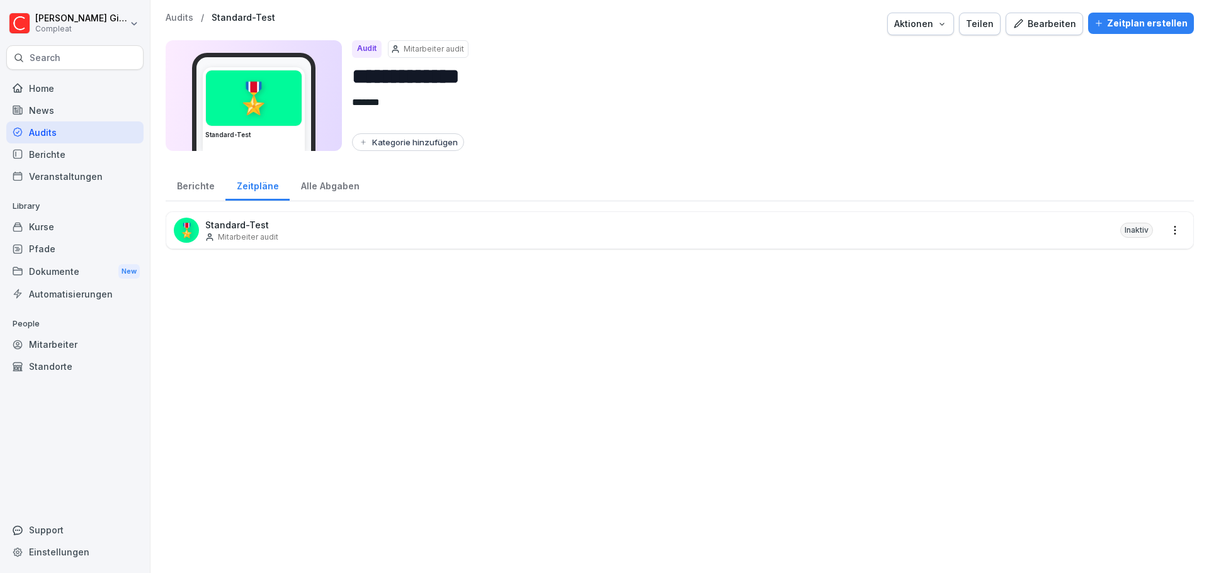
click at [325, 234] on div "🎖️ Standard-Test Mitarbeiter audit Inaktiv" at bounding box center [679, 230] width 1027 height 37
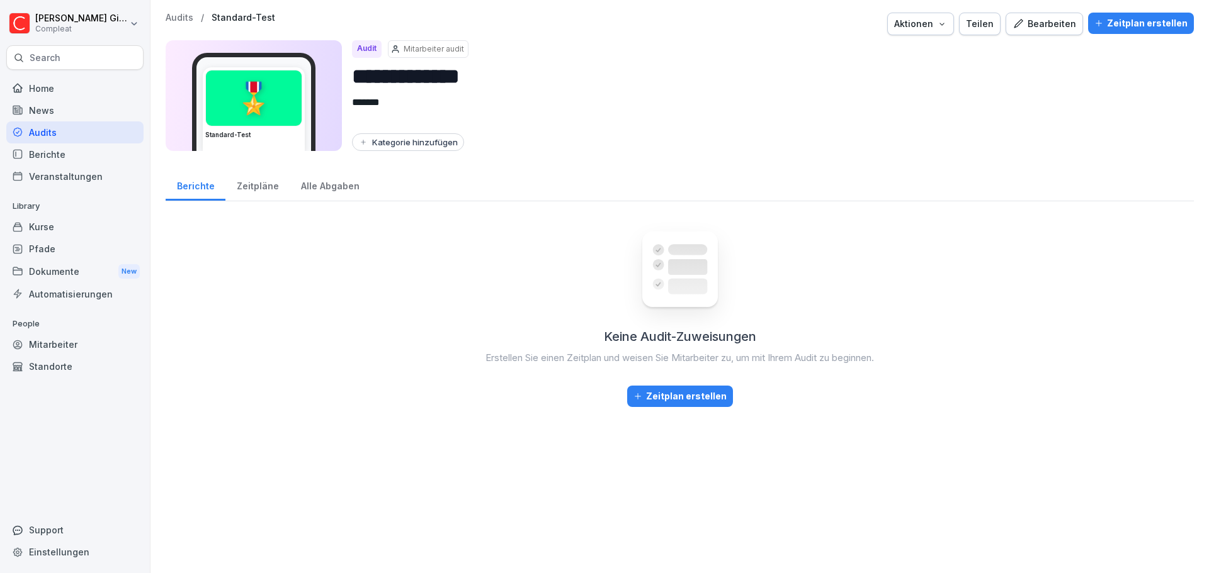
click at [682, 403] on div "Zeitplan erstellen" at bounding box center [679, 397] width 93 height 14
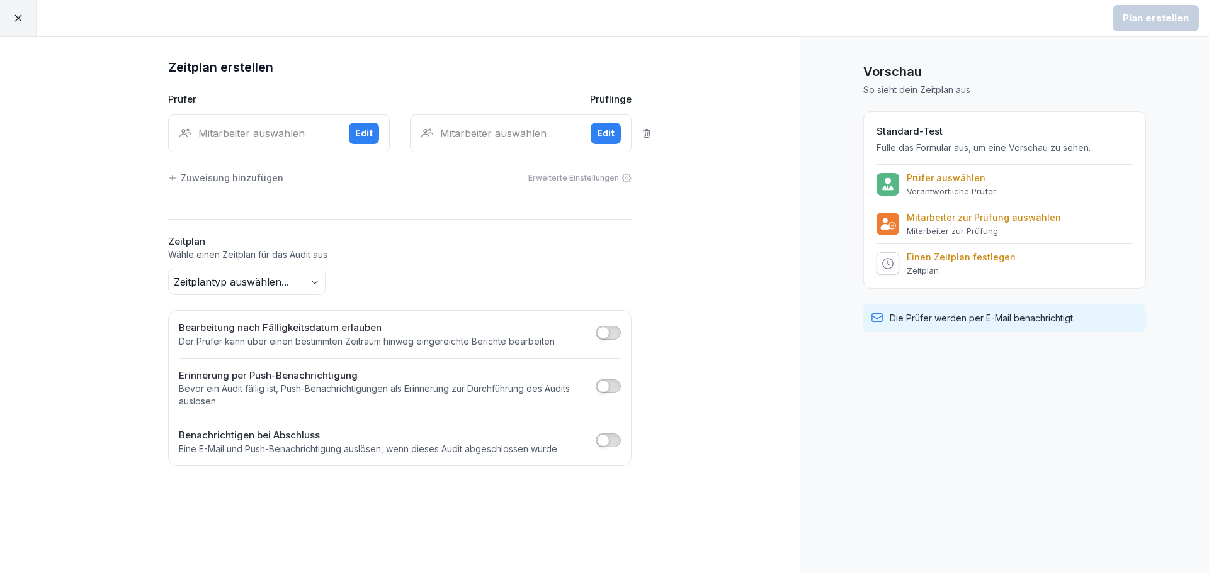
click at [368, 125] on button "Edit" at bounding box center [364, 133] width 30 height 21
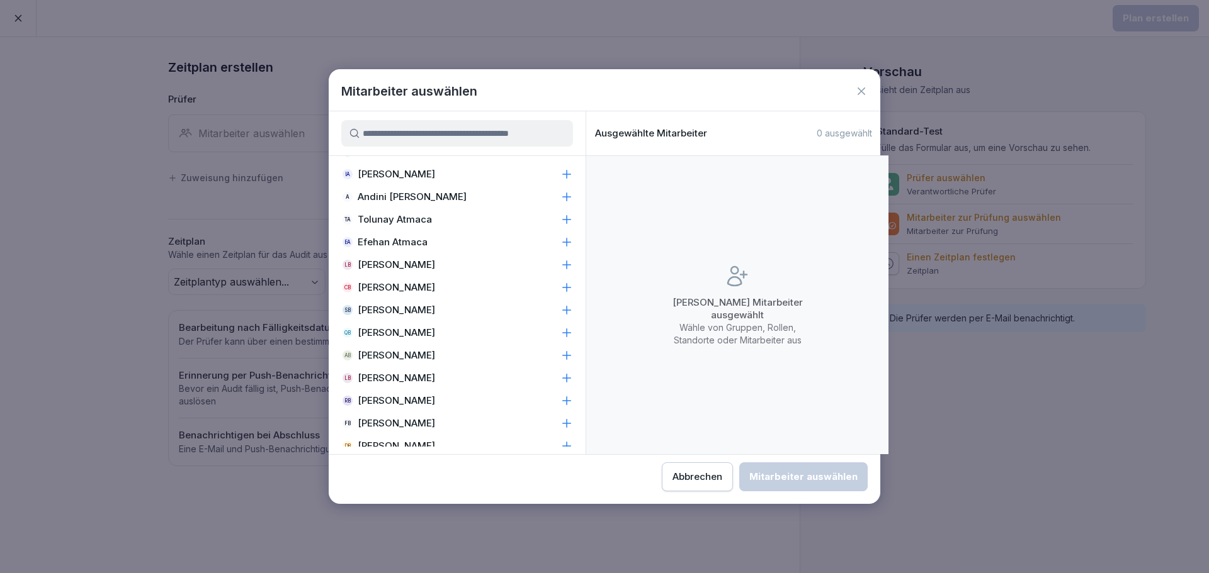
scroll to position [629, 0]
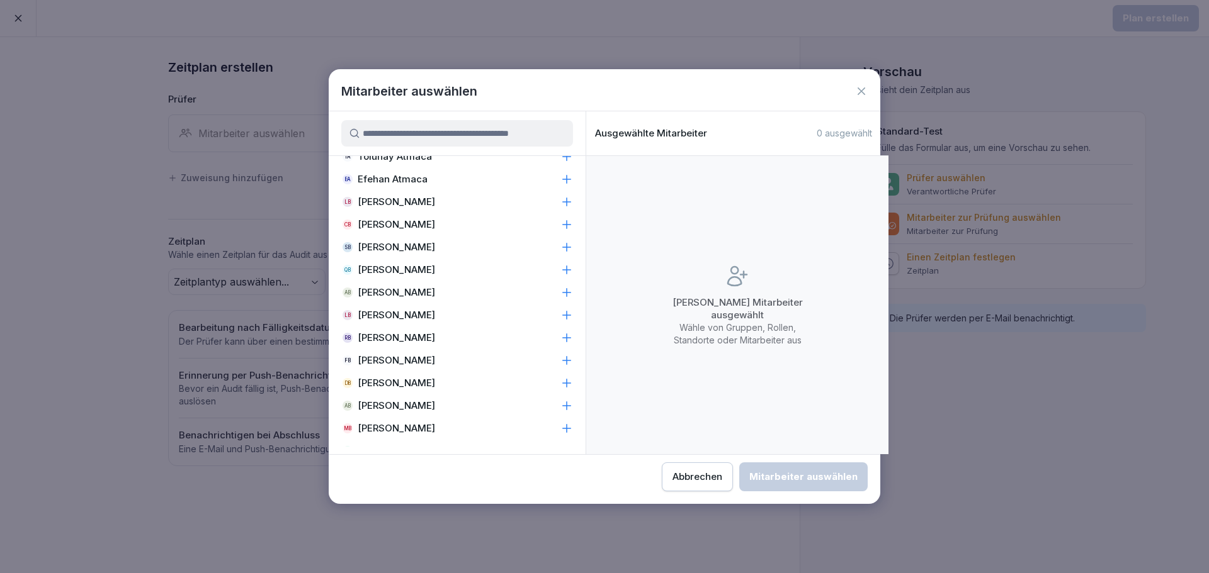
click at [449, 127] on input at bounding box center [457, 133] width 232 height 26
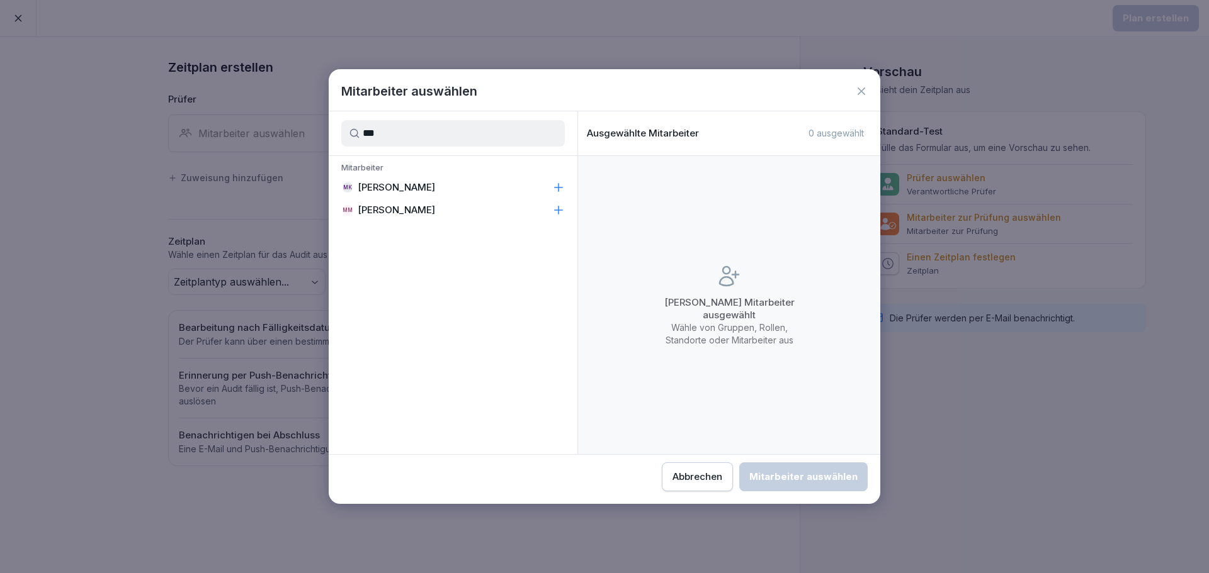
type input "***"
click at [496, 183] on div "MK Moritz Kohler" at bounding box center [453, 187] width 249 height 23
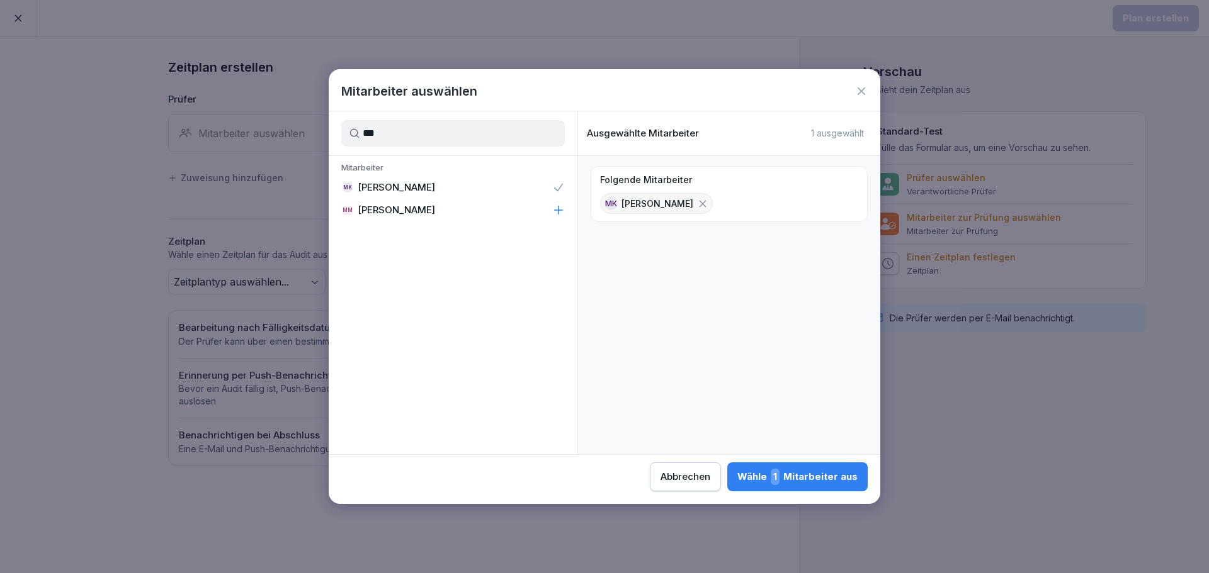
click at [806, 483] on div "Wähle 1 Mitarbeiter aus" at bounding box center [797, 477] width 120 height 16
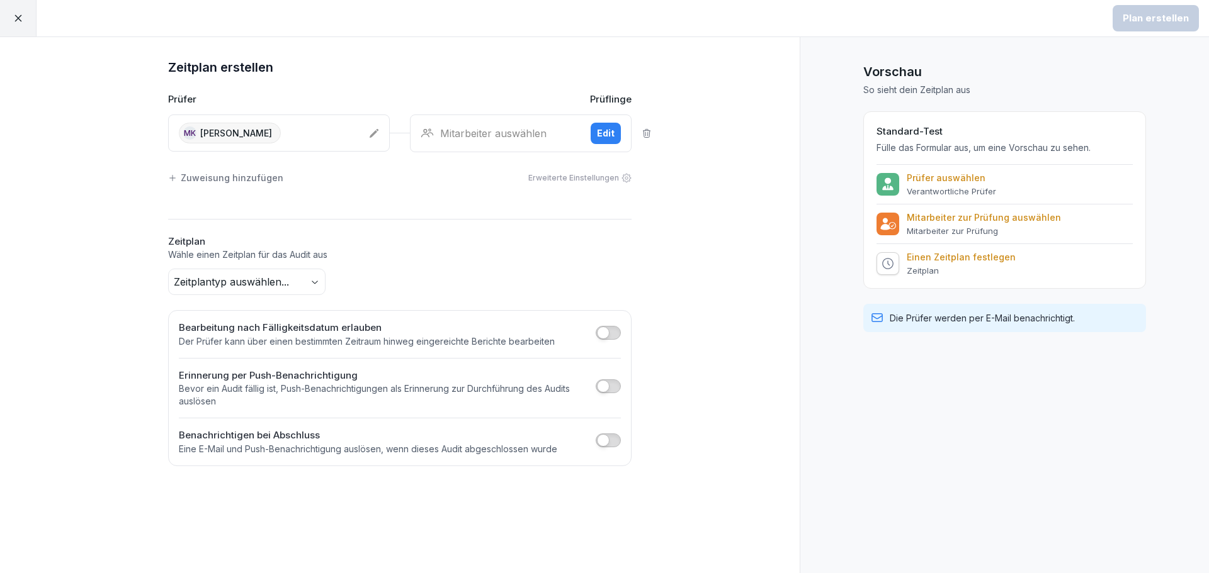
click at [325, 133] on div "MK Moritz Kohler" at bounding box center [269, 133] width 180 height 21
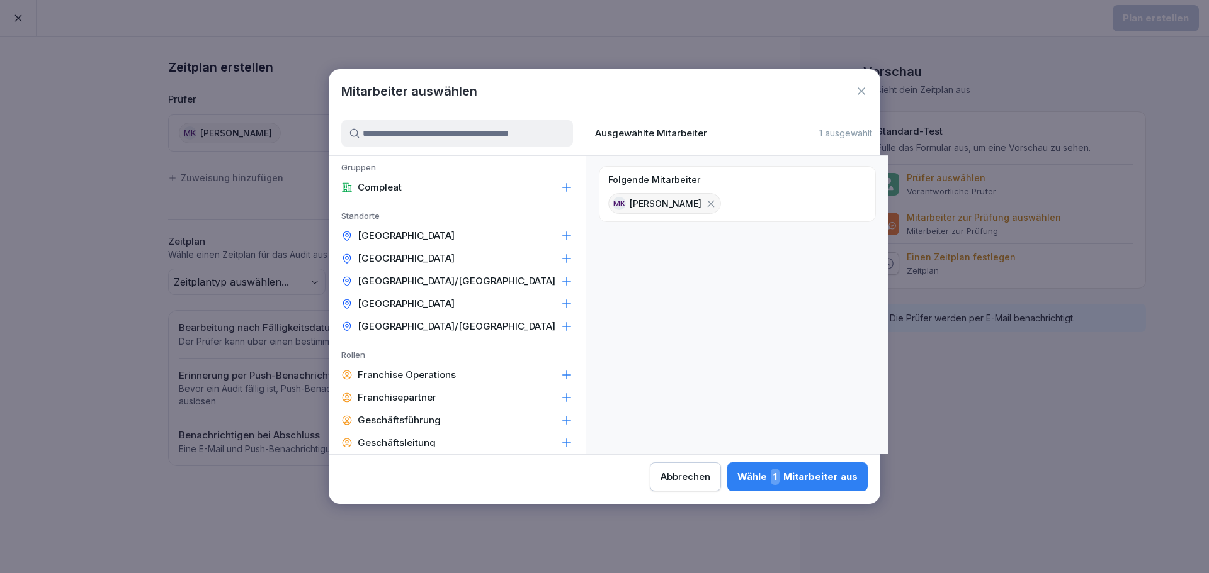
click at [536, 138] on input at bounding box center [457, 133] width 232 height 26
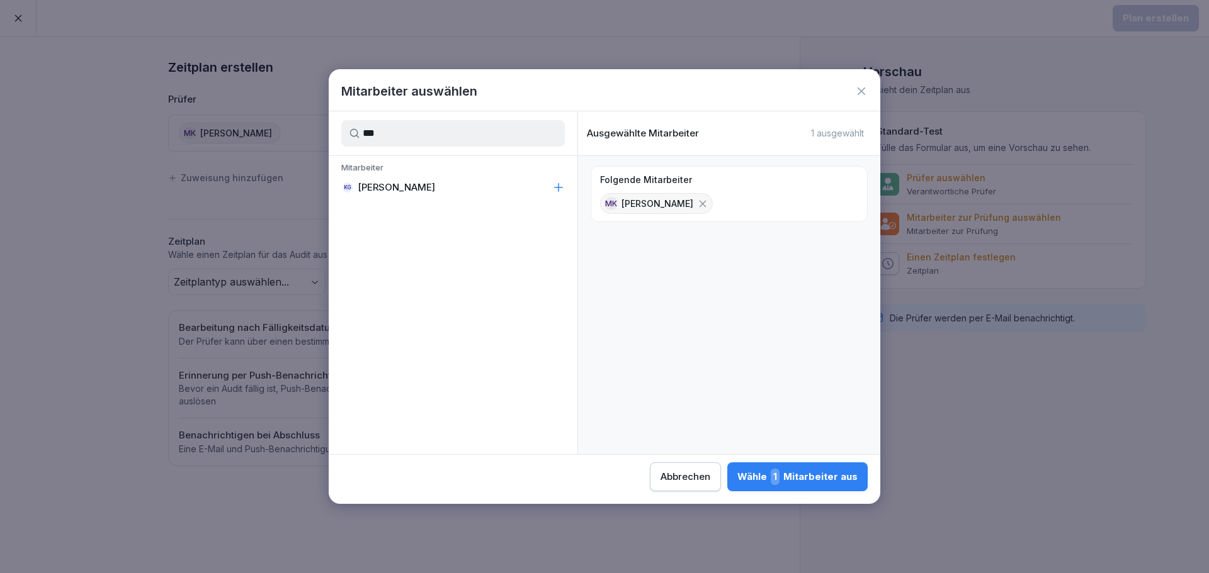
type input "***"
click at [490, 192] on div "KG Kevin Gimpel" at bounding box center [453, 187] width 249 height 23
click at [699, 204] on icon at bounding box center [702, 203] width 7 height 7
click at [806, 467] on button "Wähle 1 Mitarbeiter aus" at bounding box center [797, 477] width 140 height 29
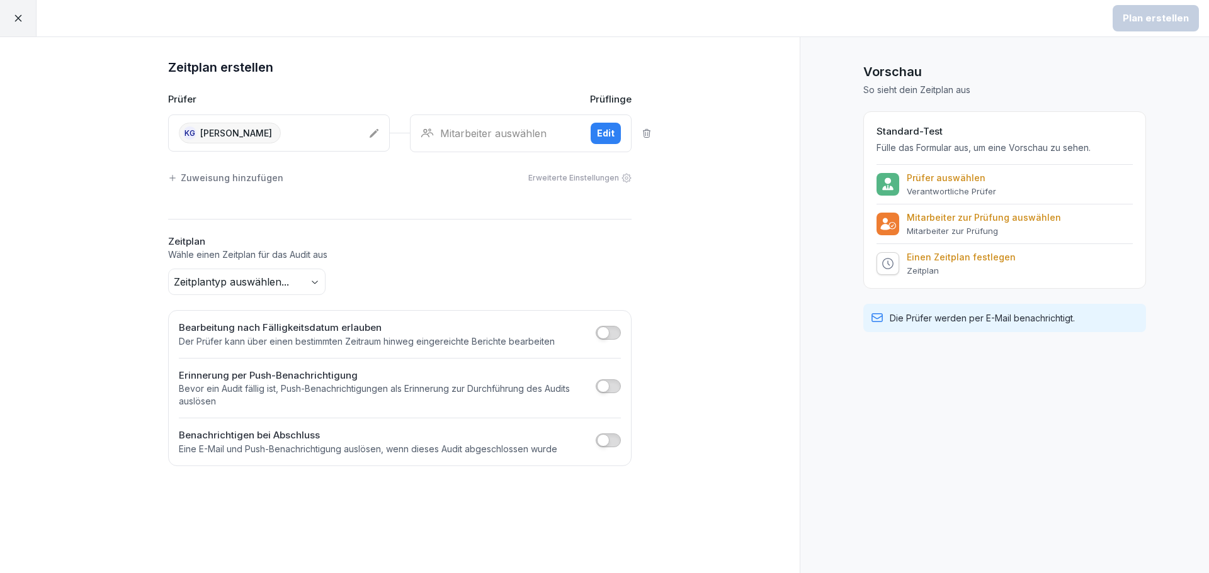
click at [555, 122] on div "Mitarbeiter auswählen Edit" at bounding box center [521, 134] width 222 height 38
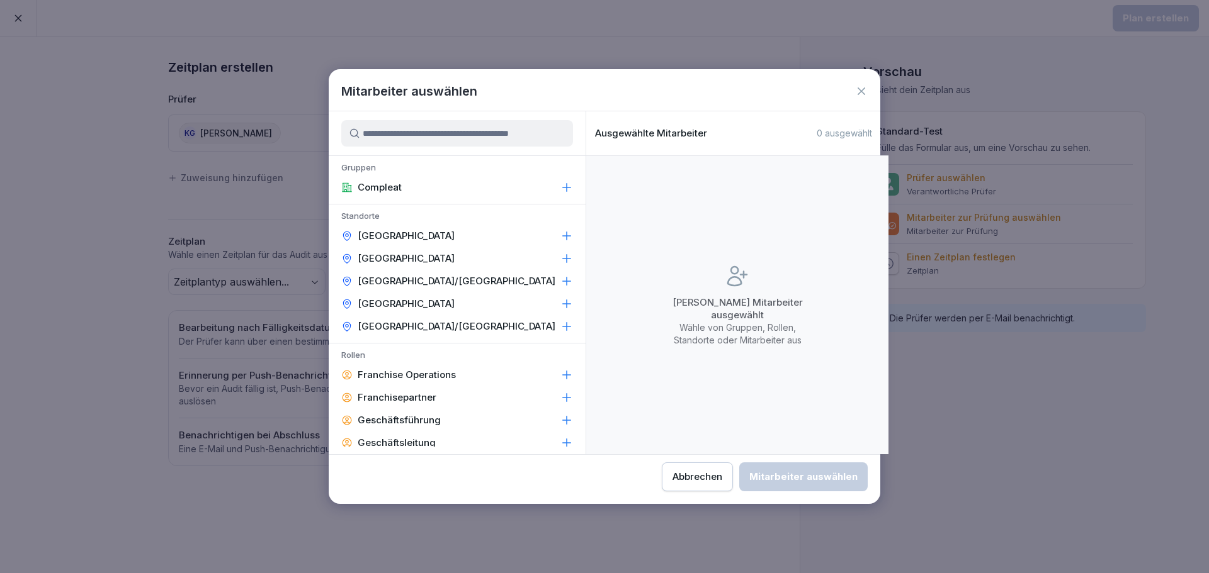
click at [471, 131] on input at bounding box center [457, 133] width 232 height 26
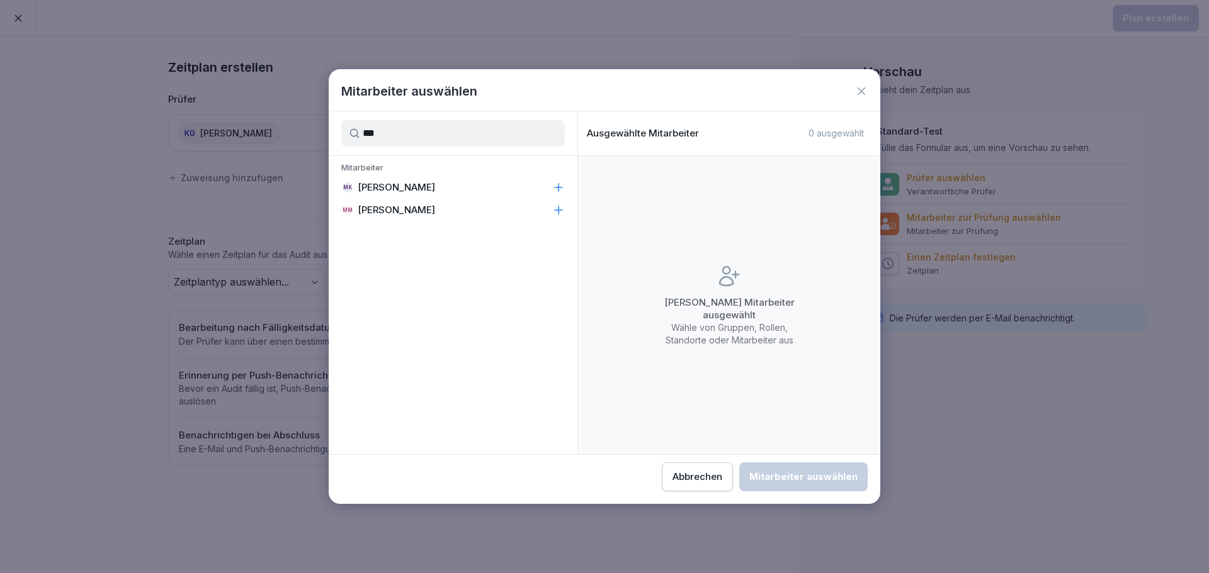
type input "***"
click at [397, 182] on p "[PERSON_NAME]" at bounding box center [396, 187] width 77 height 13
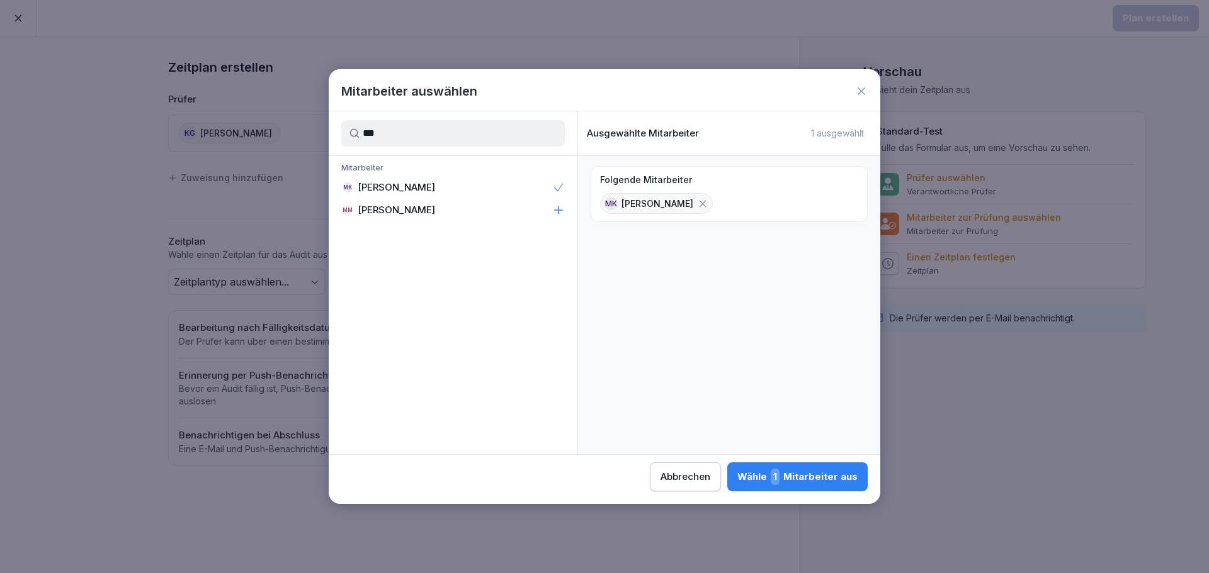
drag, startPoint x: 816, startPoint y: 481, endPoint x: 810, endPoint y: 476, distance: 7.6
click at [816, 481] on div "Wähle 1 Mitarbeiter aus" at bounding box center [797, 477] width 120 height 16
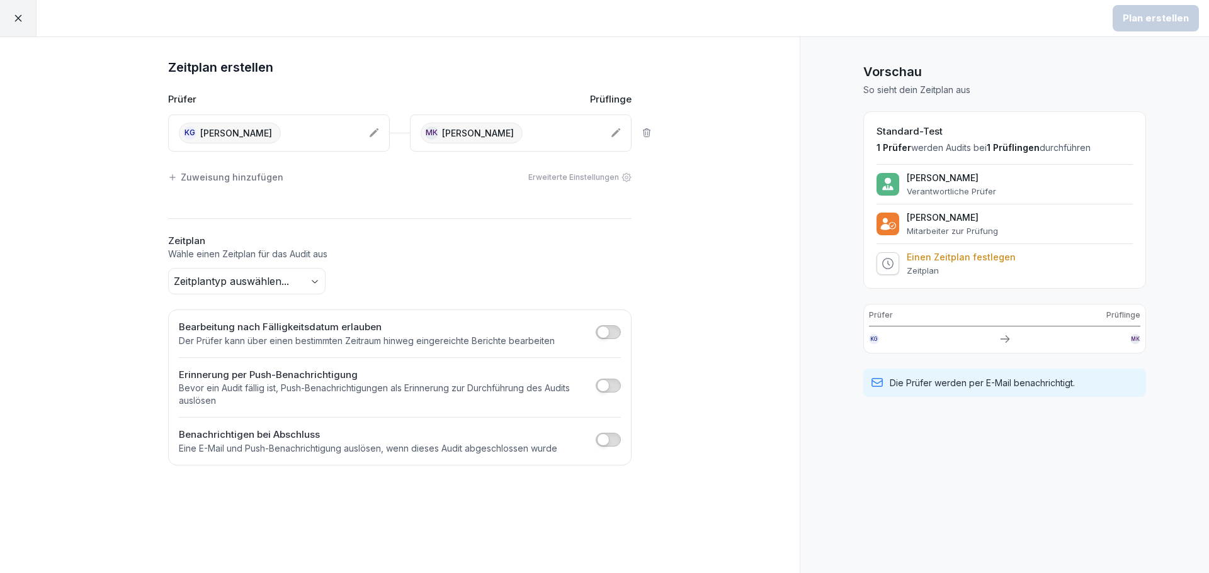
click at [220, 270] on body "Plan erstellen Zeitplan erstellen Prüfer Prüflinge KG Kevin Gimpel MK Moritz Ko…" at bounding box center [604, 286] width 1209 height 573
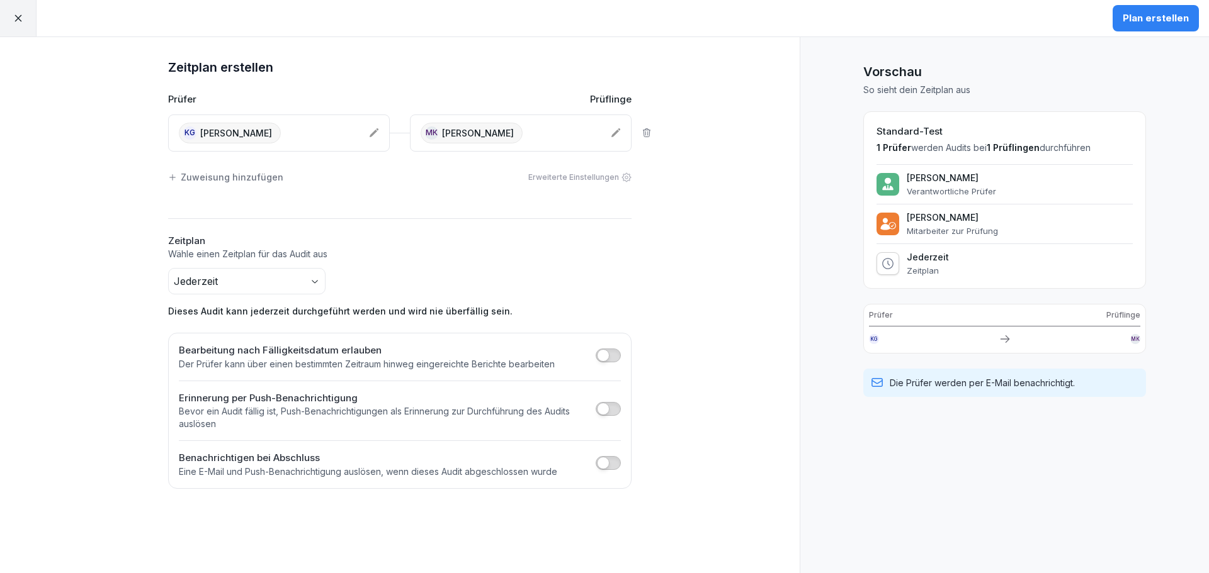
click at [45, 253] on div "Zeitplan erstellen Prüfer Prüflinge KG Kevin Gimpel MK Moritz Kohler Zuweisung …" at bounding box center [399, 305] width 799 height 536
click at [1136, 27] on button "Plan erstellen" at bounding box center [1155, 18] width 86 height 26
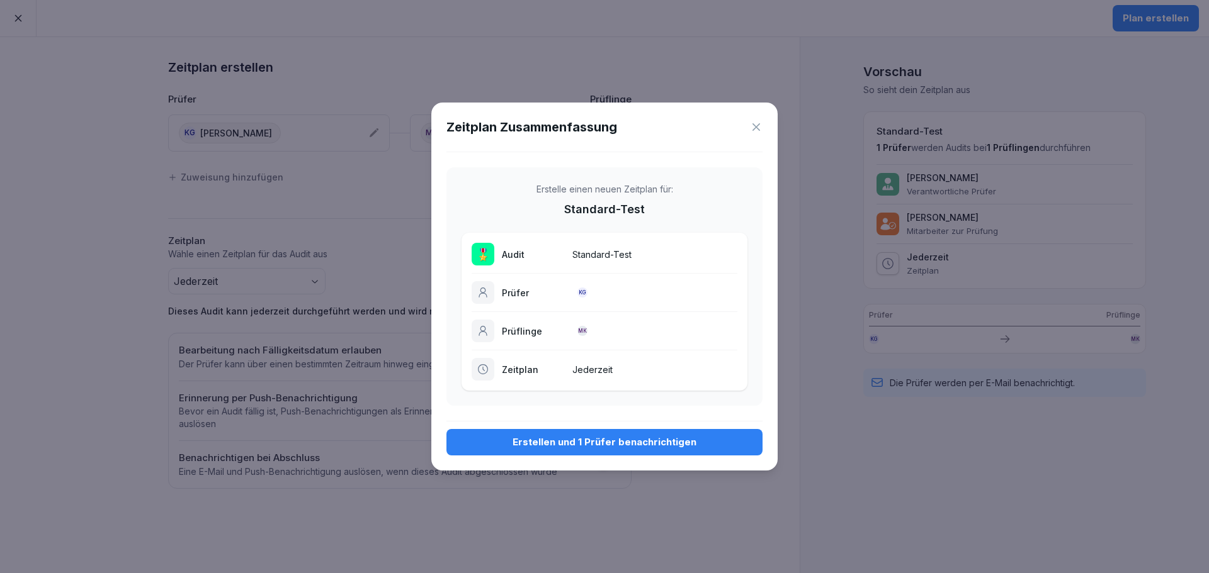
click at [630, 444] on div "Erstellen und 1 Prüfer benachrichtigen" at bounding box center [604, 443] width 296 height 14
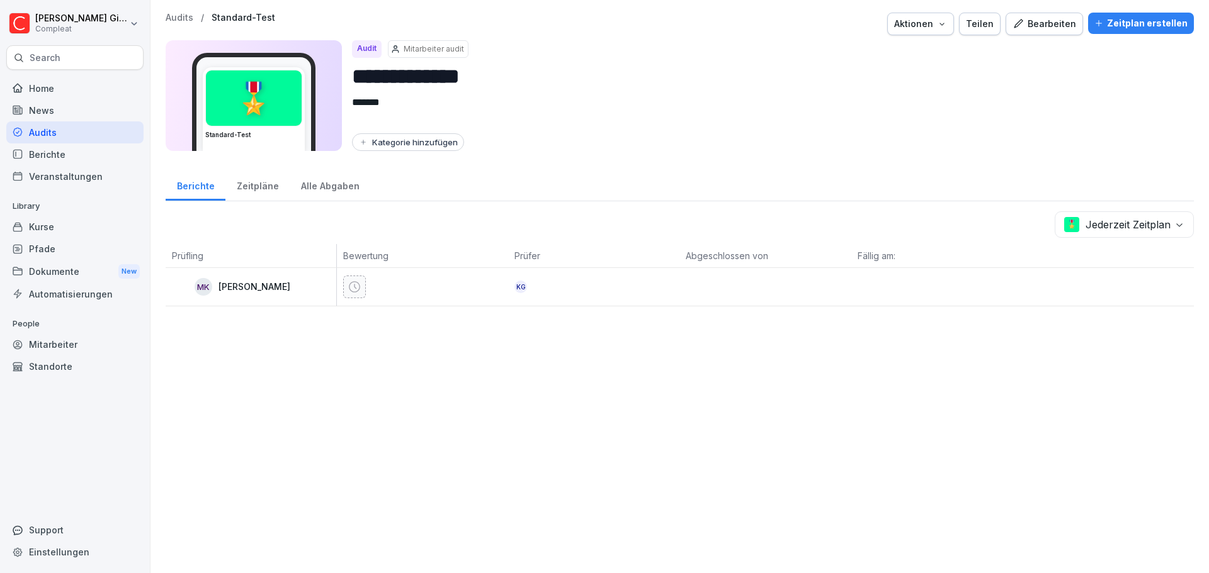
drag, startPoint x: 410, startPoint y: 548, endPoint x: 248, endPoint y: 432, distance: 199.5
click at [409, 548] on div "**********" at bounding box center [679, 286] width 1058 height 573
click at [65, 129] on div "Audits" at bounding box center [74, 132] width 137 height 22
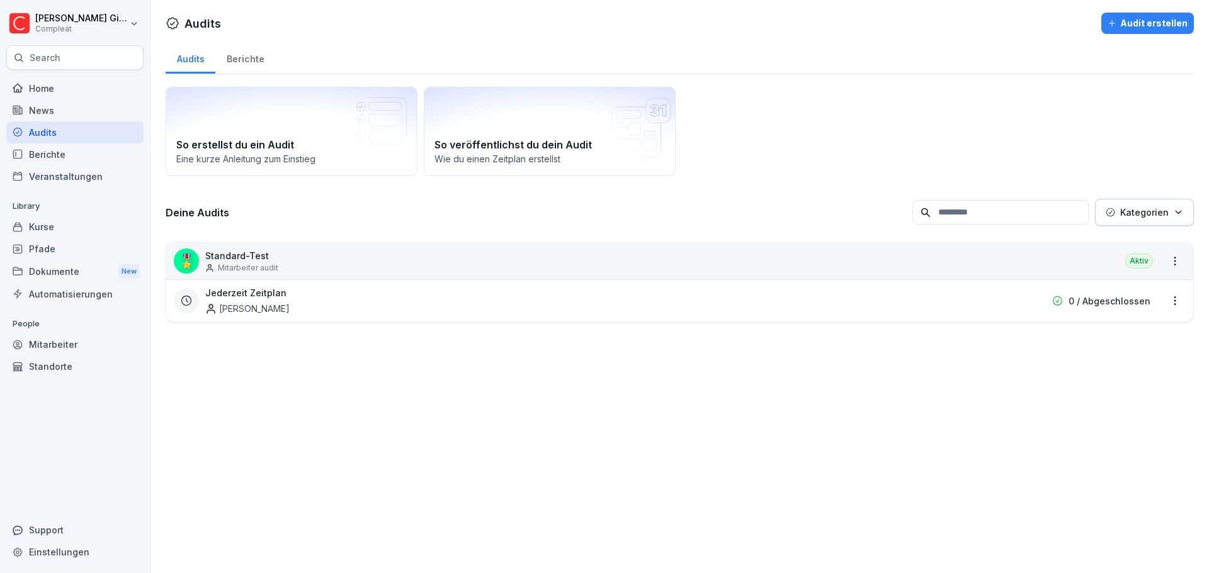
click at [533, 300] on div "Jederzeit Zeitplan Moritz Kohler" at bounding box center [598, 300] width 787 height 29
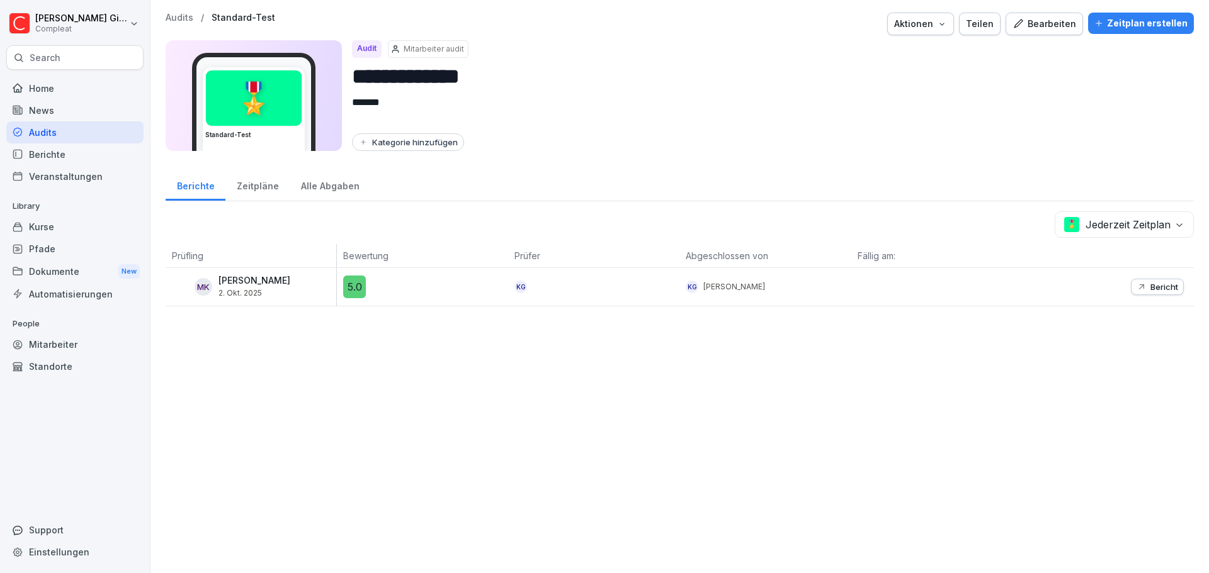
drag, startPoint x: 359, startPoint y: 286, endPoint x: 352, endPoint y: 286, distance: 7.6
click at [352, 286] on div "5.0" at bounding box center [354, 287] width 23 height 23
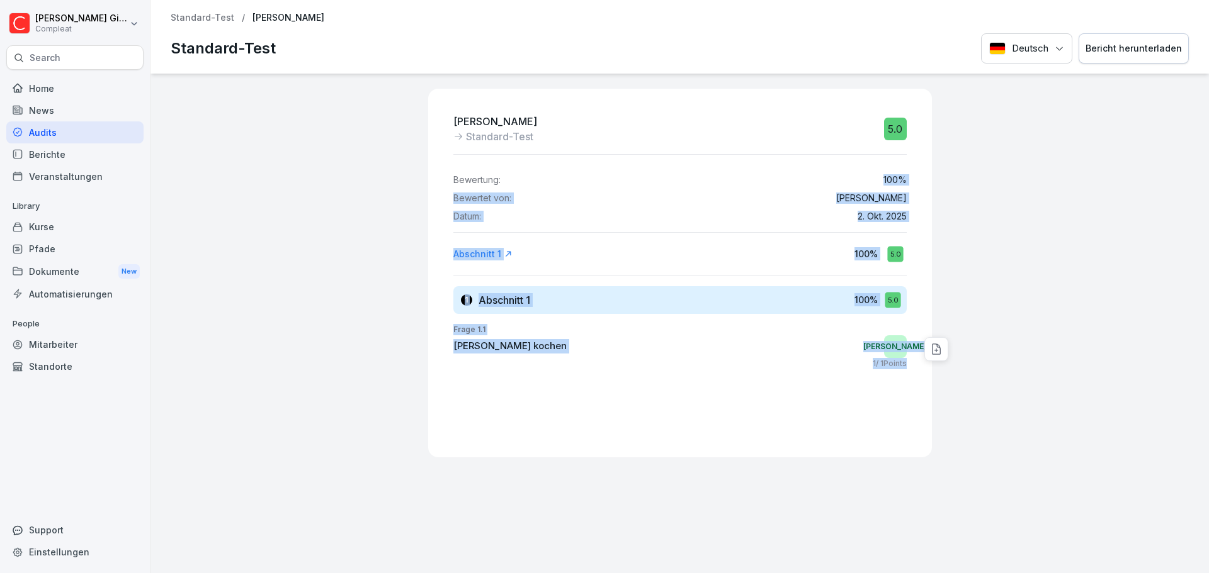
drag, startPoint x: 930, startPoint y: 170, endPoint x: 927, endPoint y: 114, distance: 56.1
click at [955, 144] on div "Moritz Kohler Standard-Test 5.0 Bewertung: 100 % Bewertet von: Kevin Gimpel Dat…" at bounding box center [679, 324] width 1058 height 500
click at [888, 119] on div "5.0" at bounding box center [895, 129] width 23 height 23
click at [884, 133] on div "5.0" at bounding box center [895, 129] width 23 height 23
click at [874, 167] on div "Bewertung: 100 % Bewertet von: Kevin Gimpel Datum: 2. Okt. 2025" at bounding box center [679, 193] width 453 height 57
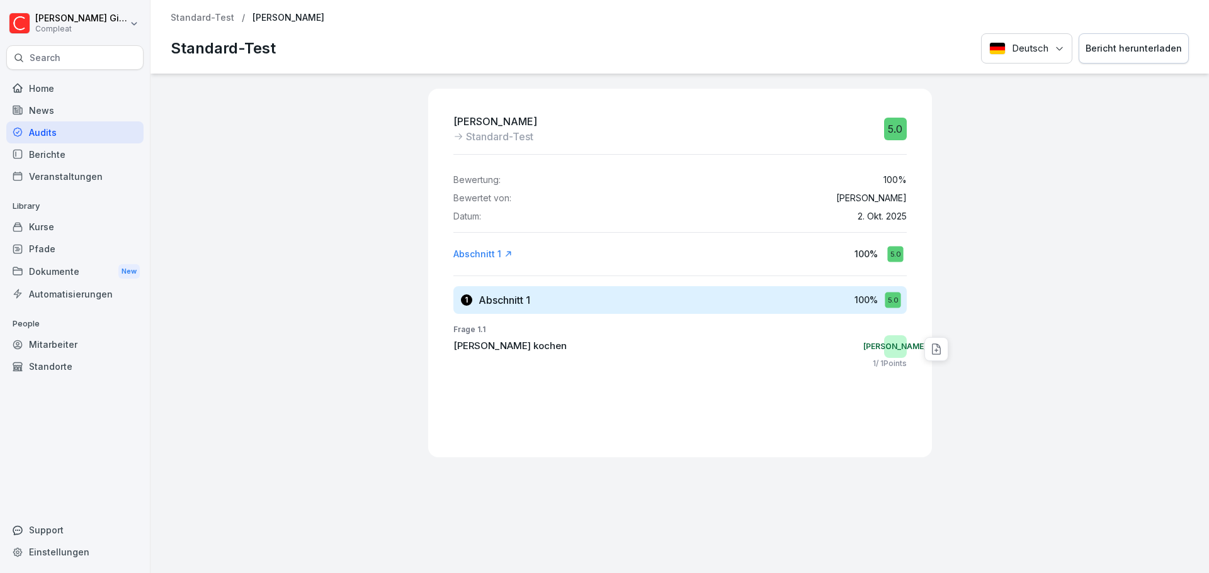
click at [42, 135] on div "Audits" at bounding box center [74, 132] width 137 height 22
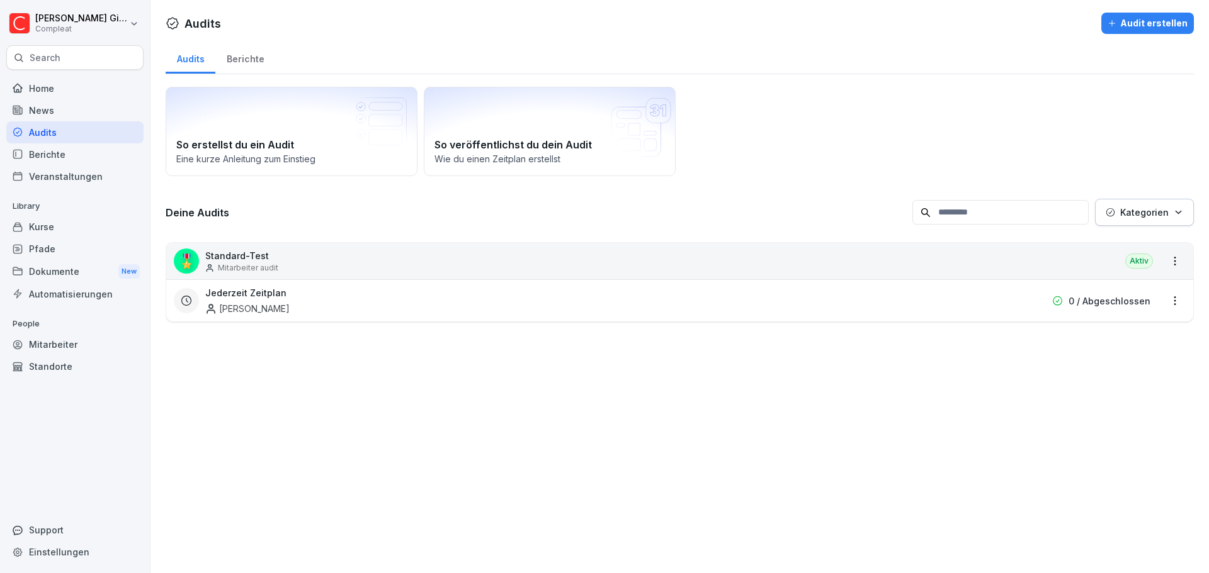
click at [250, 56] on div "Berichte" at bounding box center [245, 58] width 60 height 32
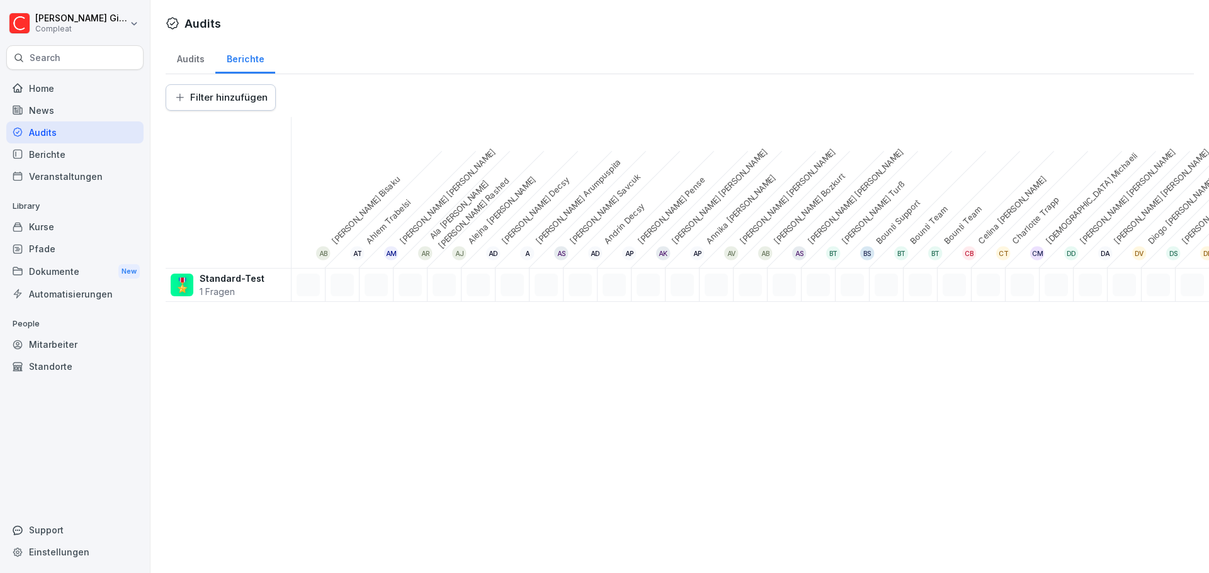
click at [92, 80] on div "Home" at bounding box center [74, 88] width 137 height 22
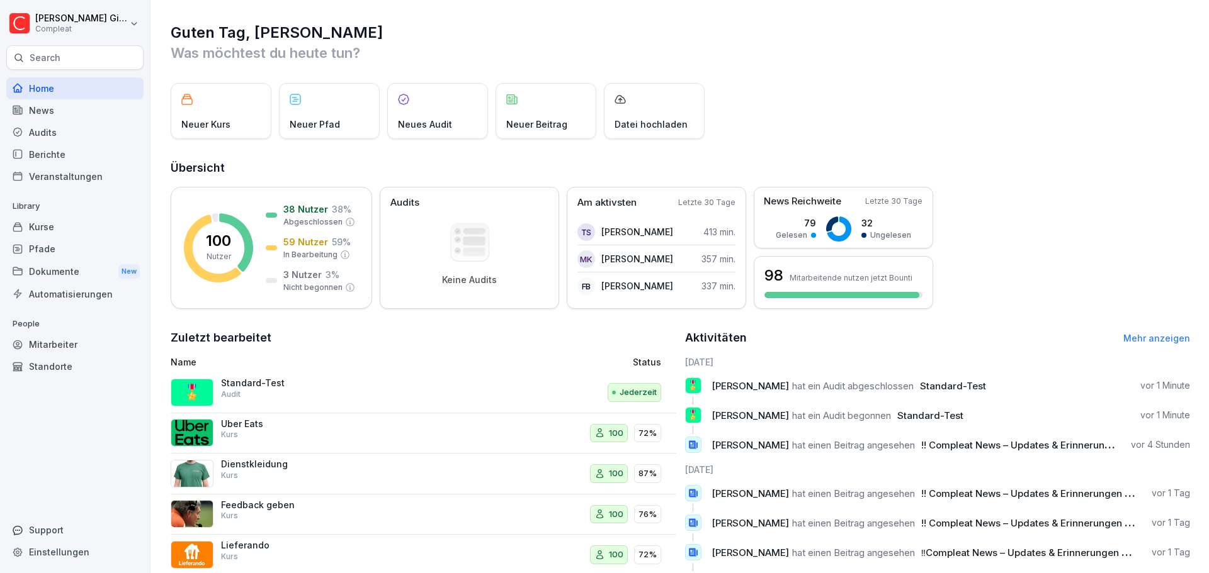
click at [72, 130] on div "Audits" at bounding box center [74, 132] width 137 height 22
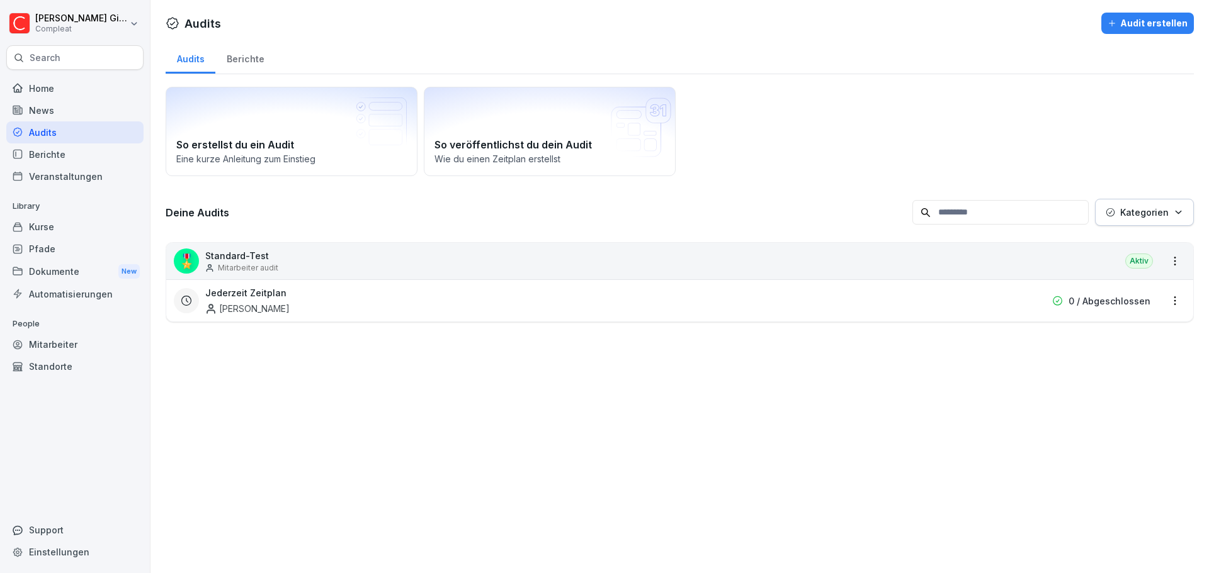
click at [242, 55] on div "Berichte" at bounding box center [245, 58] width 60 height 32
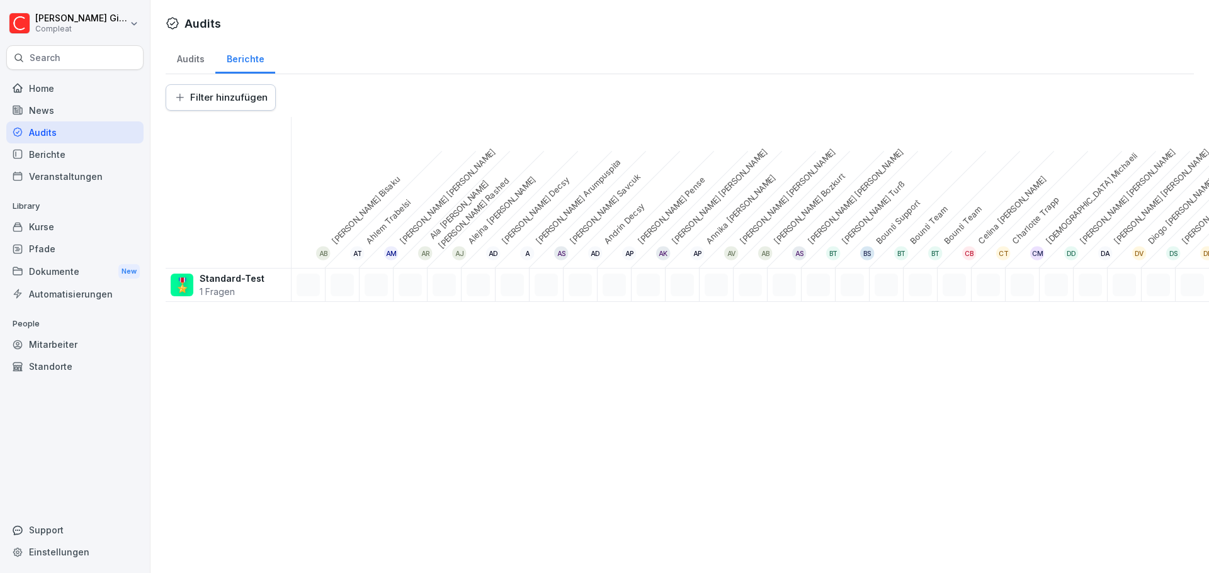
click at [198, 57] on div "Audits" at bounding box center [191, 58] width 50 height 32
